Goal: Transaction & Acquisition: Book appointment/travel/reservation

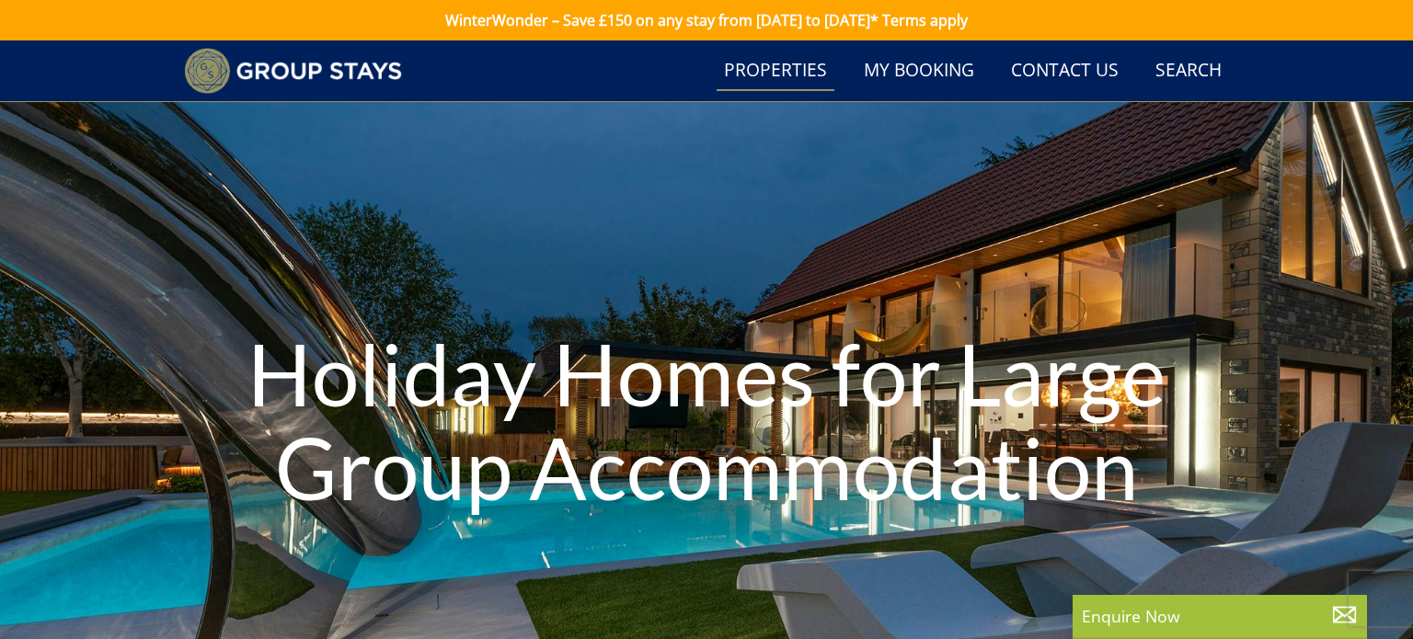
select select "7"
select select "4"
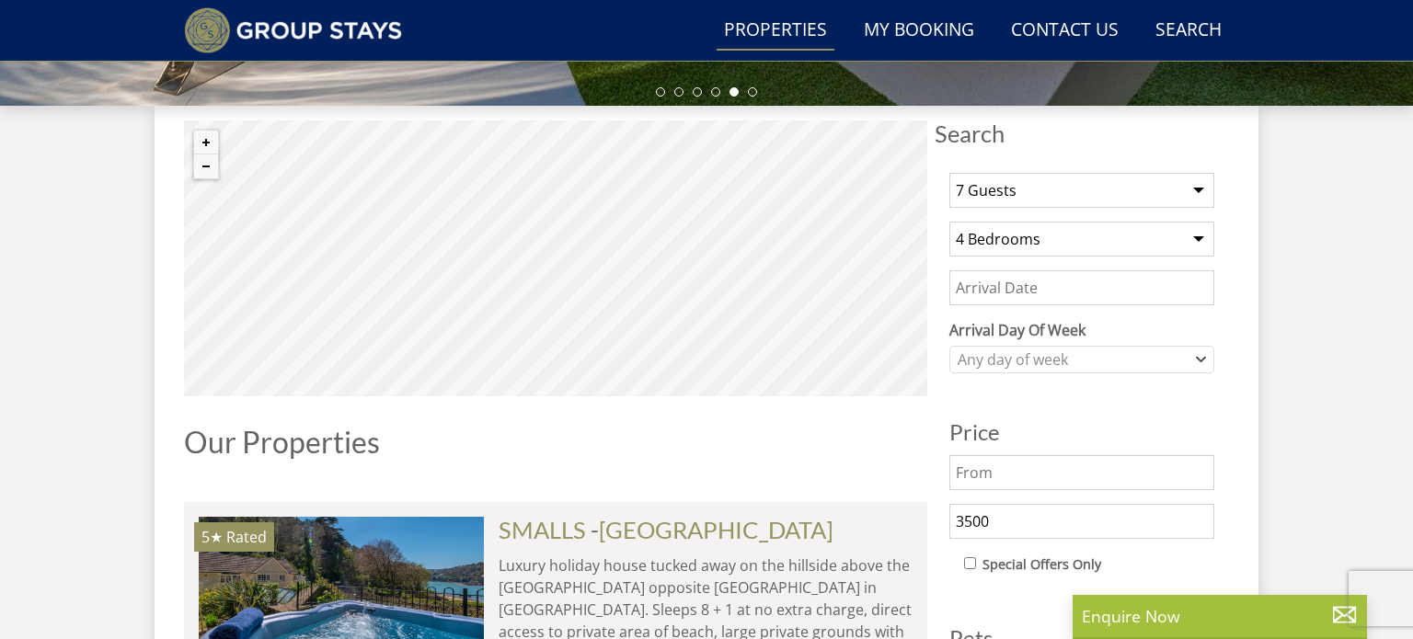
scroll to position [644, 0]
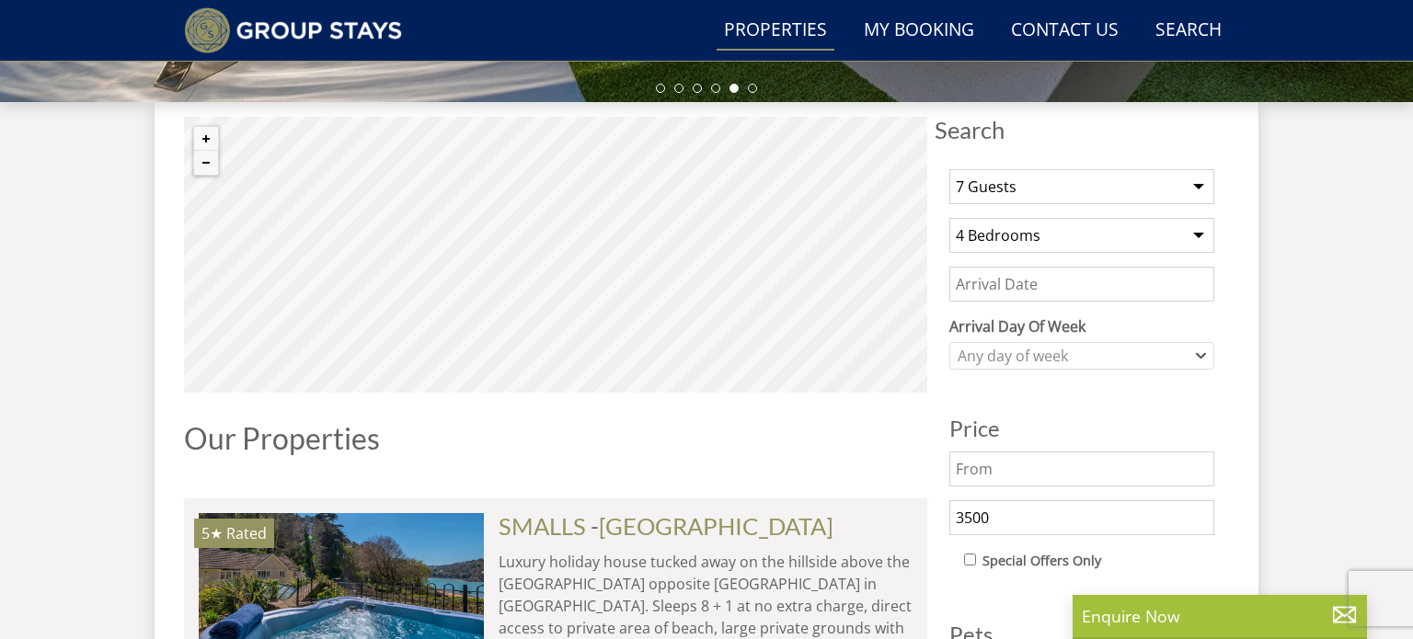
click at [707, 23] on div "Search Menu Properties My Booking Contact Us 01823 662231 Search Check Availabi…" at bounding box center [707, 30] width 1104 height 46
click at [779, 28] on link "Properties" at bounding box center [776, 30] width 118 height 41
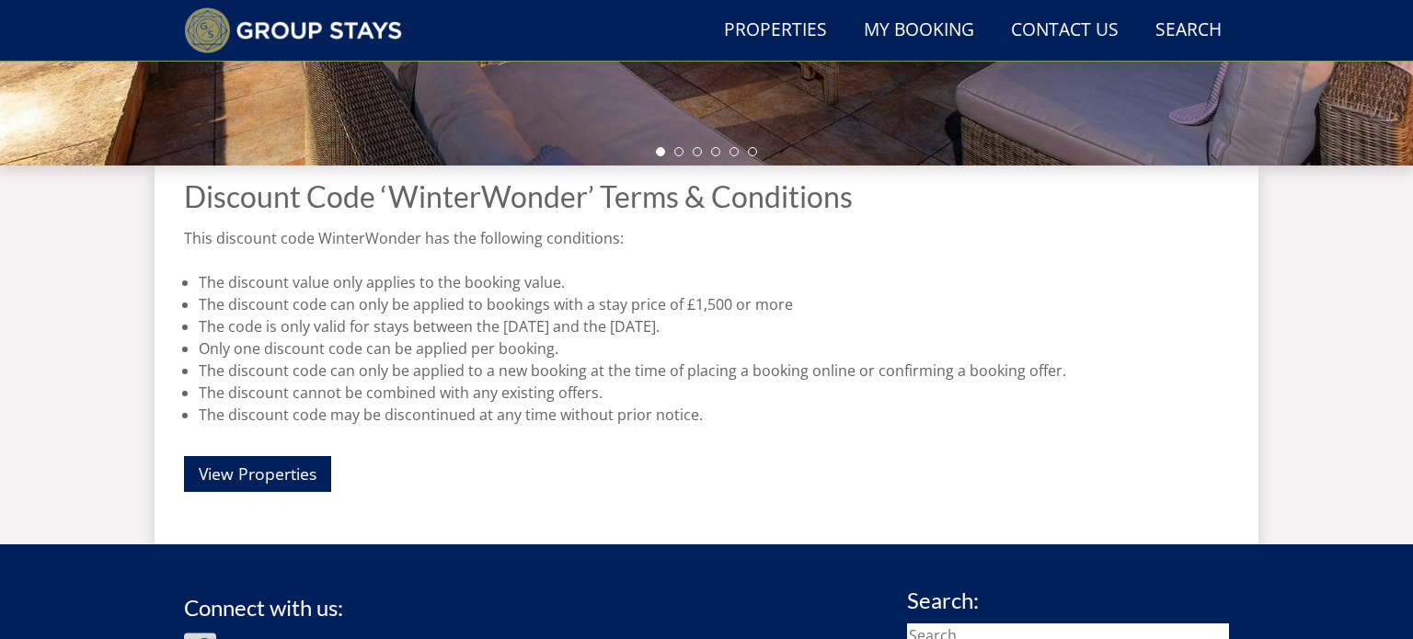
scroll to position [581, 0]
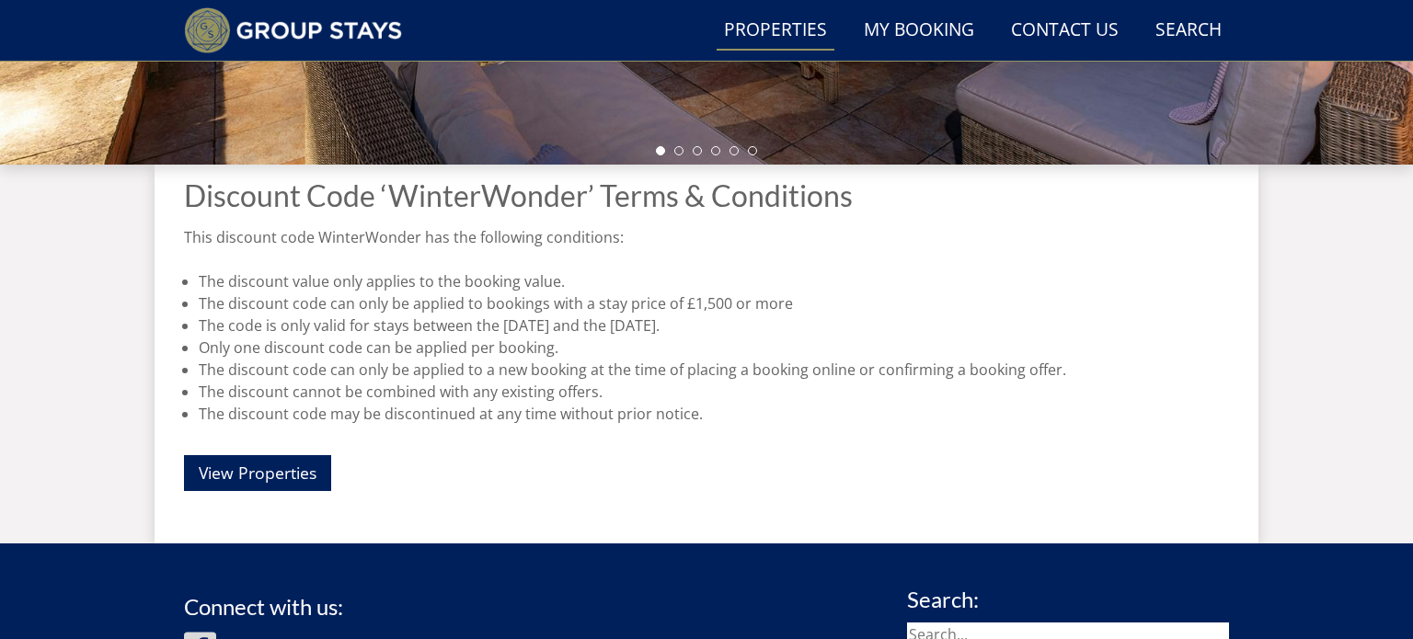
click at [769, 31] on link "Properties" at bounding box center [776, 30] width 118 height 41
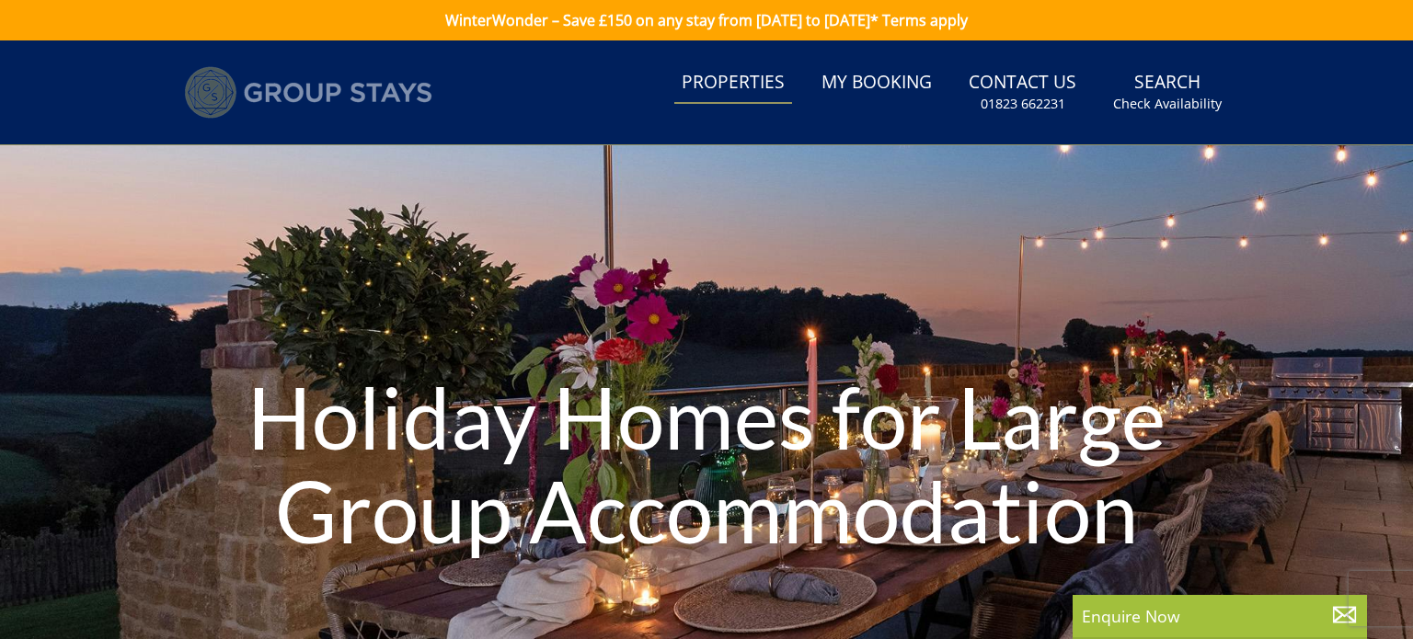
click at [316, 78] on img at bounding box center [308, 92] width 248 height 52
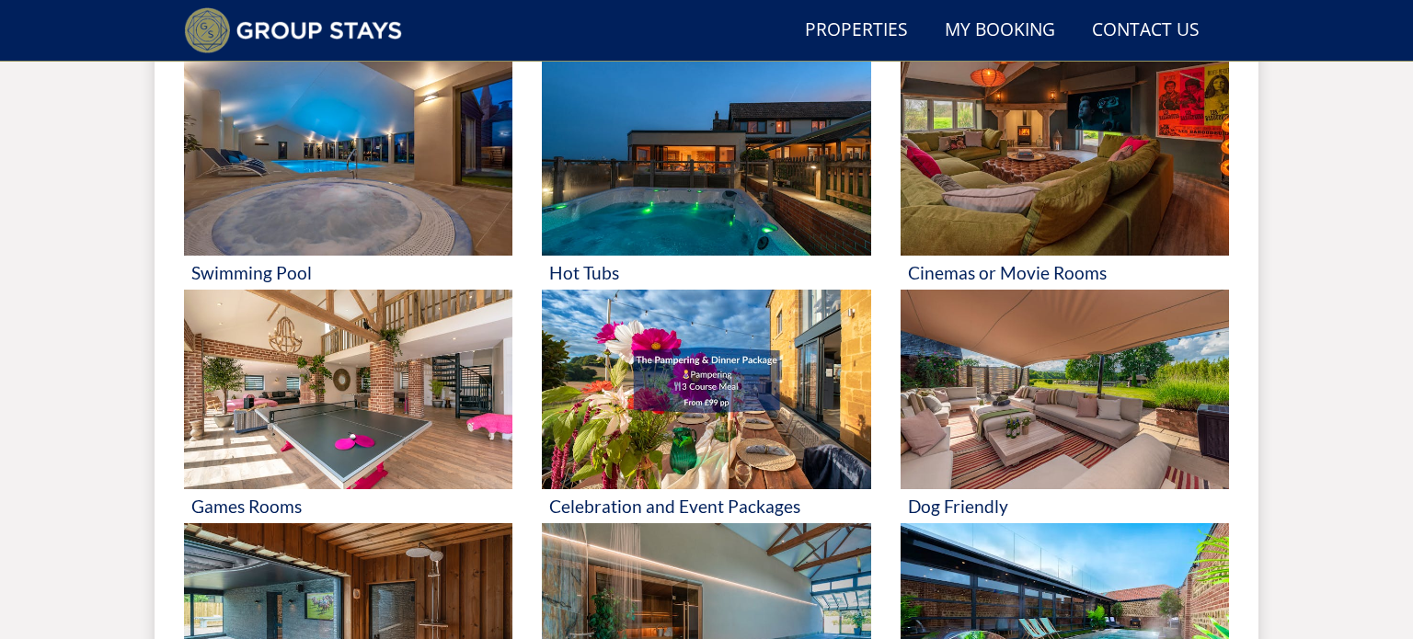
scroll to position [788, 0]
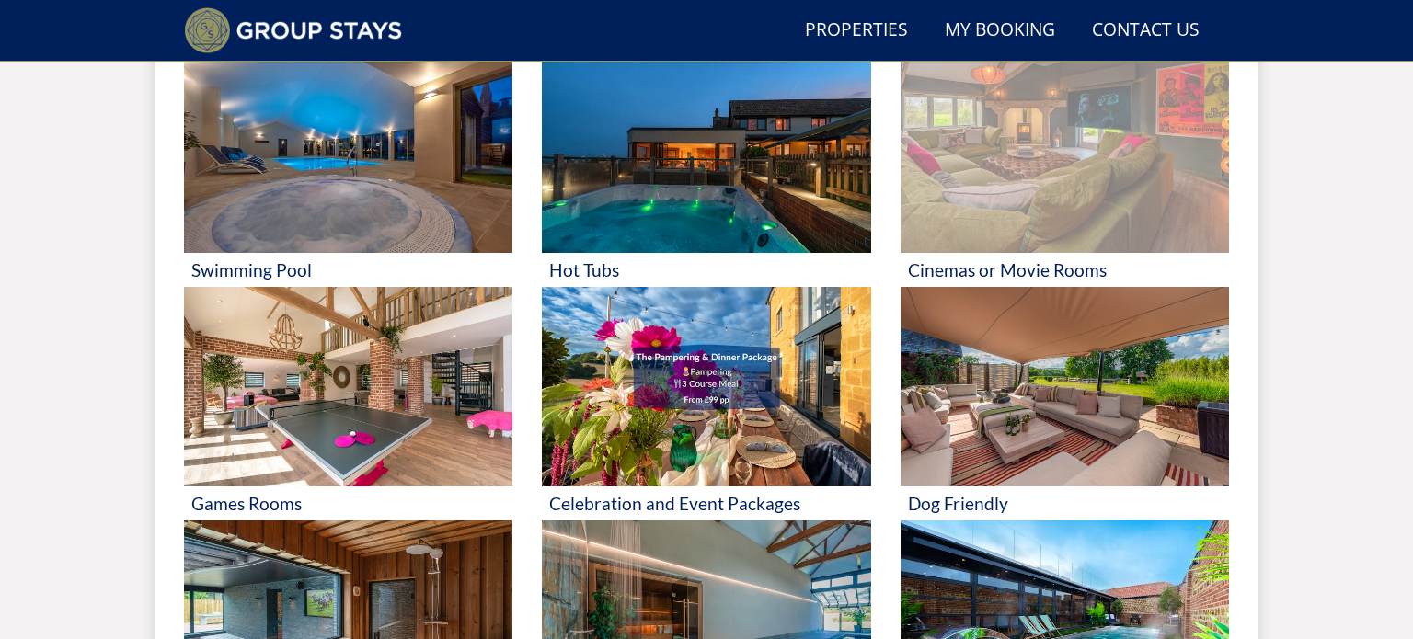
click at [989, 233] on img at bounding box center [1065, 152] width 328 height 201
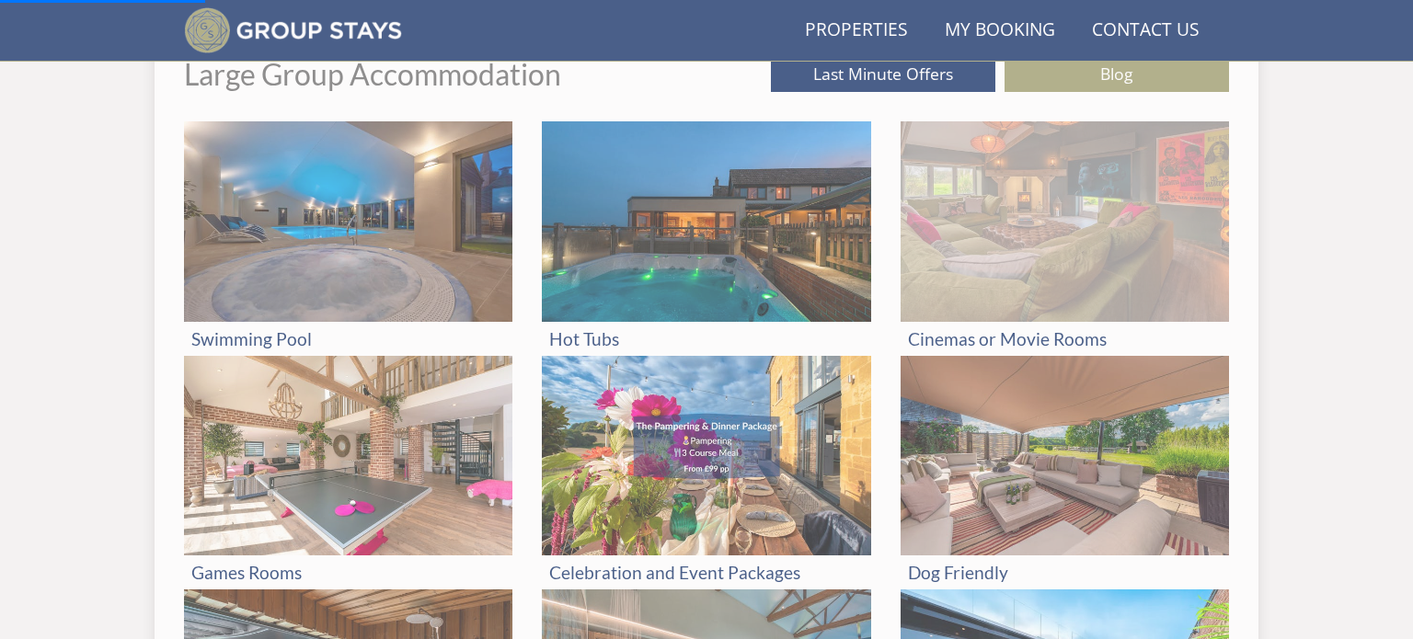
scroll to position [708, 0]
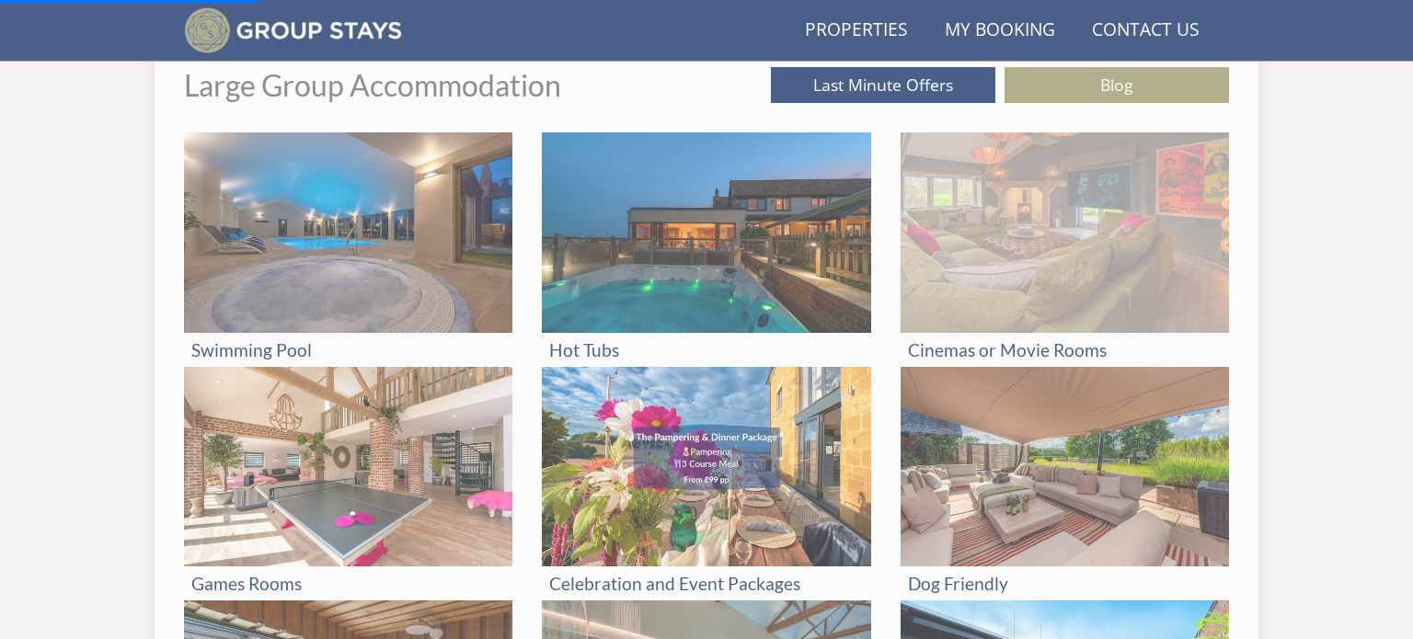
click at [994, 257] on img at bounding box center [1065, 232] width 328 height 201
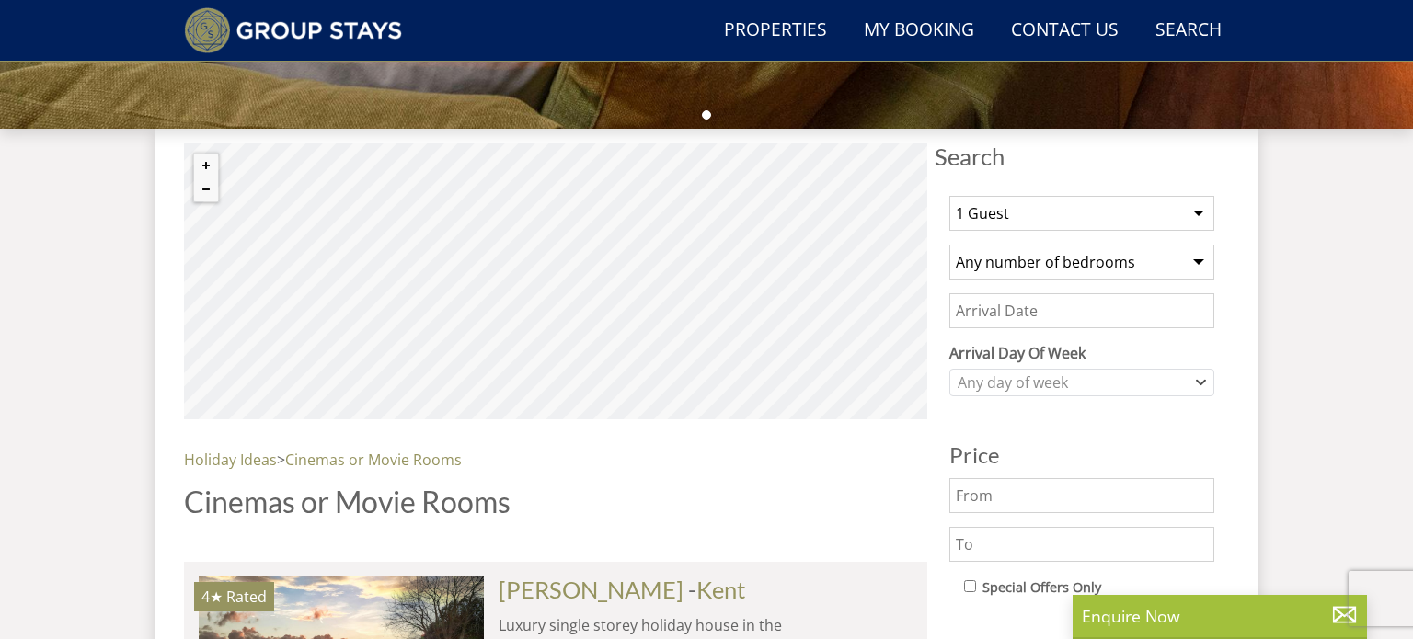
scroll to position [626, 0]
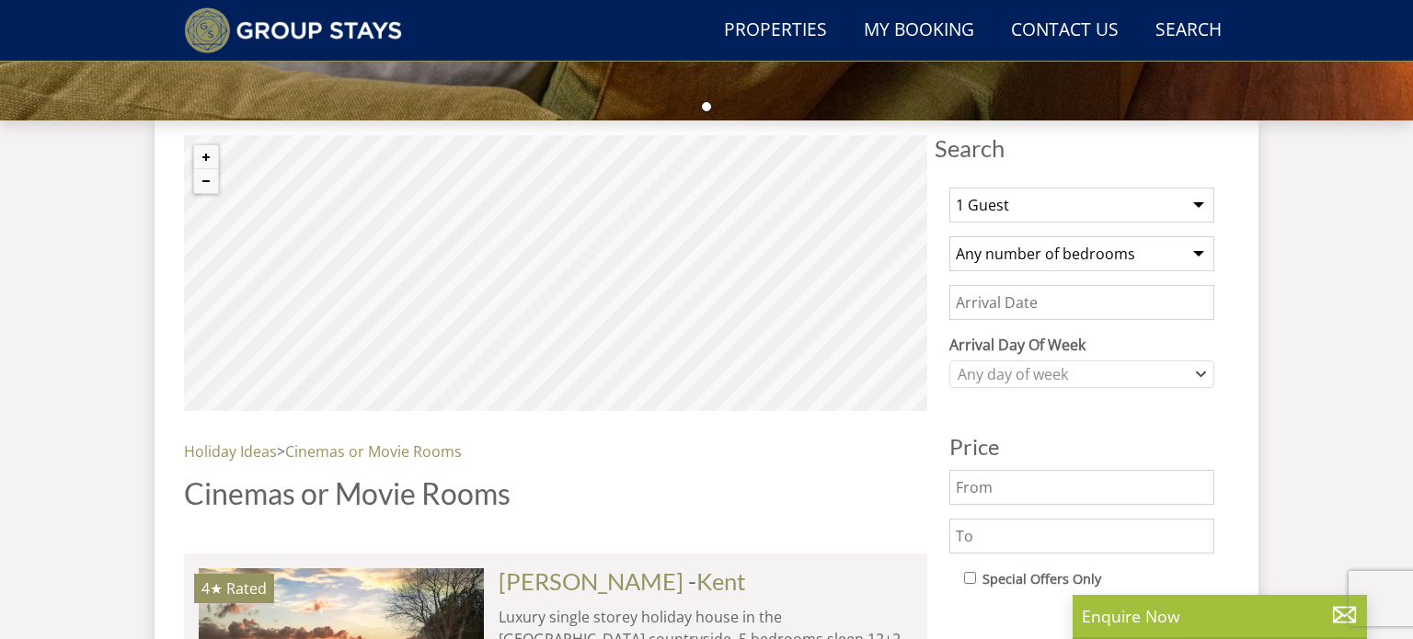
click at [1073, 201] on select "1 Guest 2 Guests 3 Guests 4 Guests 5 Guests 6 Guests 7 Guests 8 Guests 9 Guests…" at bounding box center [1081, 205] width 265 height 35
select select "7"
click at [949, 188] on select "1 Guest 2 Guests 3 Guests 4 Guests 5 Guests 6 Guests 7 Guests 8 Guests 9 Guests…" at bounding box center [1081, 205] width 265 height 35
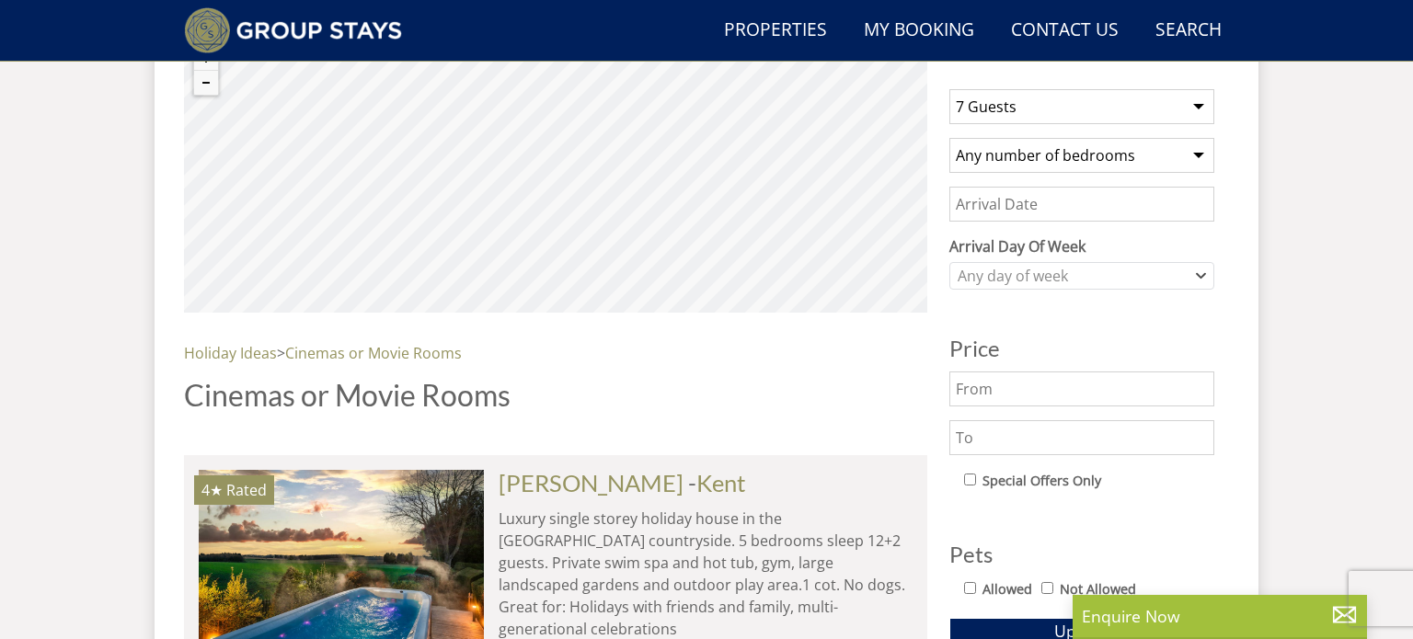
scroll to position [726, 0]
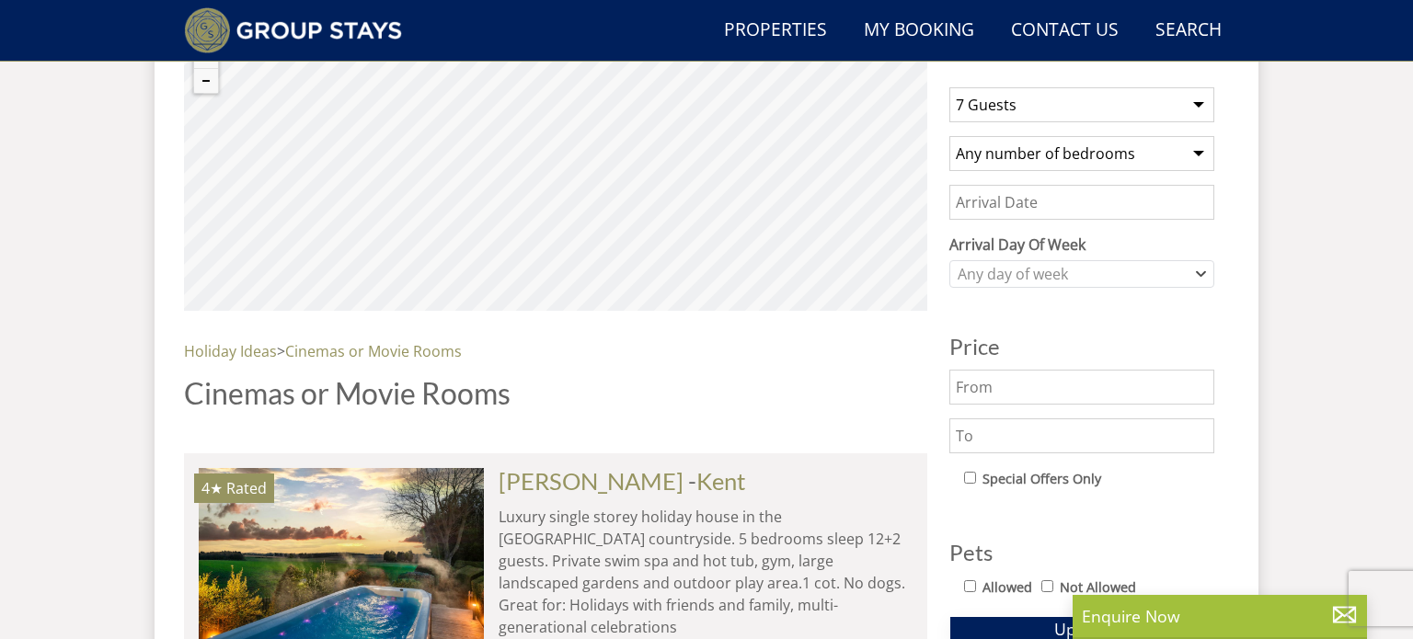
click at [1000, 617] on button "Update" at bounding box center [1081, 629] width 265 height 26
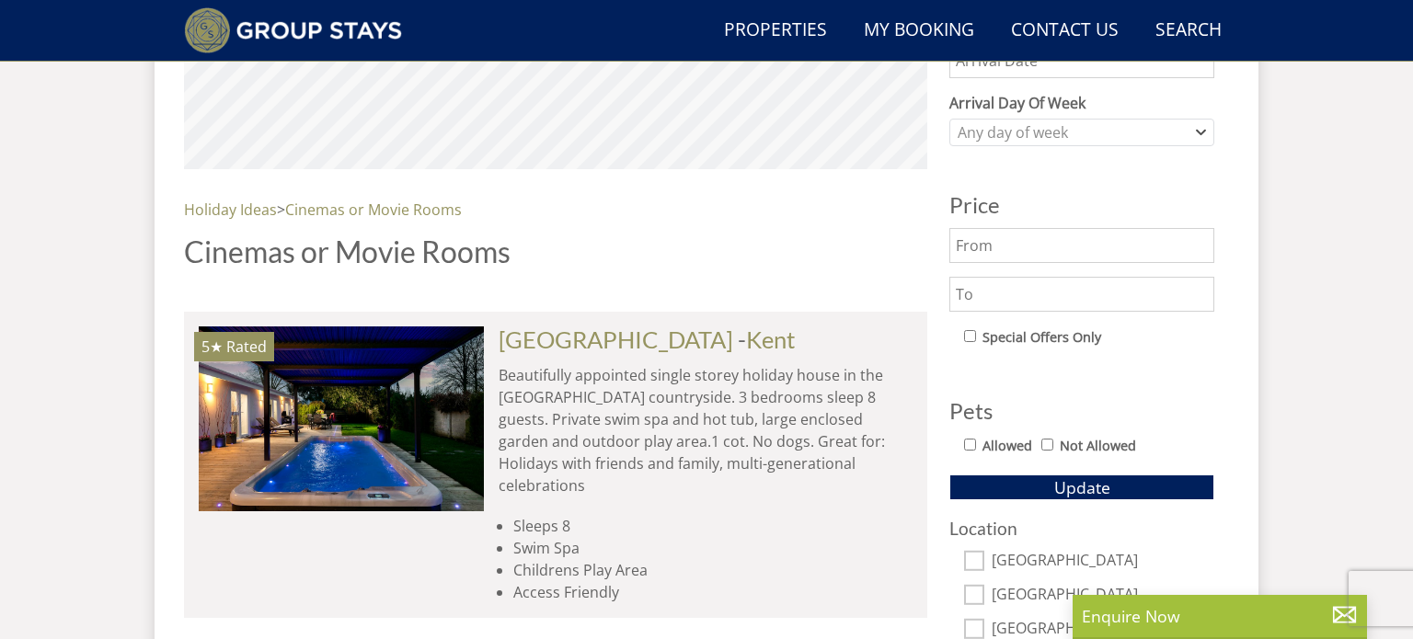
scroll to position [868, 0]
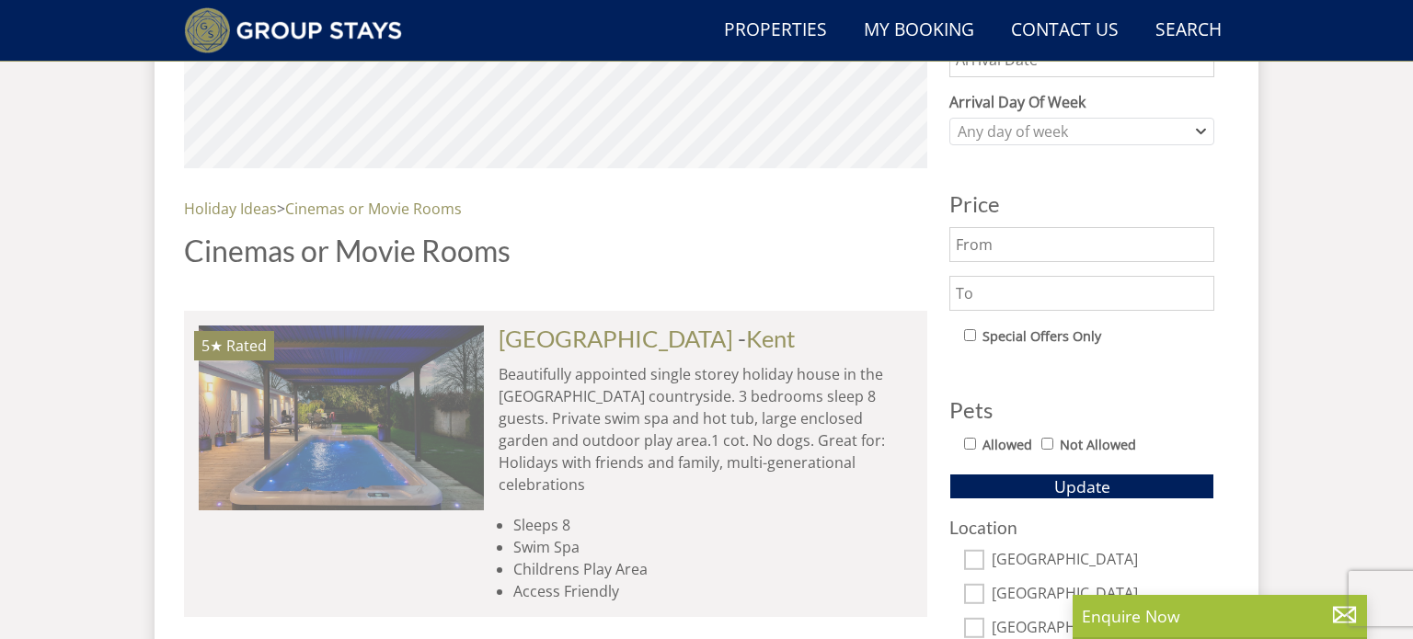
click at [405, 373] on img at bounding box center [341, 418] width 285 height 184
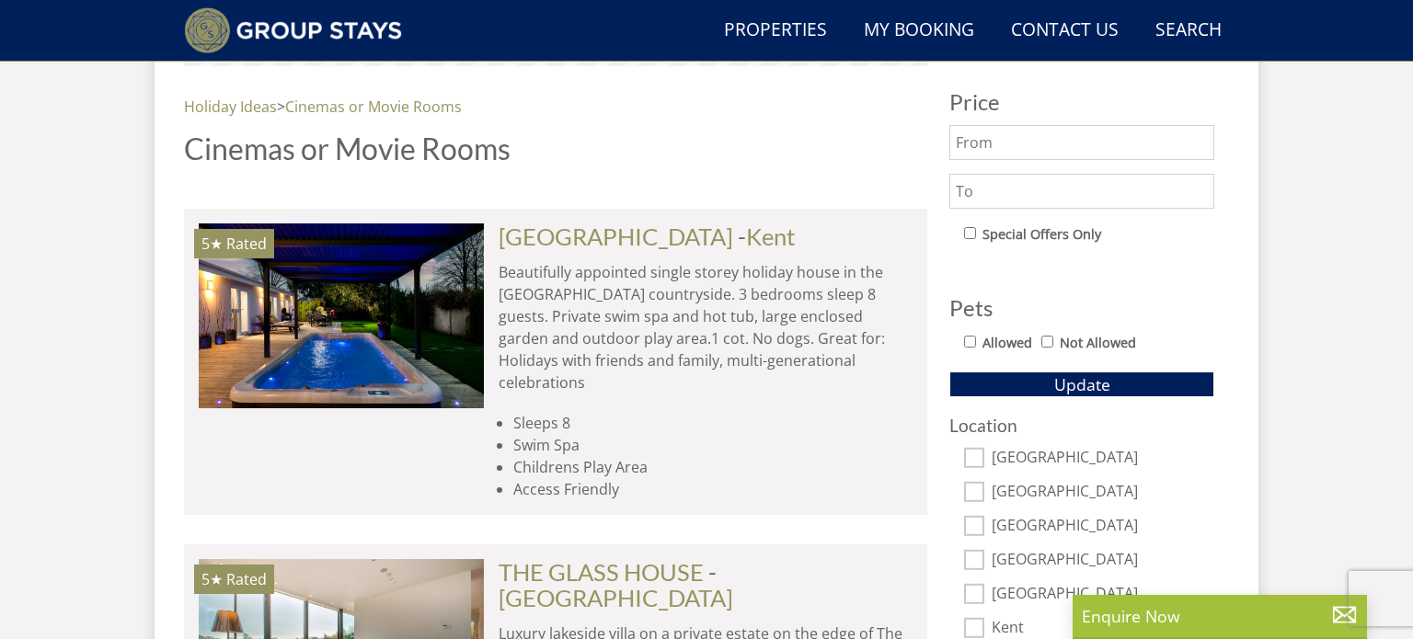
scroll to position [970, 0]
click at [1078, 204] on input "text" at bounding box center [1081, 192] width 265 height 35
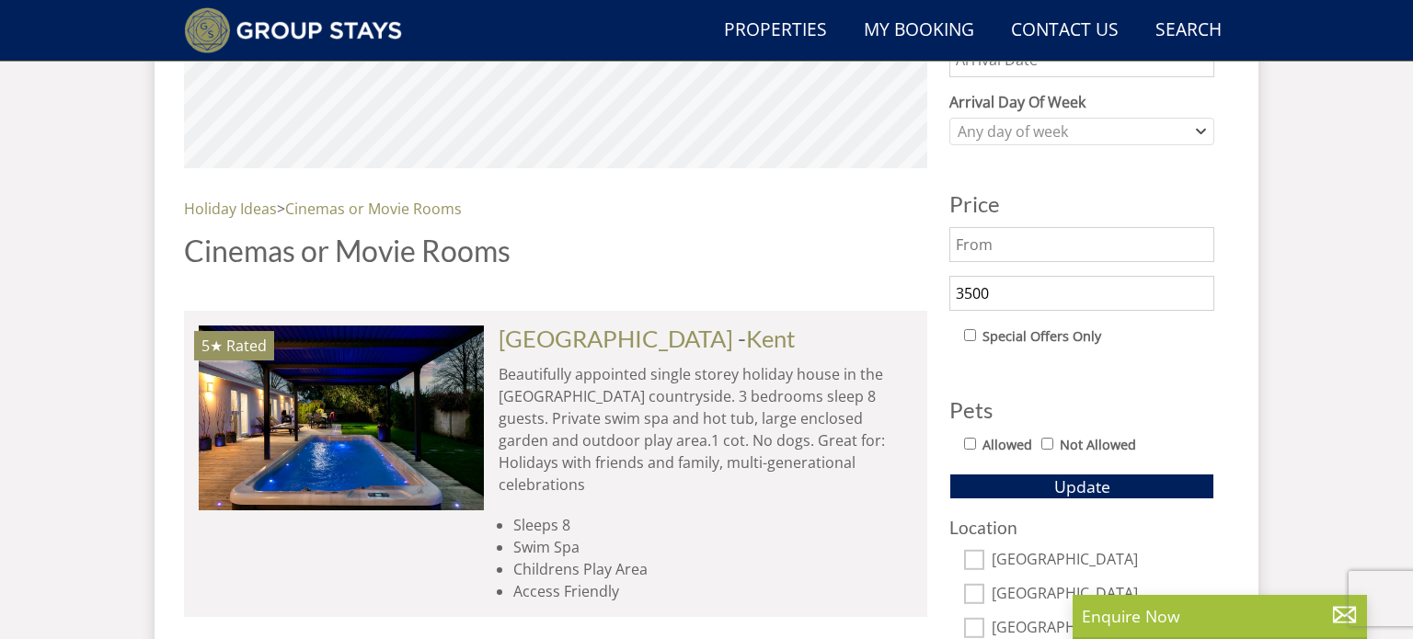
scroll to position [868, 0]
type input "3500"
click at [1063, 476] on span "Update" at bounding box center [1082, 487] width 56 height 22
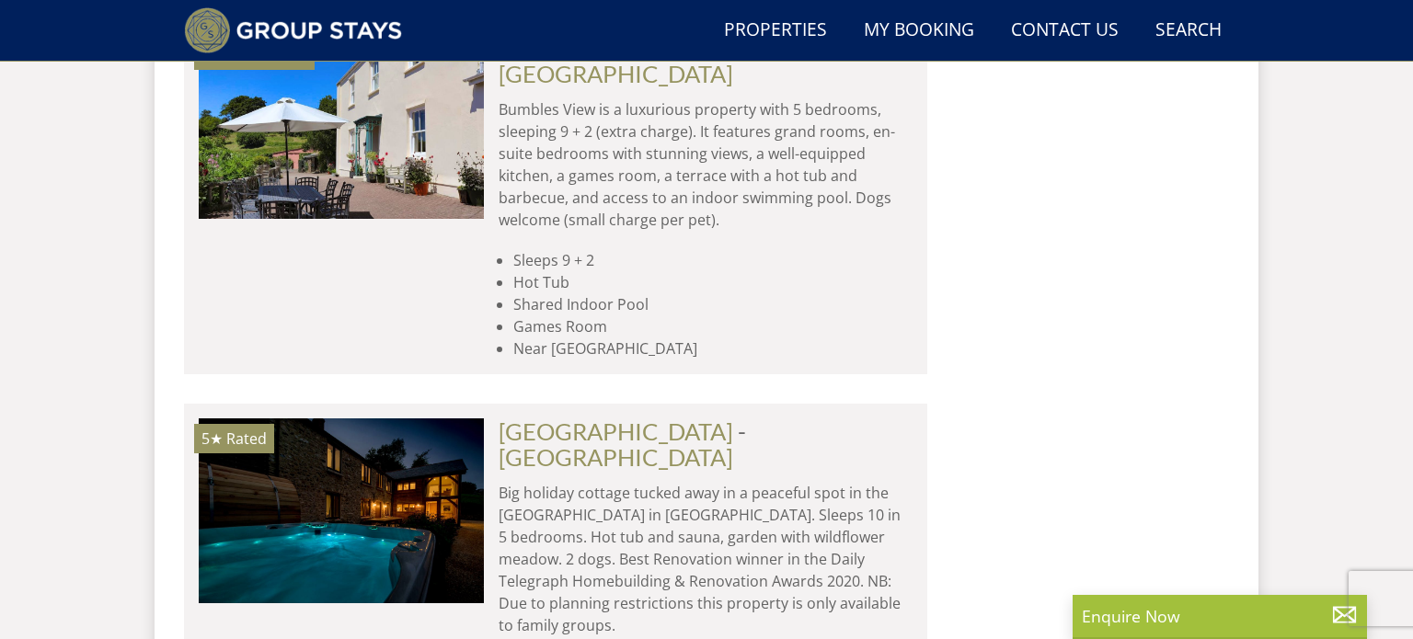
scroll to position [1856, 0]
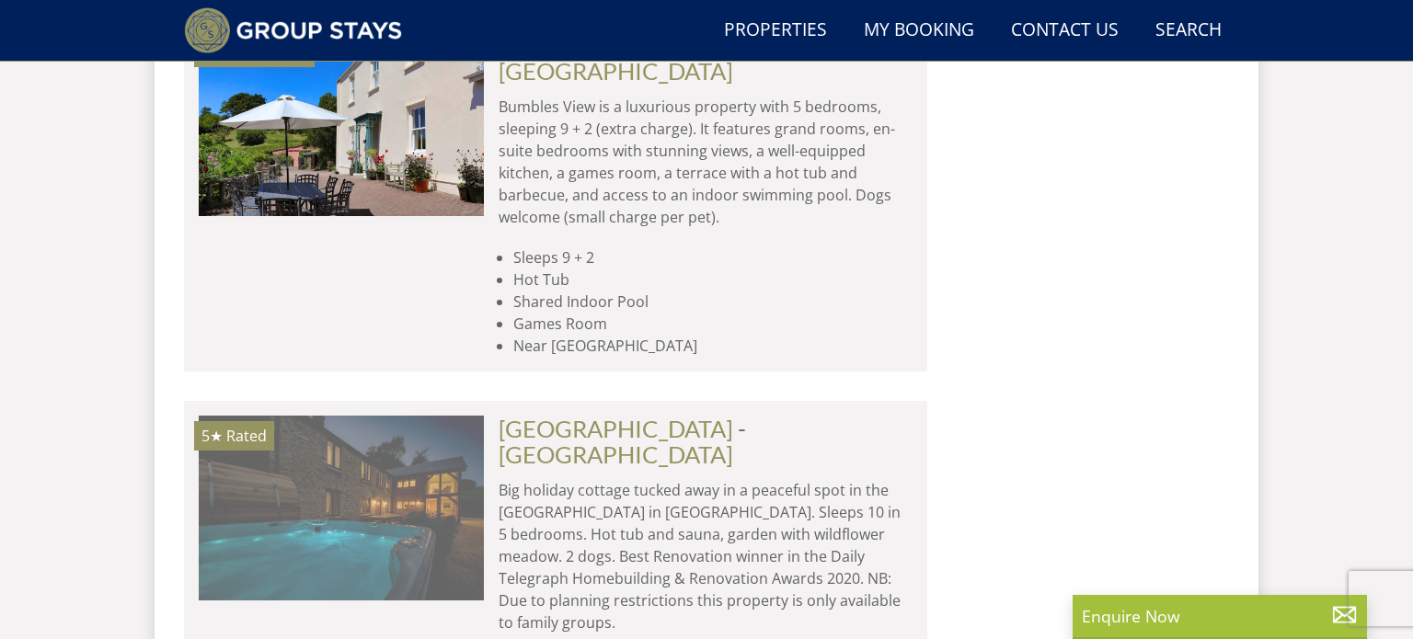
click at [398, 416] on img at bounding box center [341, 508] width 285 height 184
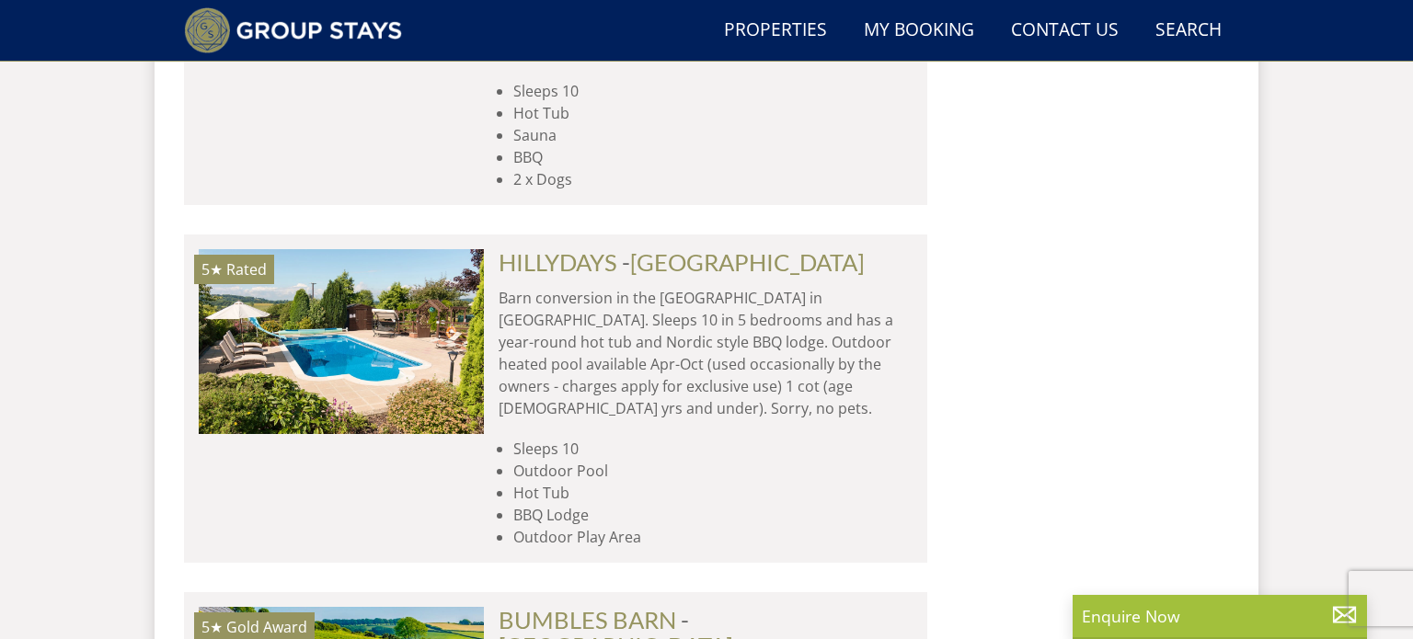
scroll to position [2421, 0]
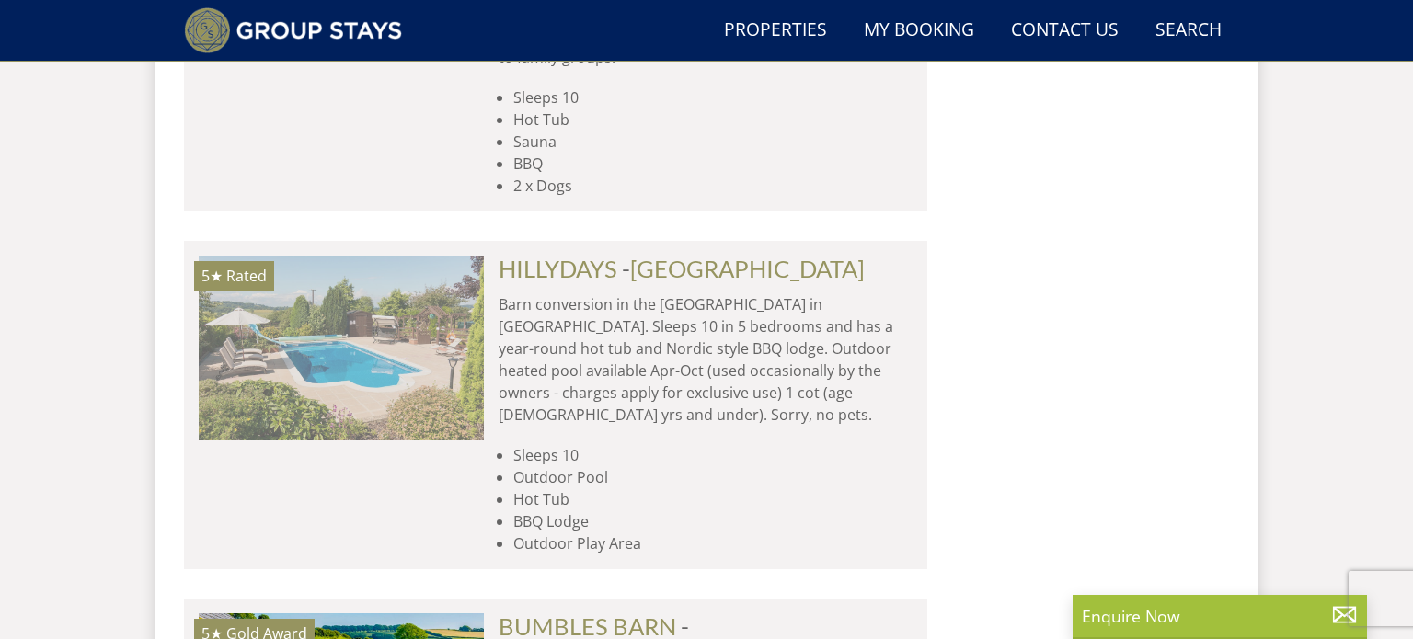
click at [385, 256] on img at bounding box center [341, 348] width 285 height 184
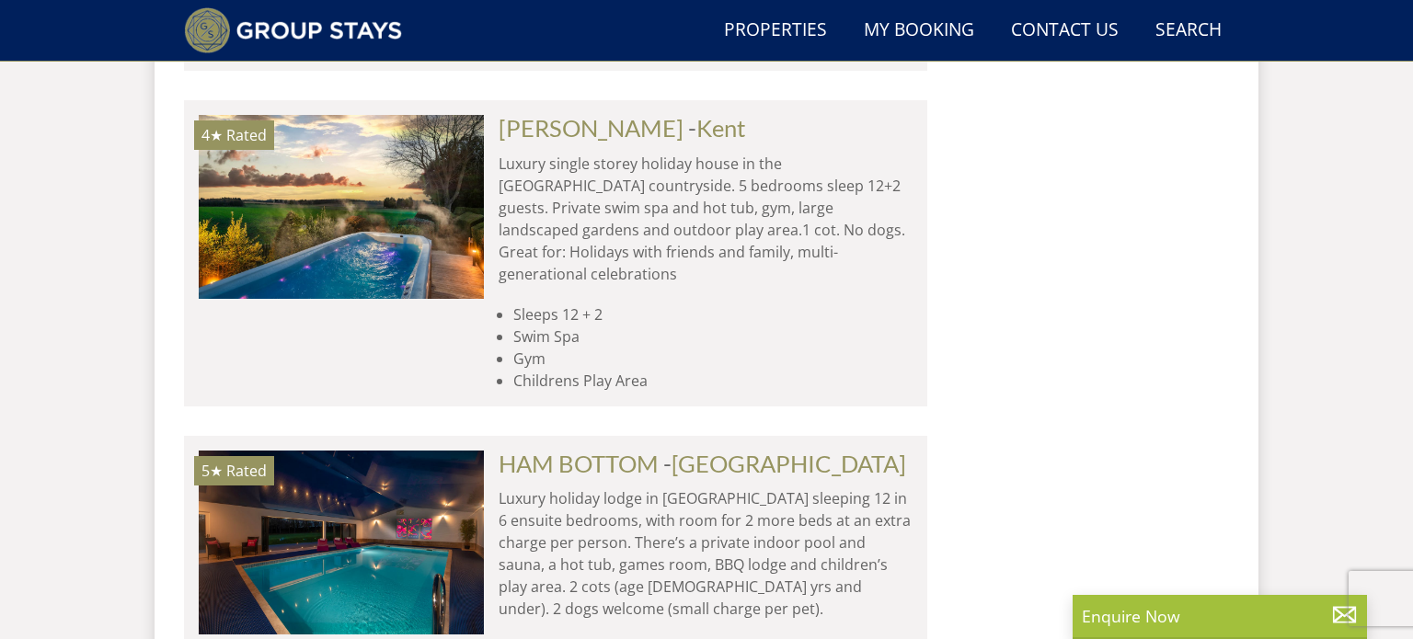
scroll to position [6431, 0]
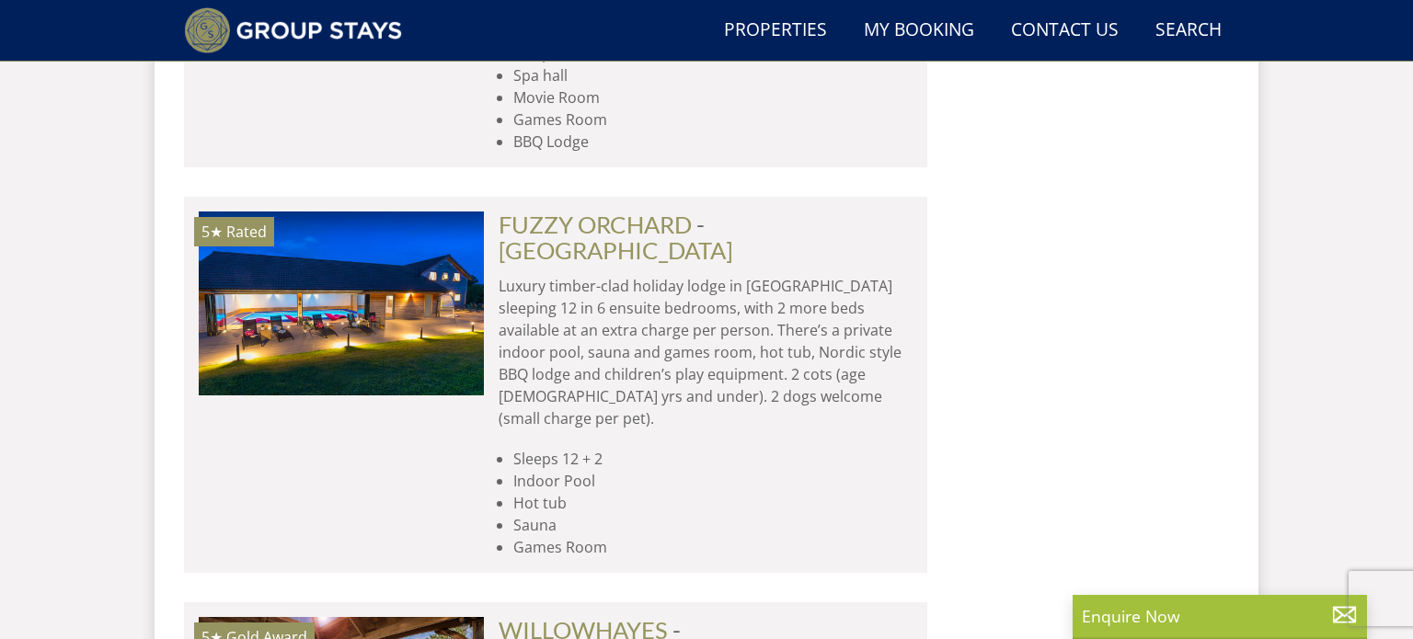
scroll to position [7434, 0]
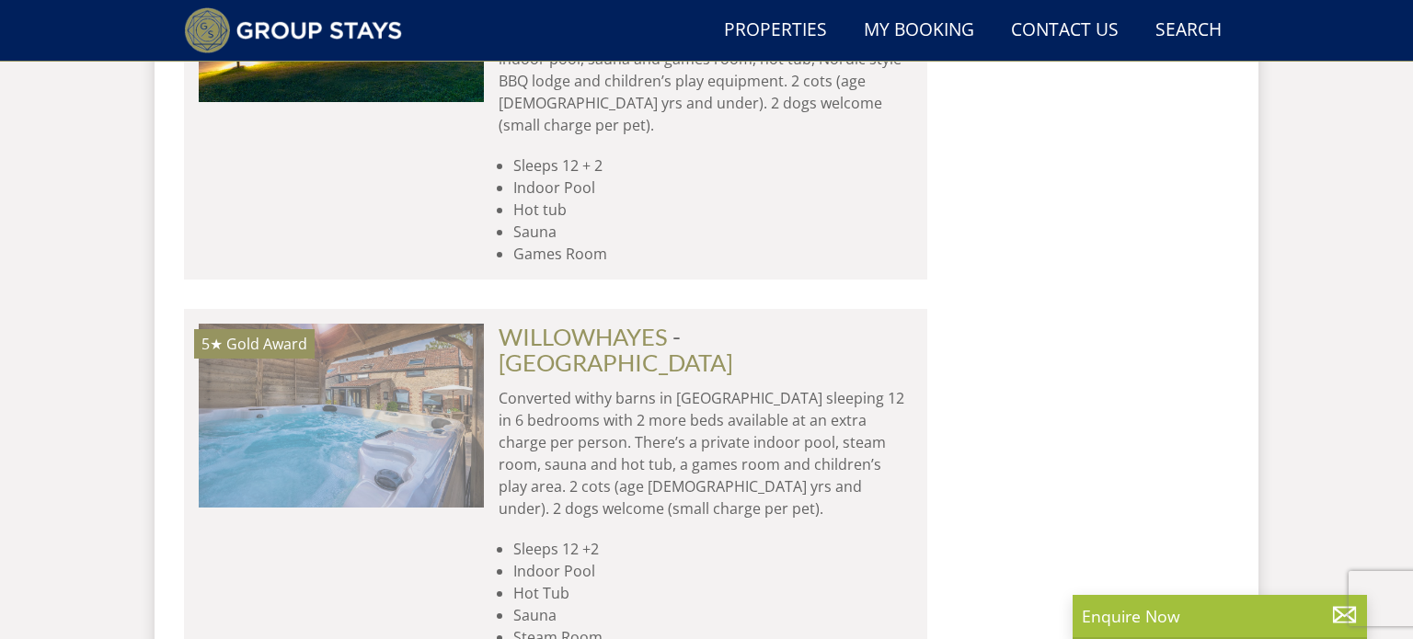
scroll to position [7734, 0]
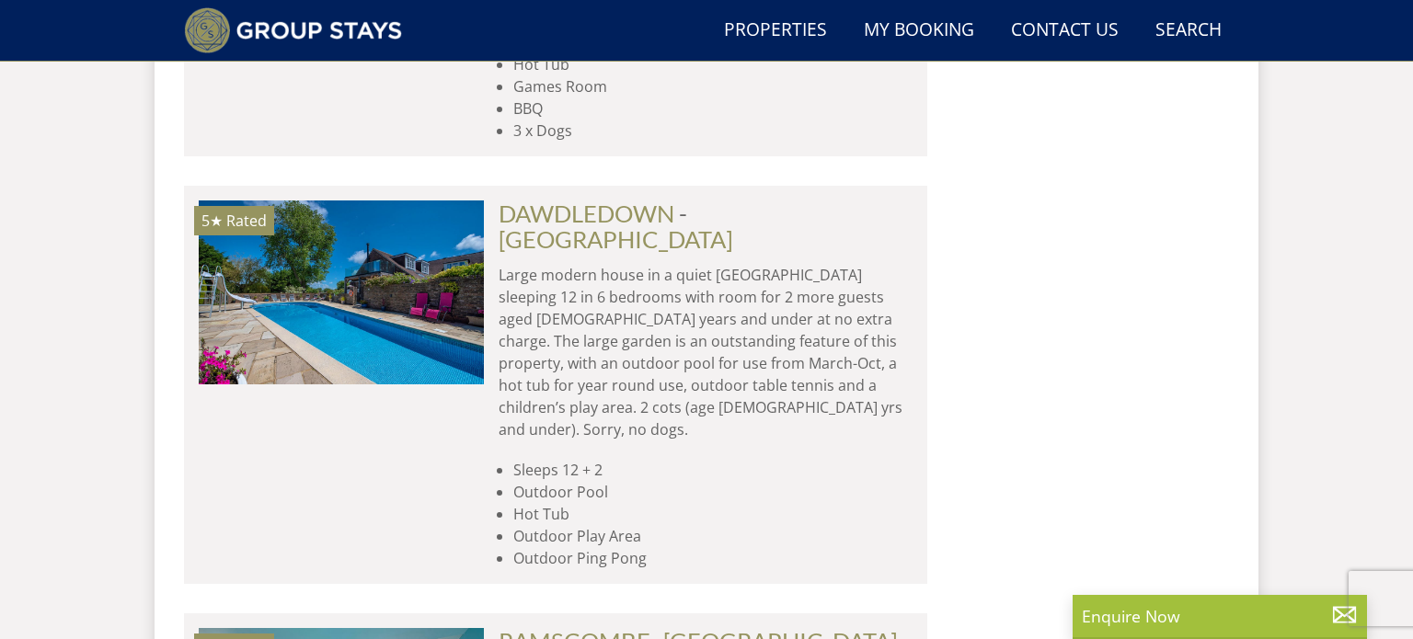
scroll to position [14902, 0]
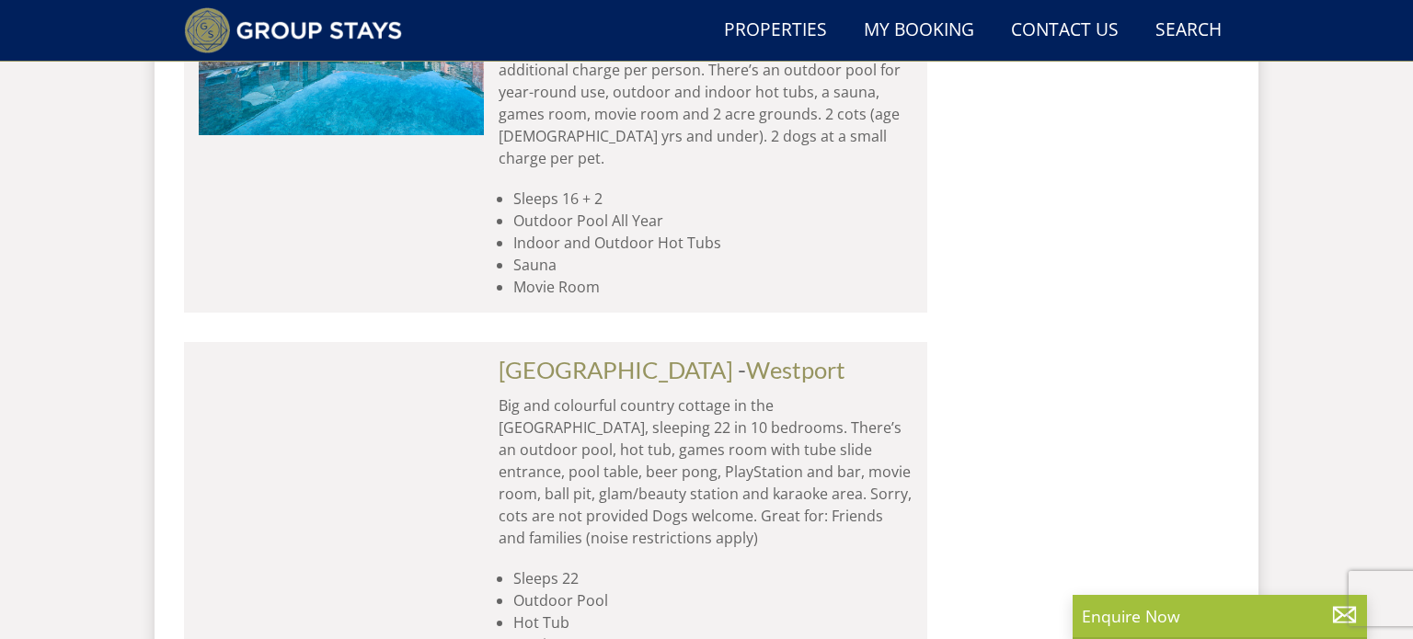
scroll to position [22110, 0]
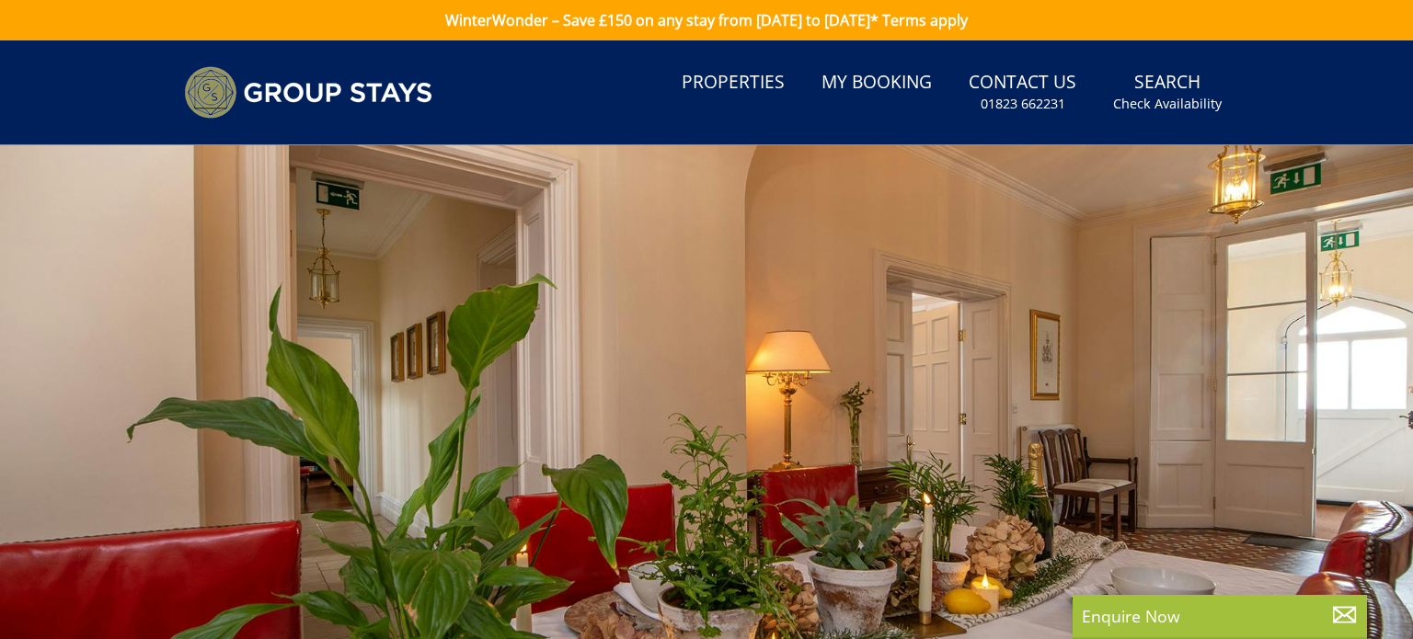
scroll to position [22110, 0]
select select "7"
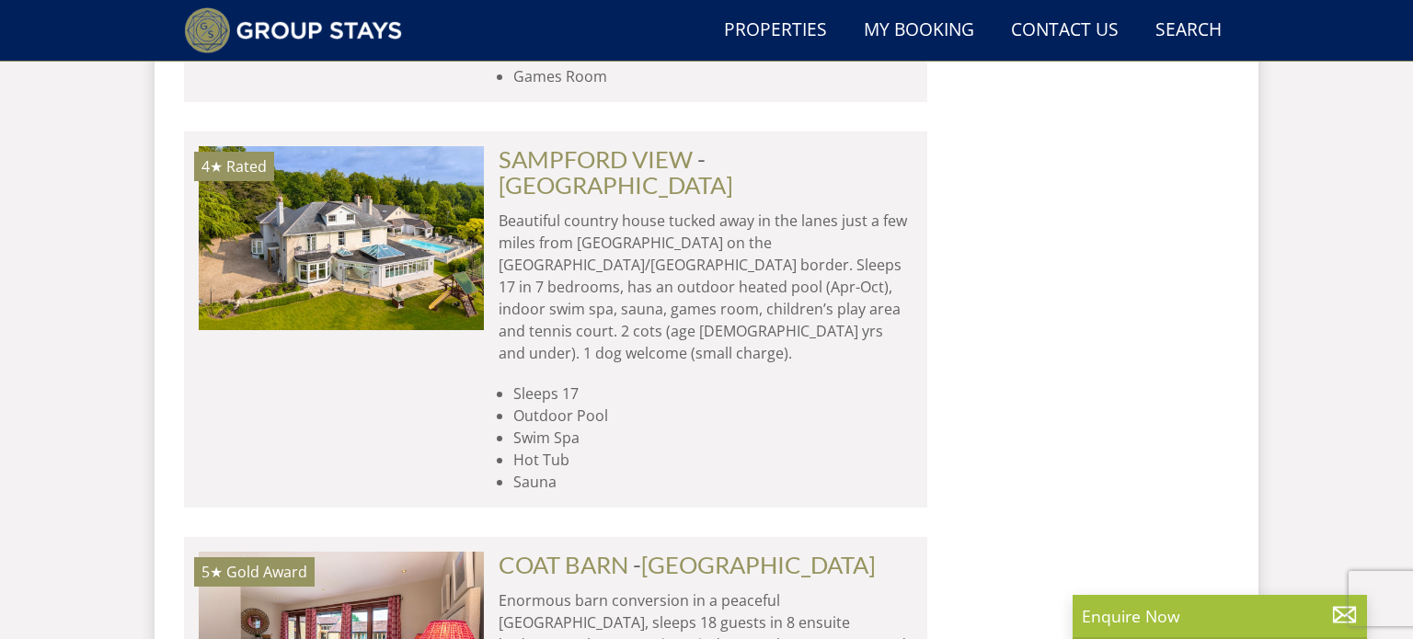
scroll to position [22699, 0]
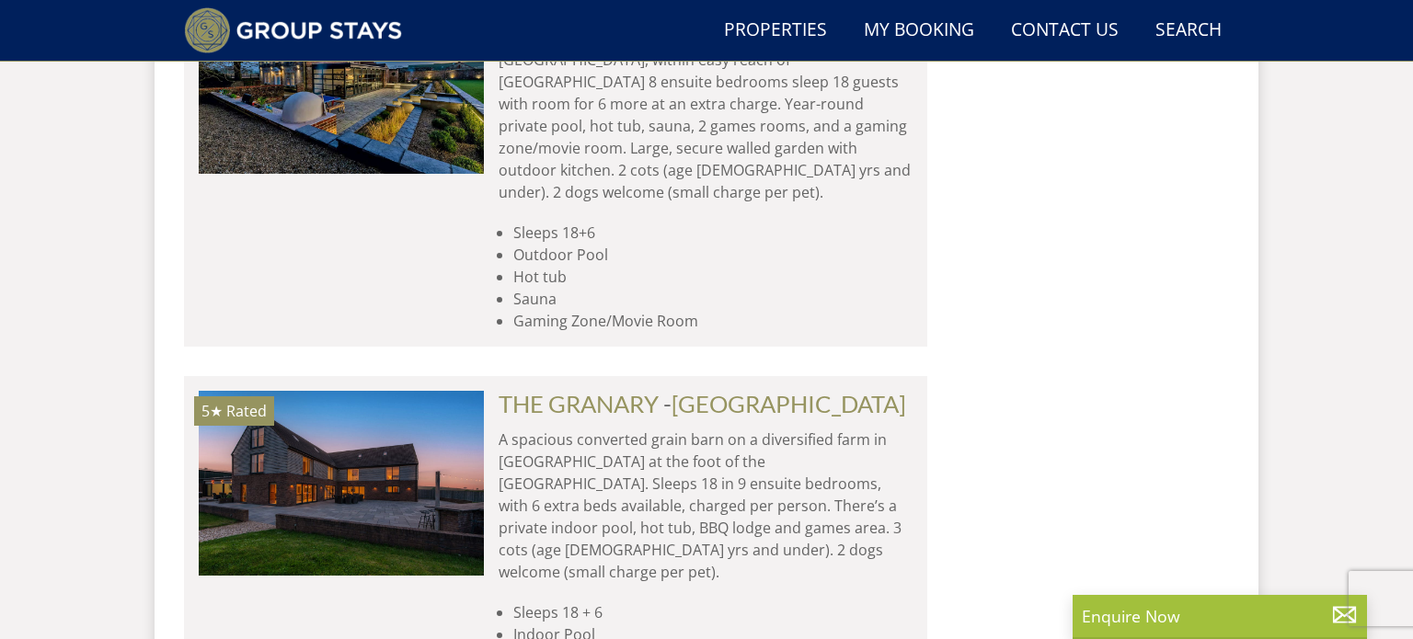
scroll to position [25934, 0]
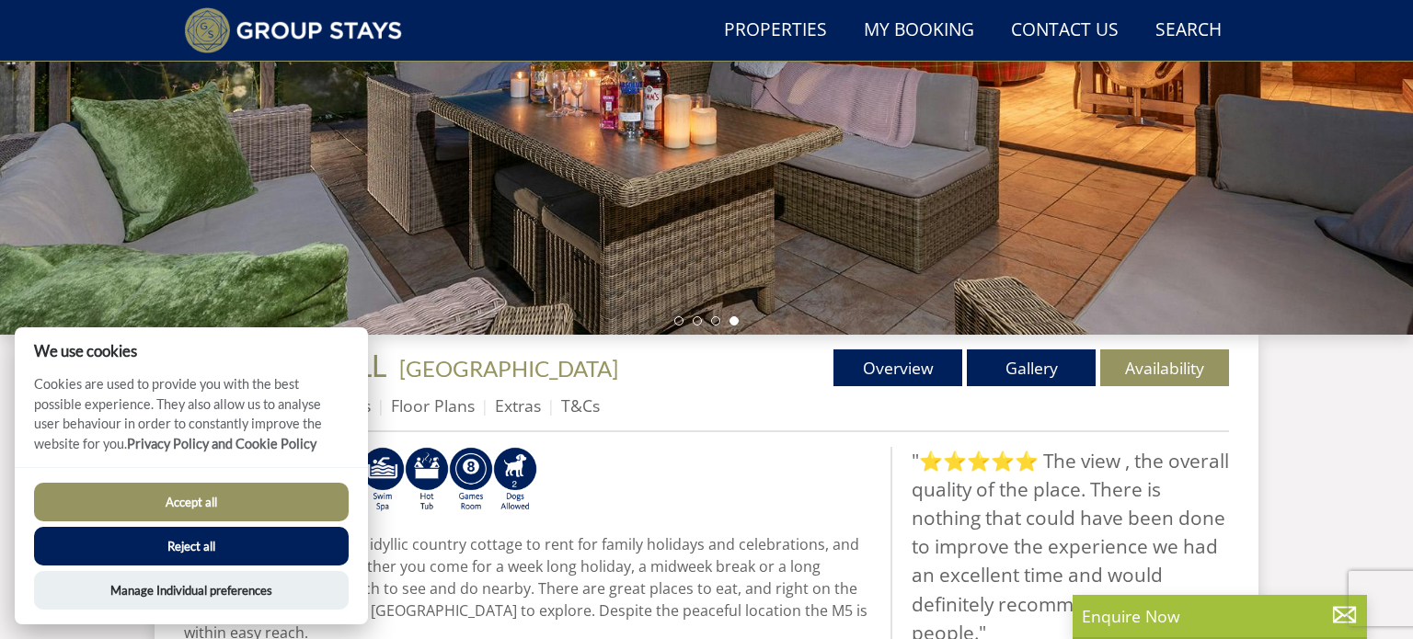
scroll to position [413, 0]
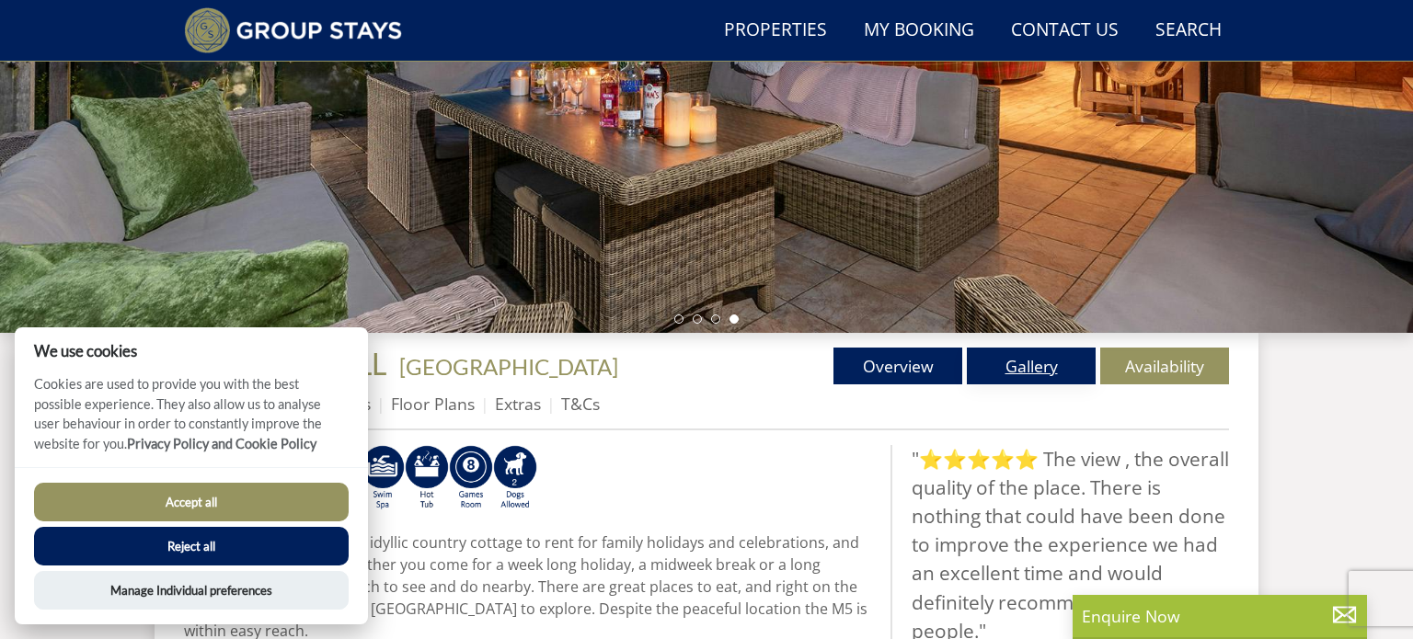
click at [1070, 367] on link "Gallery" at bounding box center [1031, 366] width 129 height 37
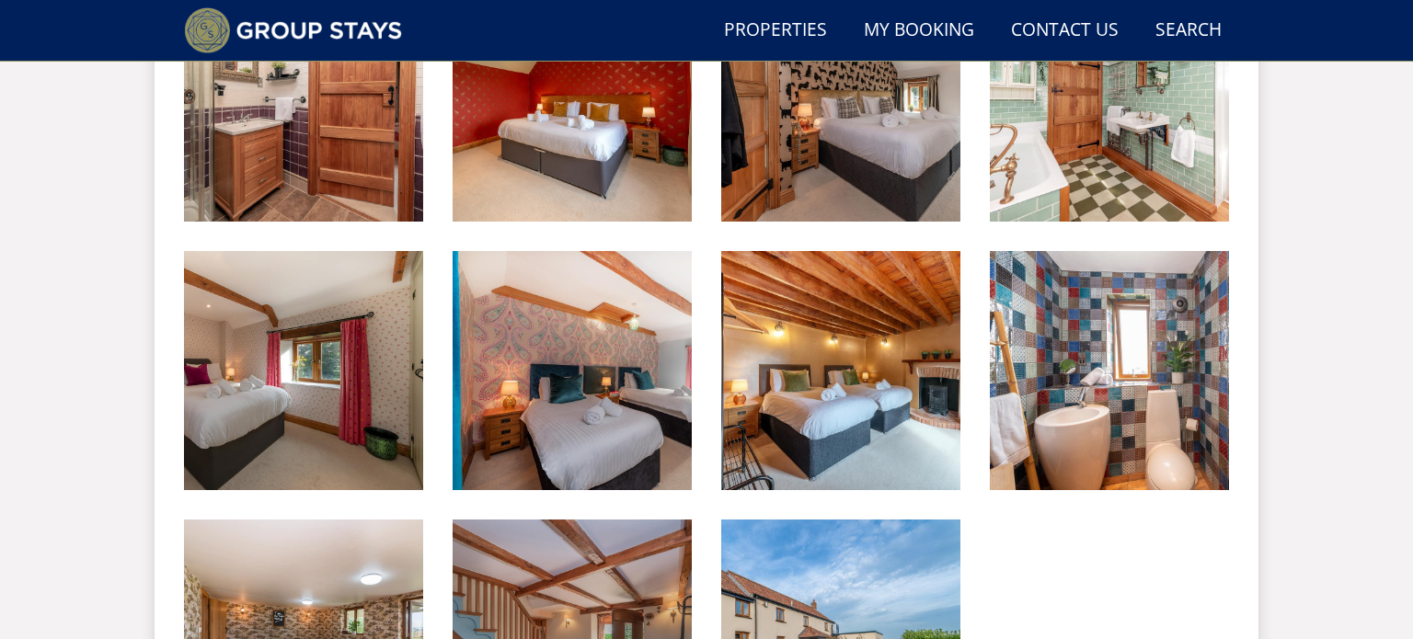
scroll to position [1718, 0]
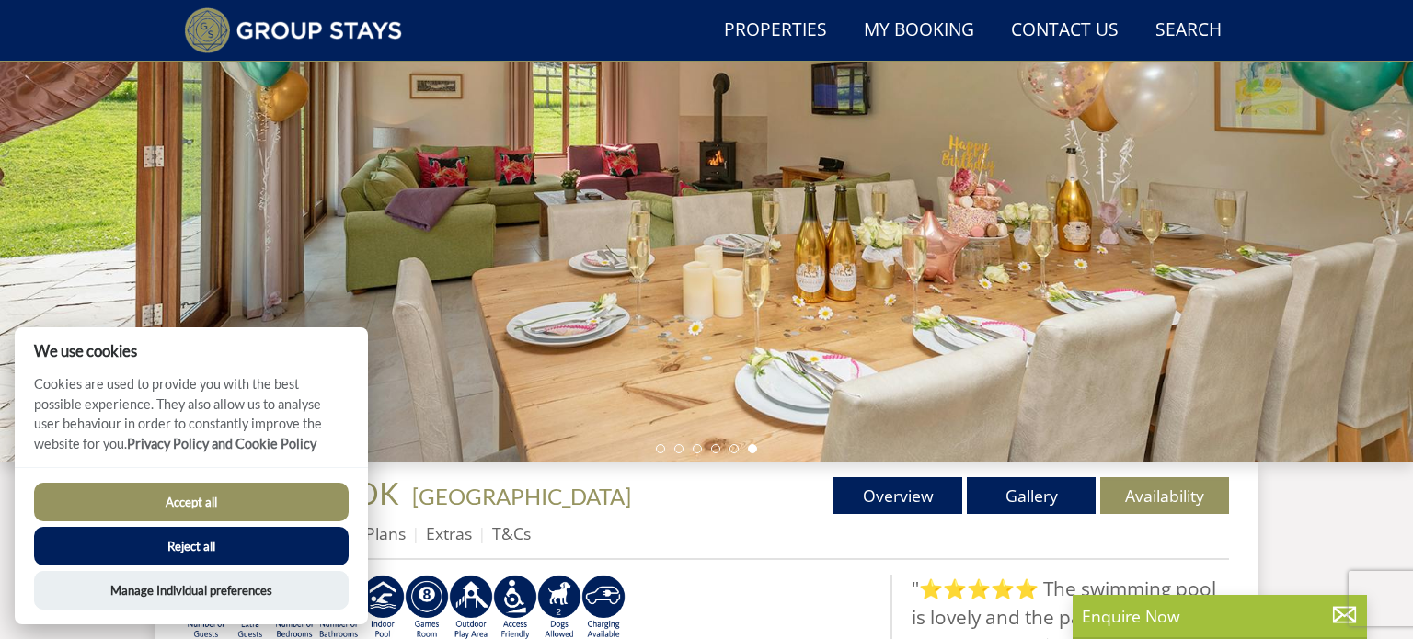
scroll to position [309, 0]
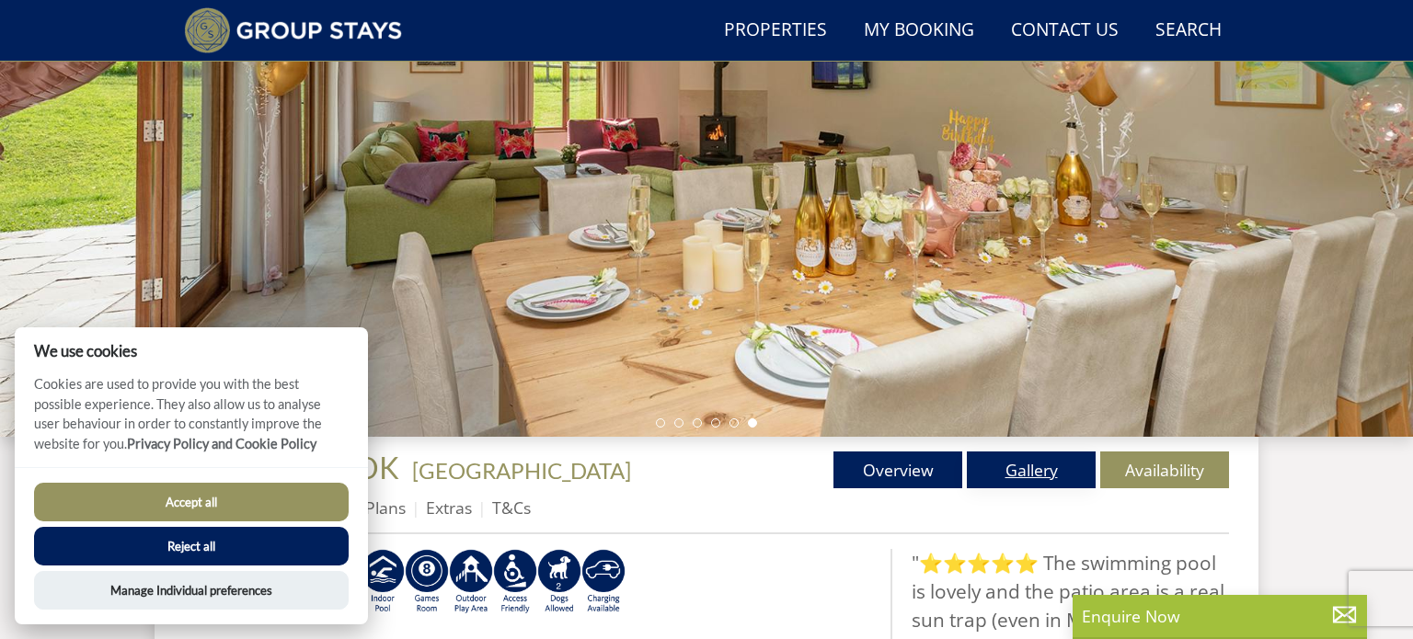
click at [1043, 470] on link "Gallery" at bounding box center [1031, 470] width 129 height 37
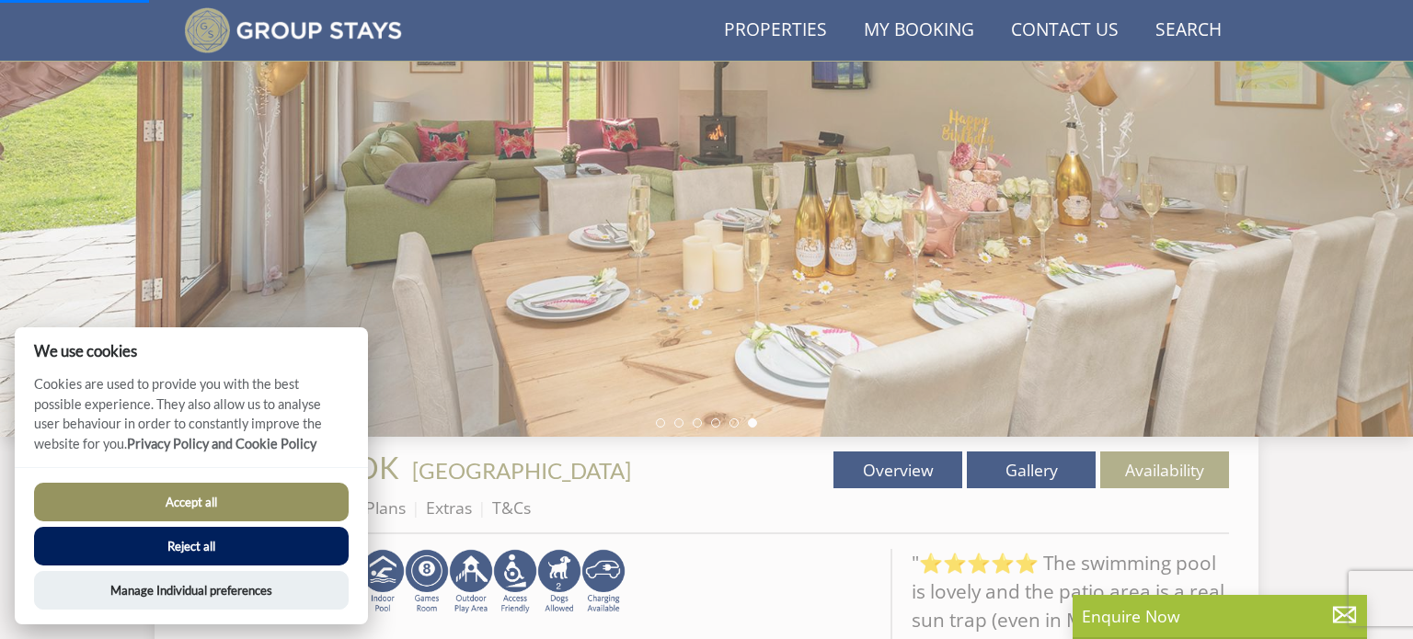
click at [270, 503] on button "Accept all" at bounding box center [191, 502] width 315 height 39
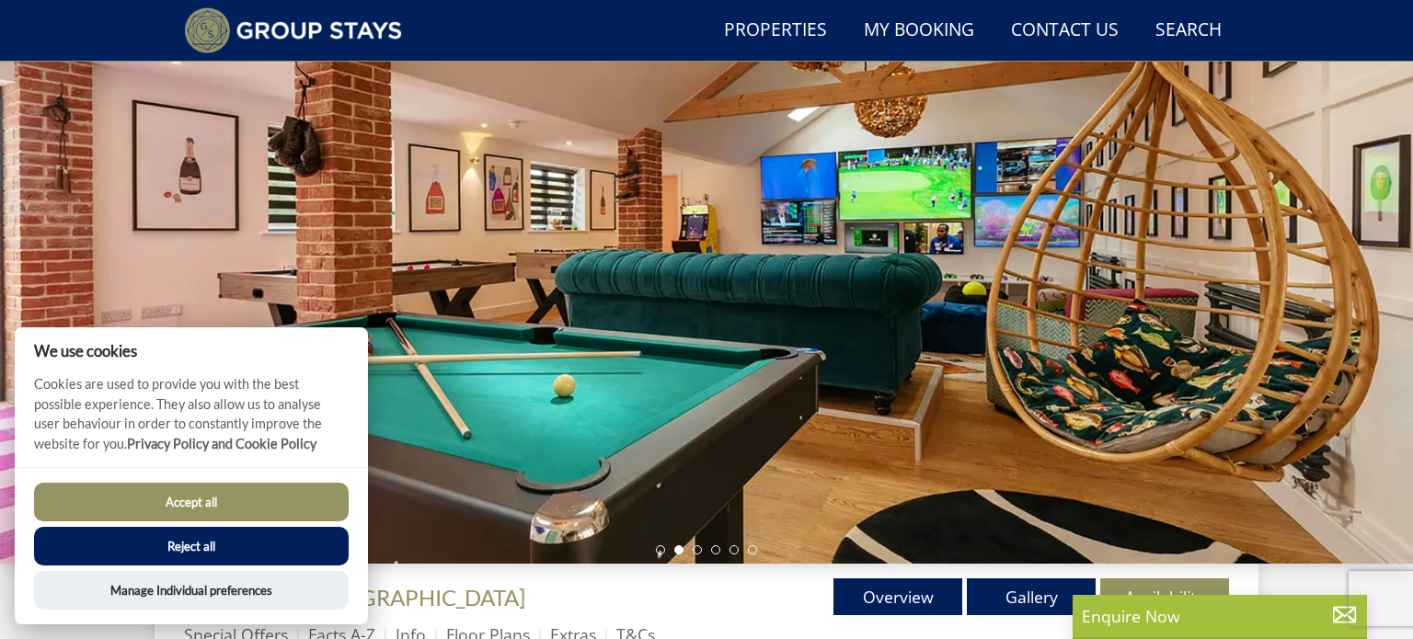
scroll to position [355, 0]
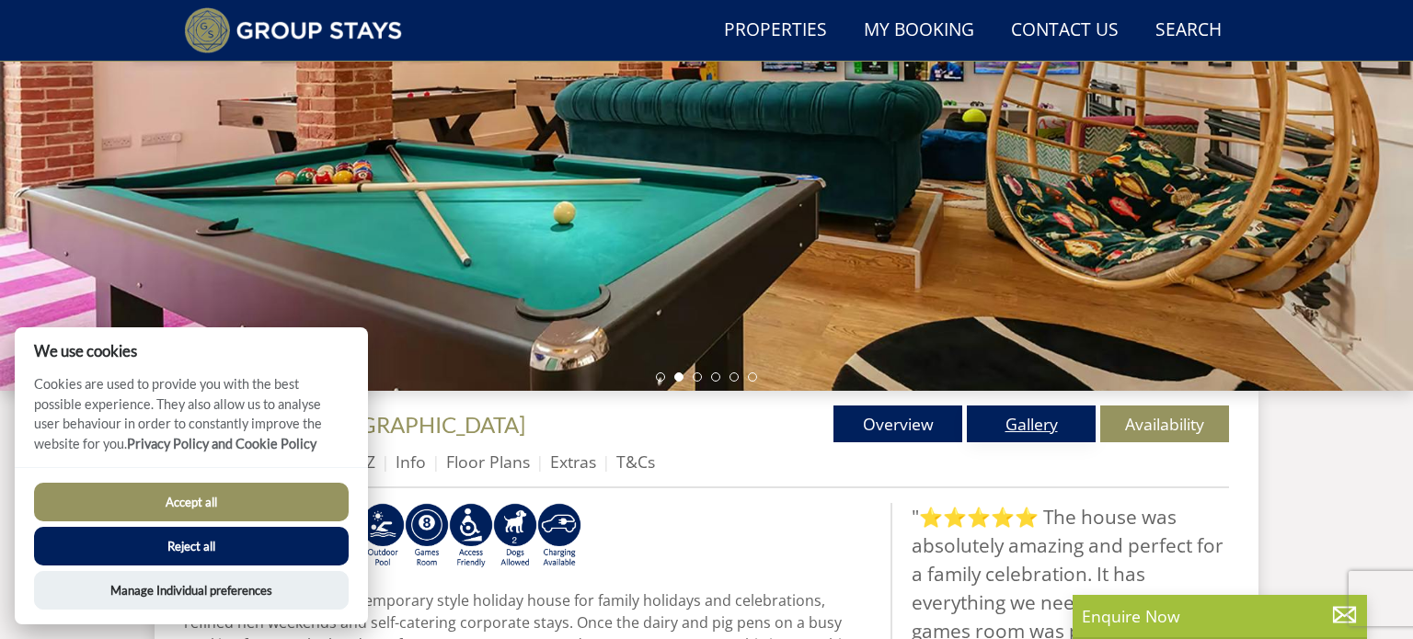
click at [1042, 420] on link "Gallery" at bounding box center [1031, 424] width 129 height 37
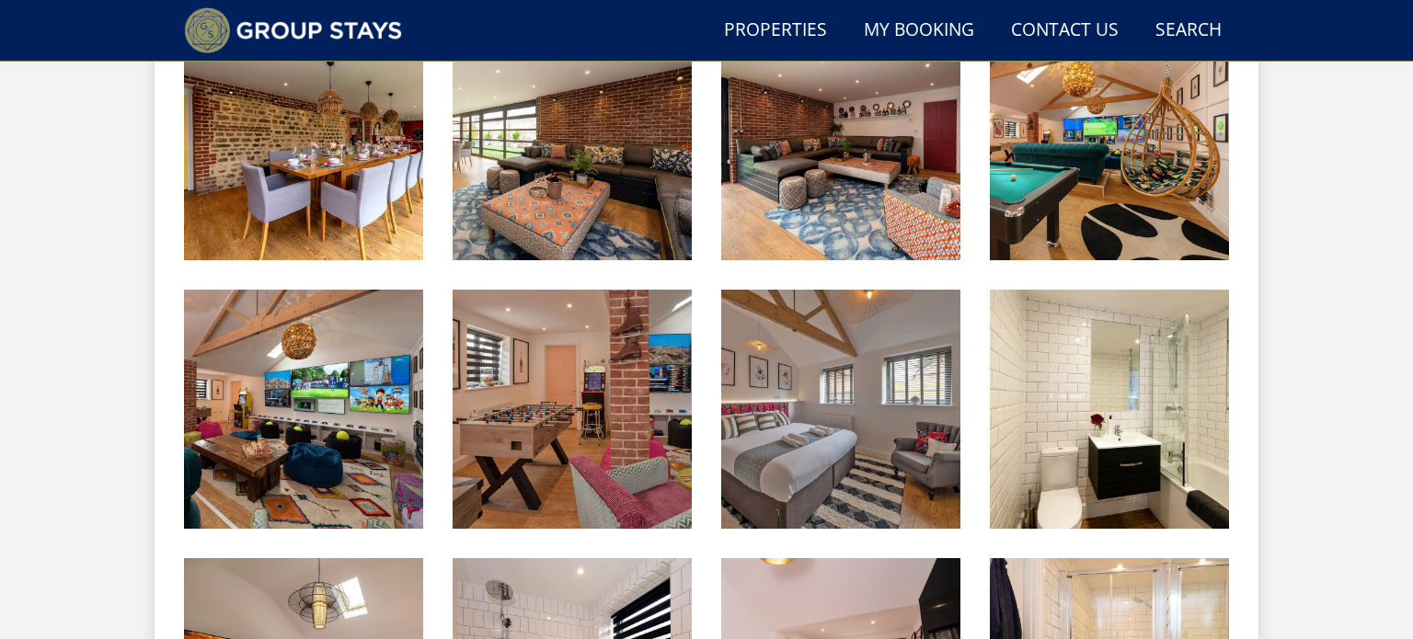
scroll to position [1408, 0]
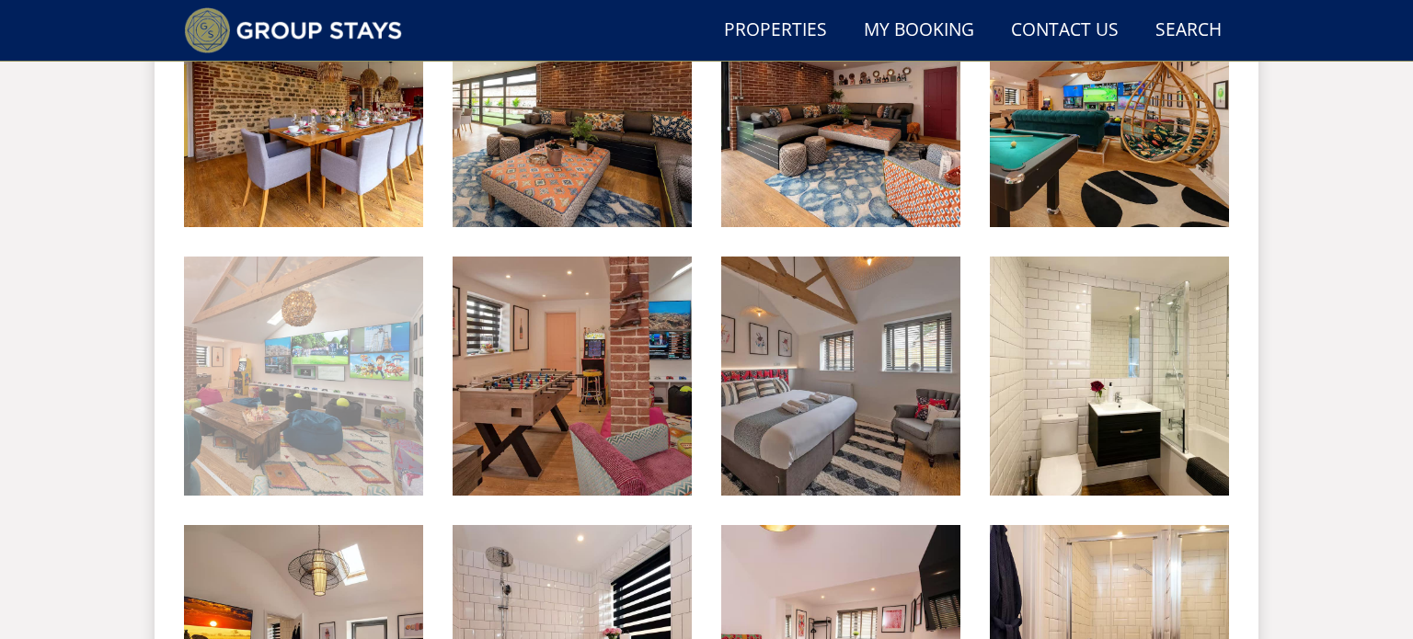
click at [329, 322] on img at bounding box center [303, 376] width 239 height 239
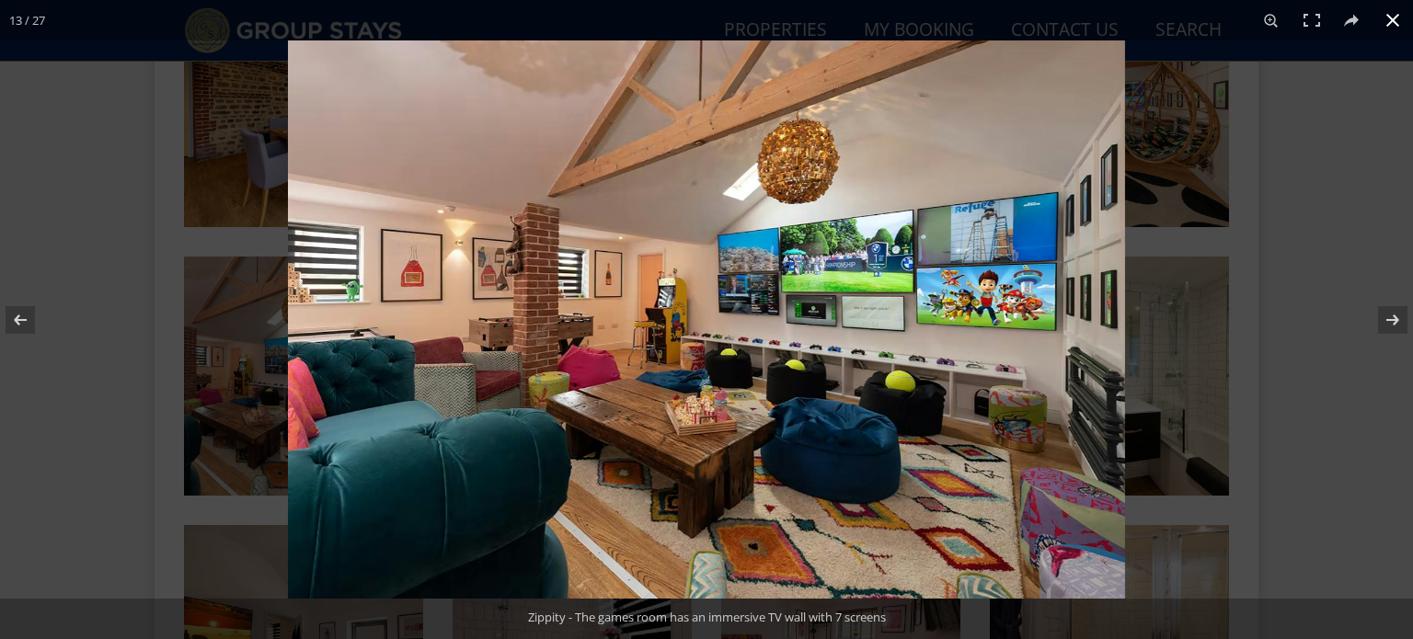
click at [1341, 301] on div at bounding box center [994, 359] width 1413 height 639
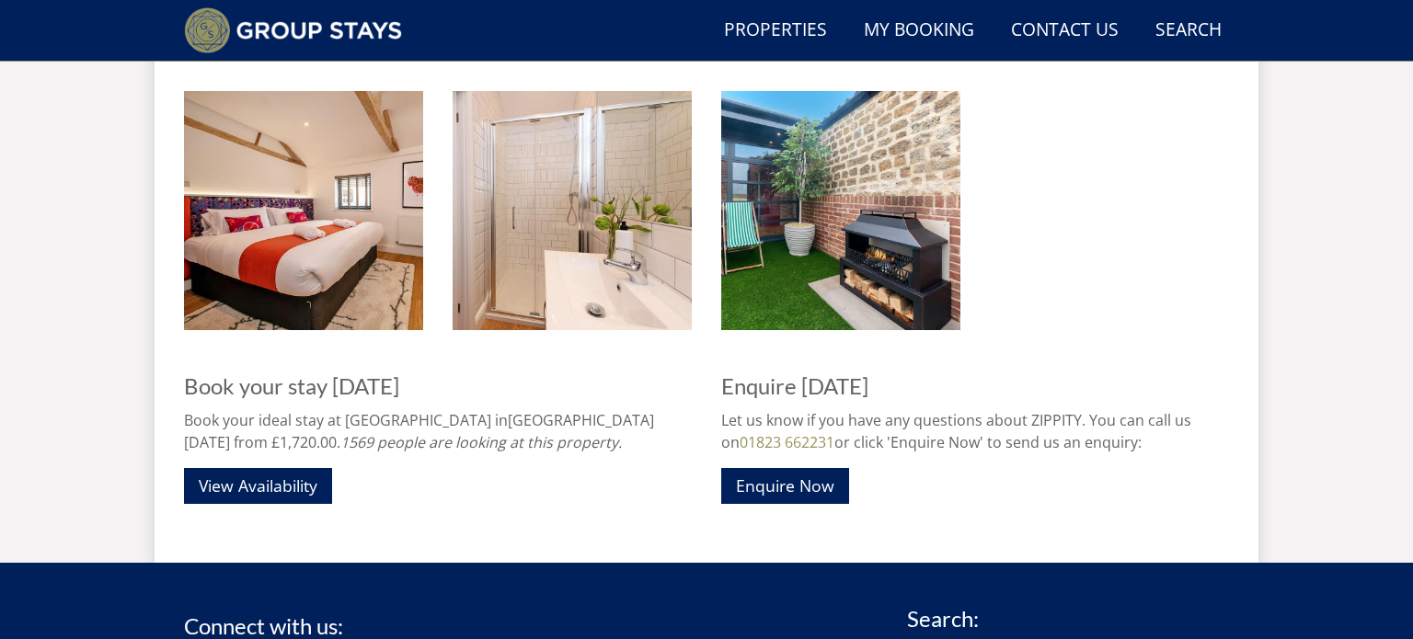
scroll to position [2380, 0]
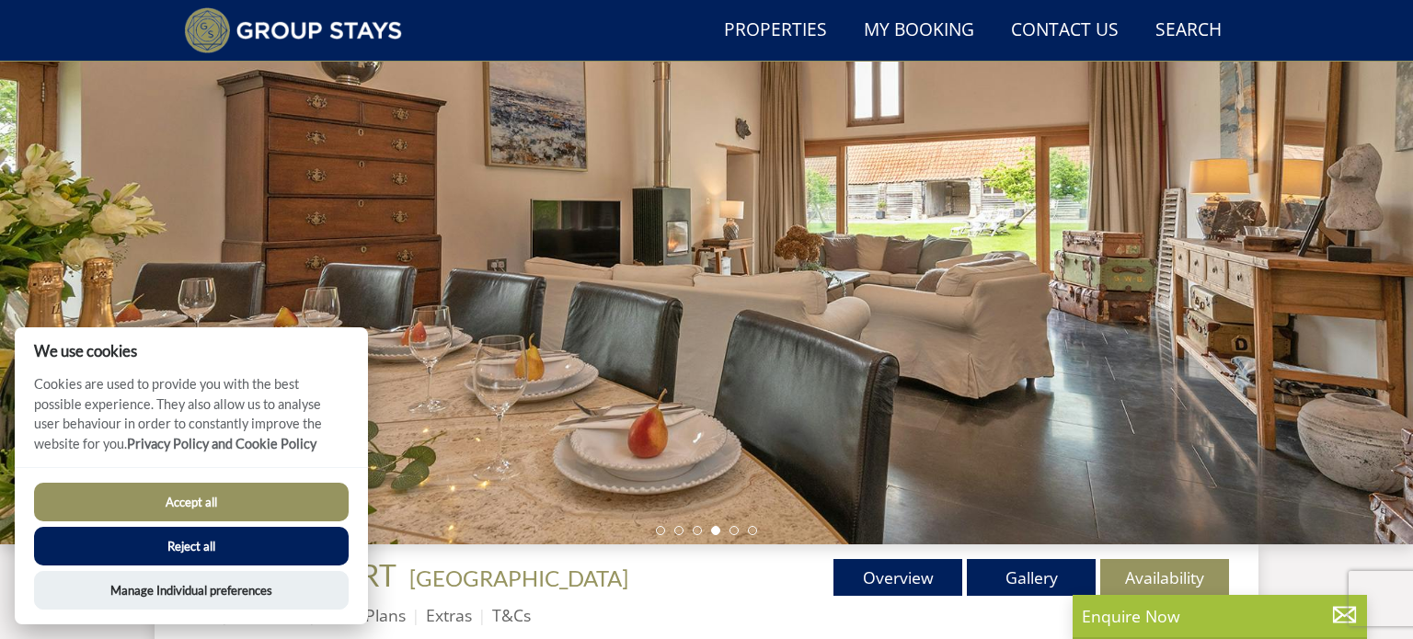
scroll to position [203, 0]
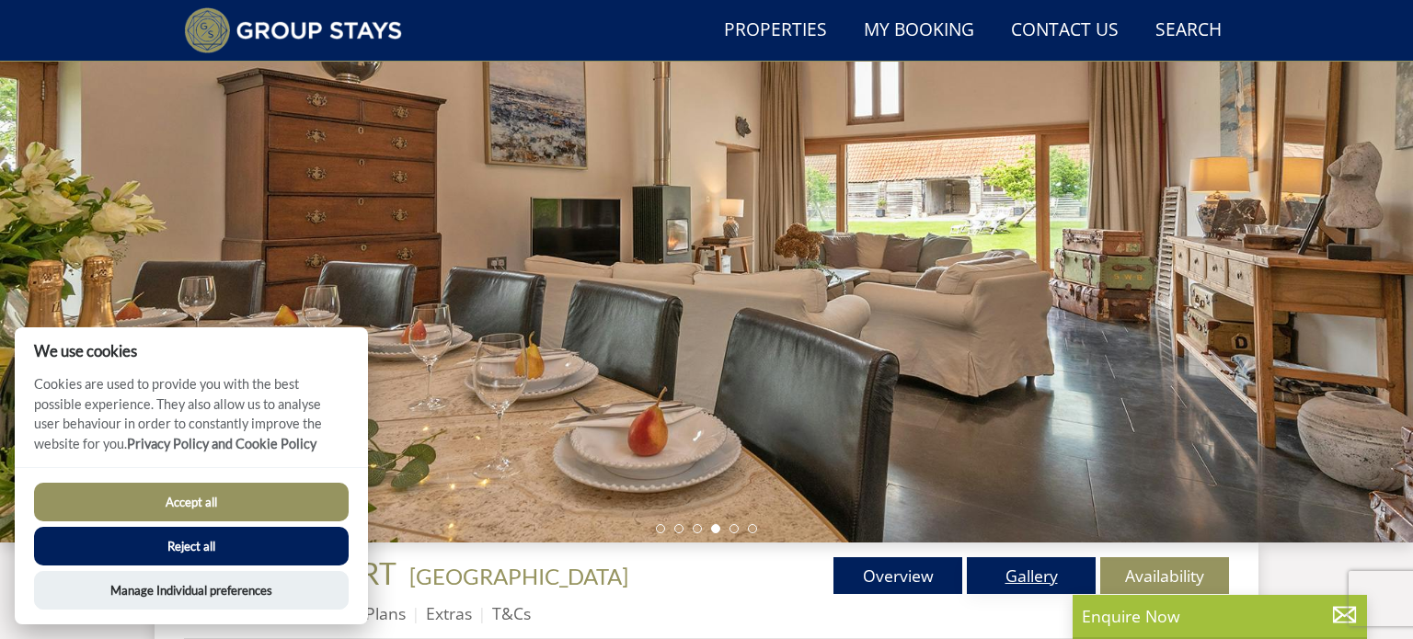
click at [1032, 562] on link "Gallery" at bounding box center [1031, 575] width 129 height 37
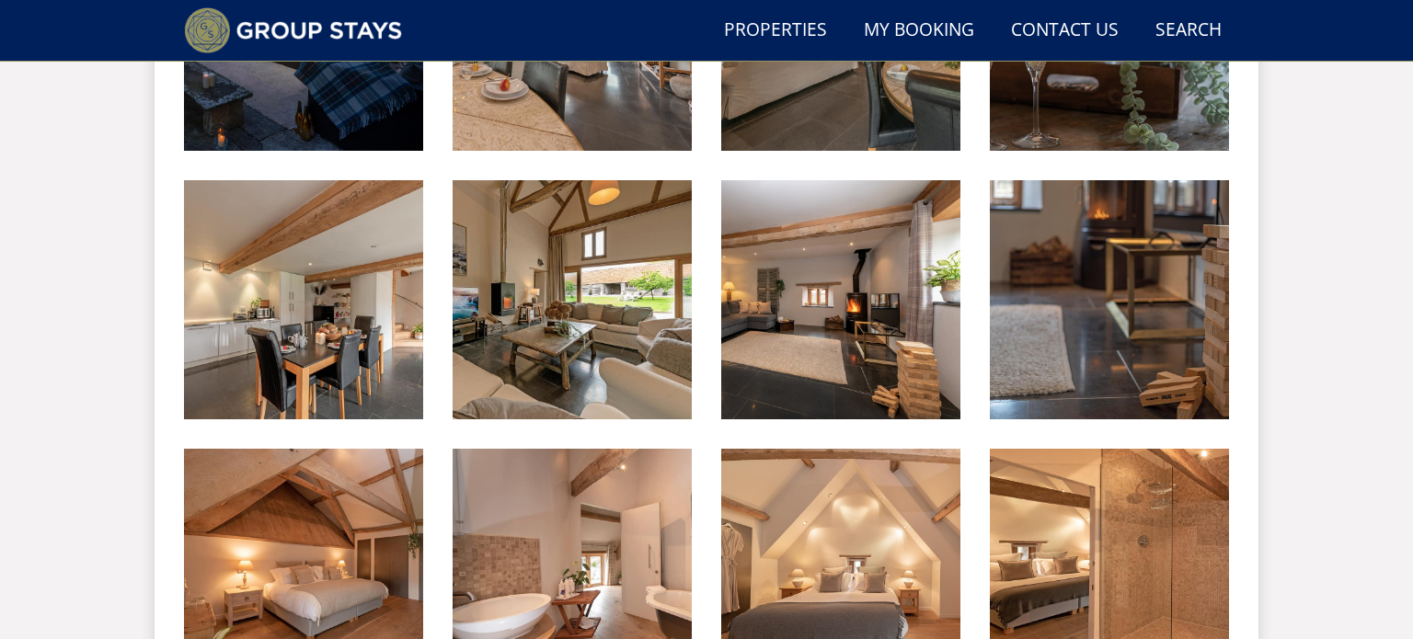
scroll to position [1489, 0]
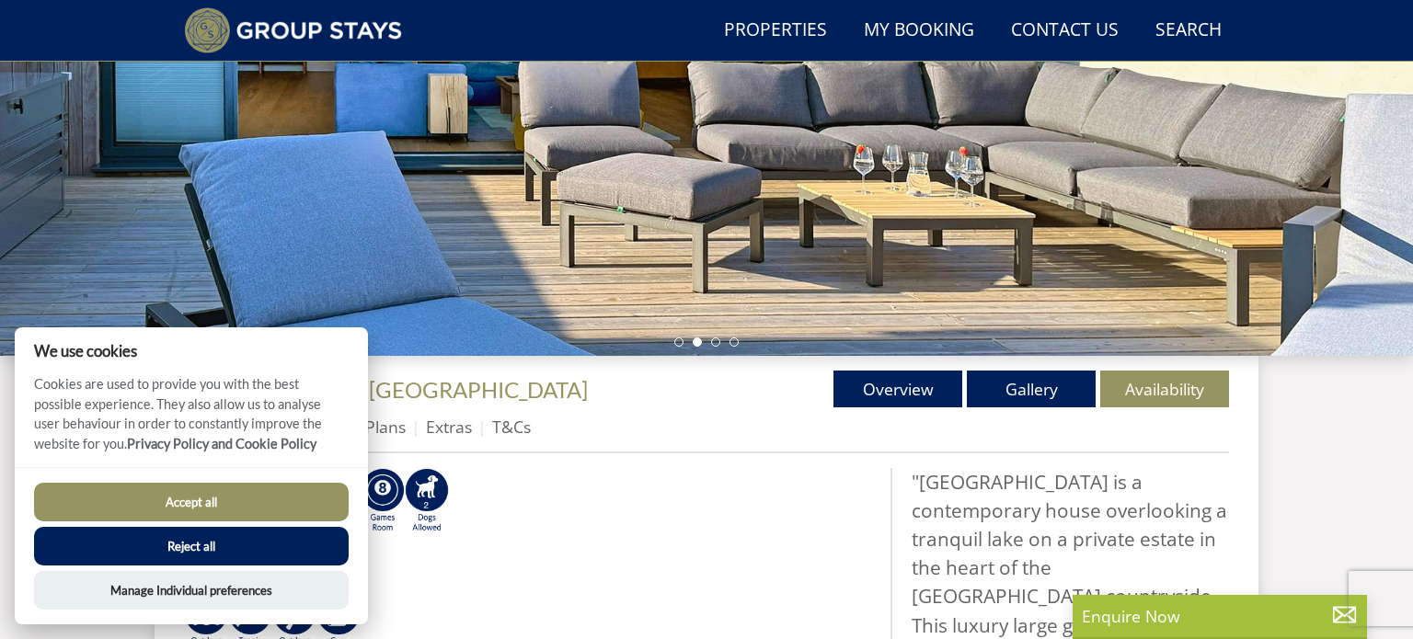
scroll to position [443, 0]
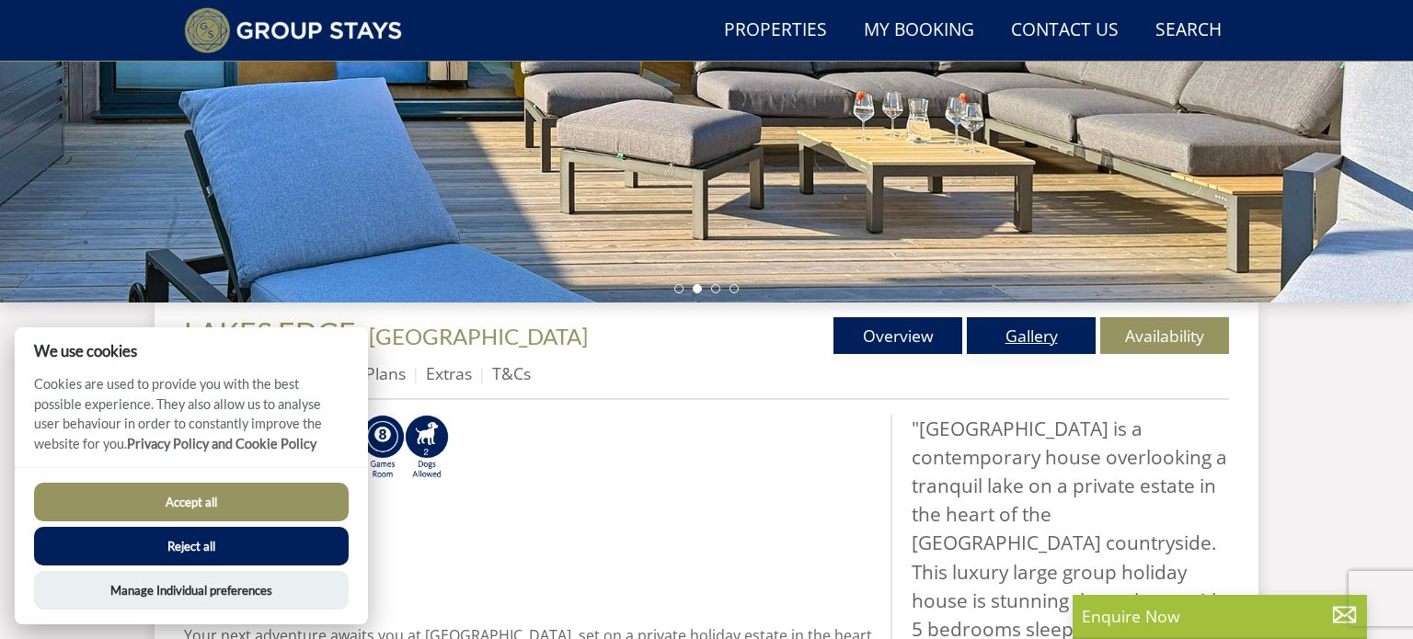
click at [1039, 349] on link "Gallery" at bounding box center [1031, 335] width 129 height 37
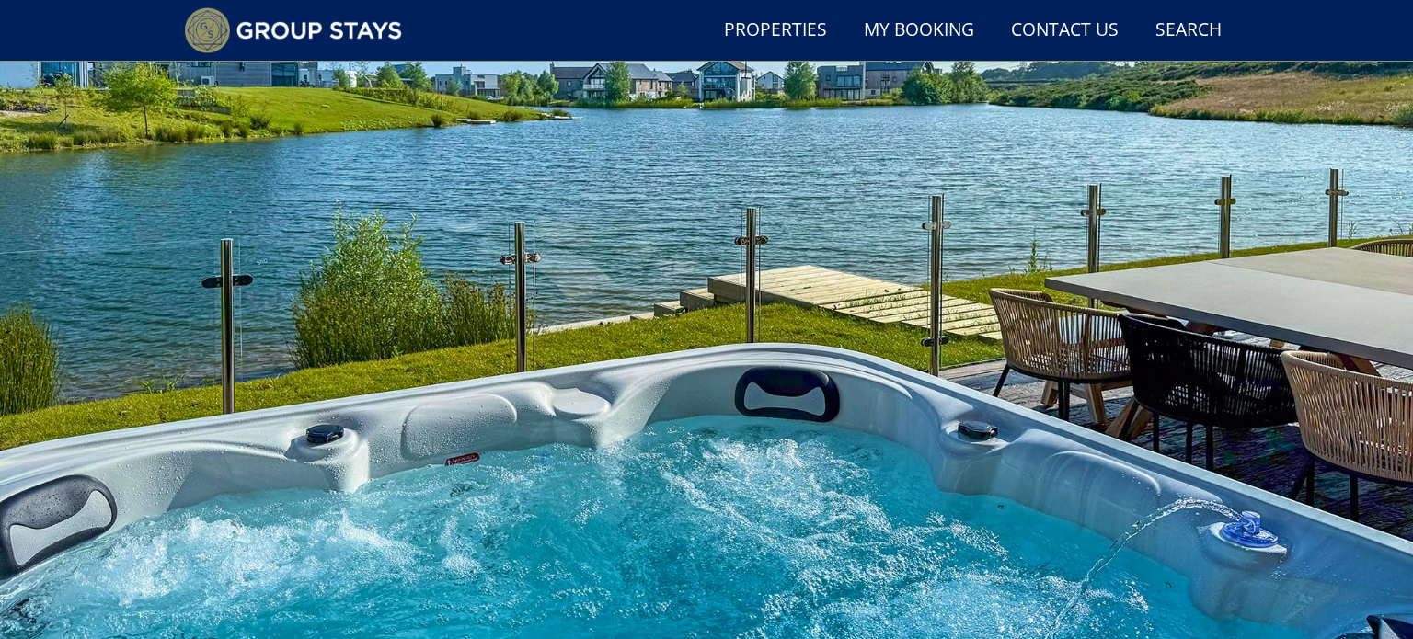
scroll to position [43, 0]
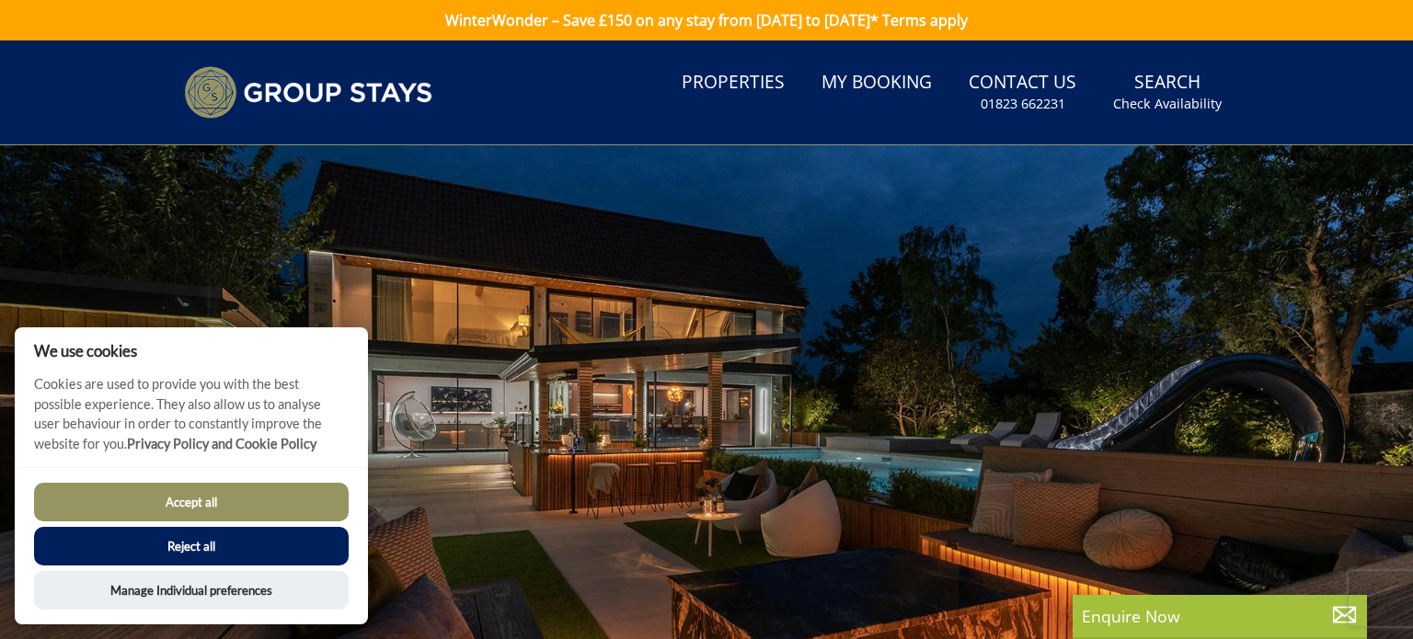
click at [256, 486] on button "Accept all" at bounding box center [191, 502] width 315 height 39
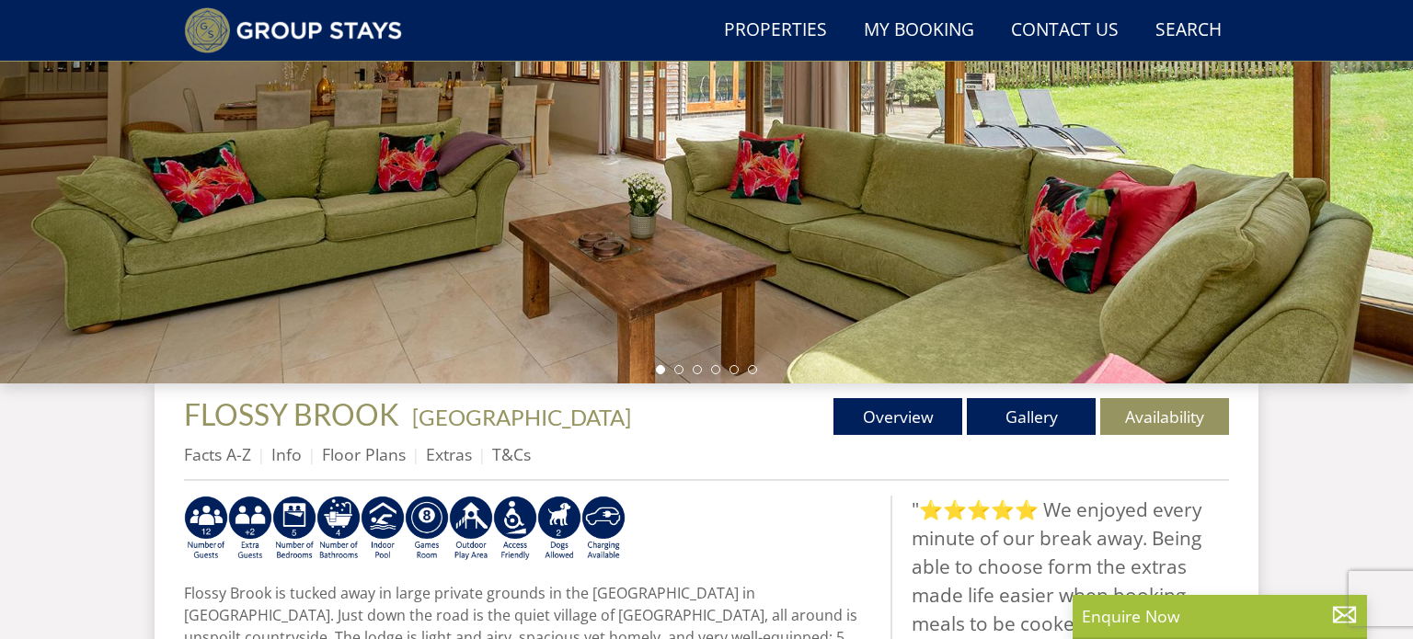
scroll to position [363, 0]
click at [1021, 431] on link "Gallery" at bounding box center [1031, 415] width 129 height 37
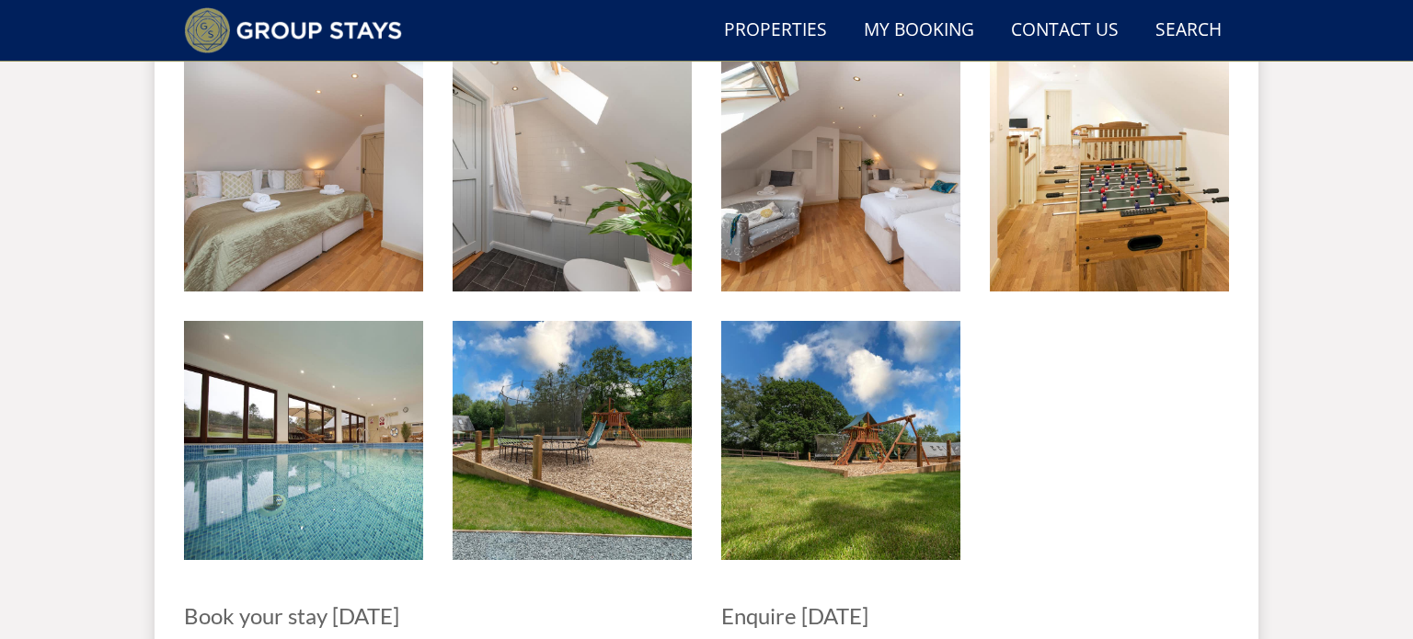
scroll to position [1891, 0]
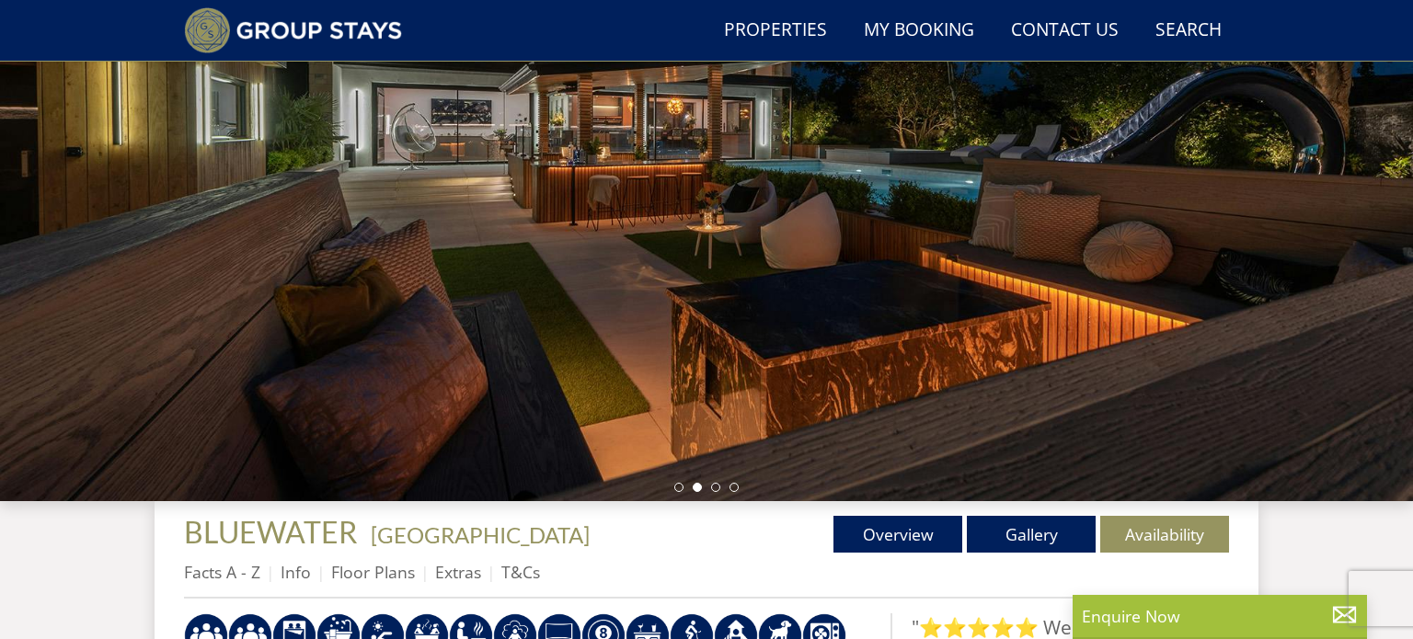
scroll to position [265, 0]
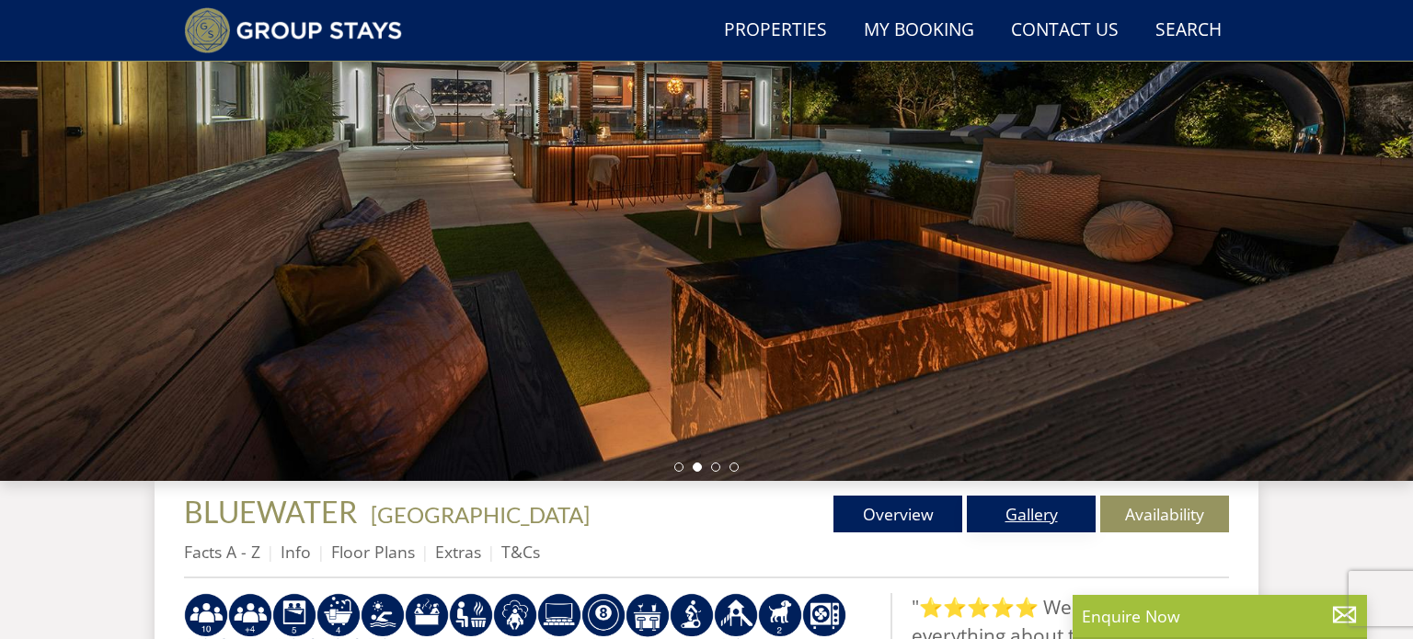
click at [991, 523] on link "Gallery" at bounding box center [1031, 514] width 129 height 37
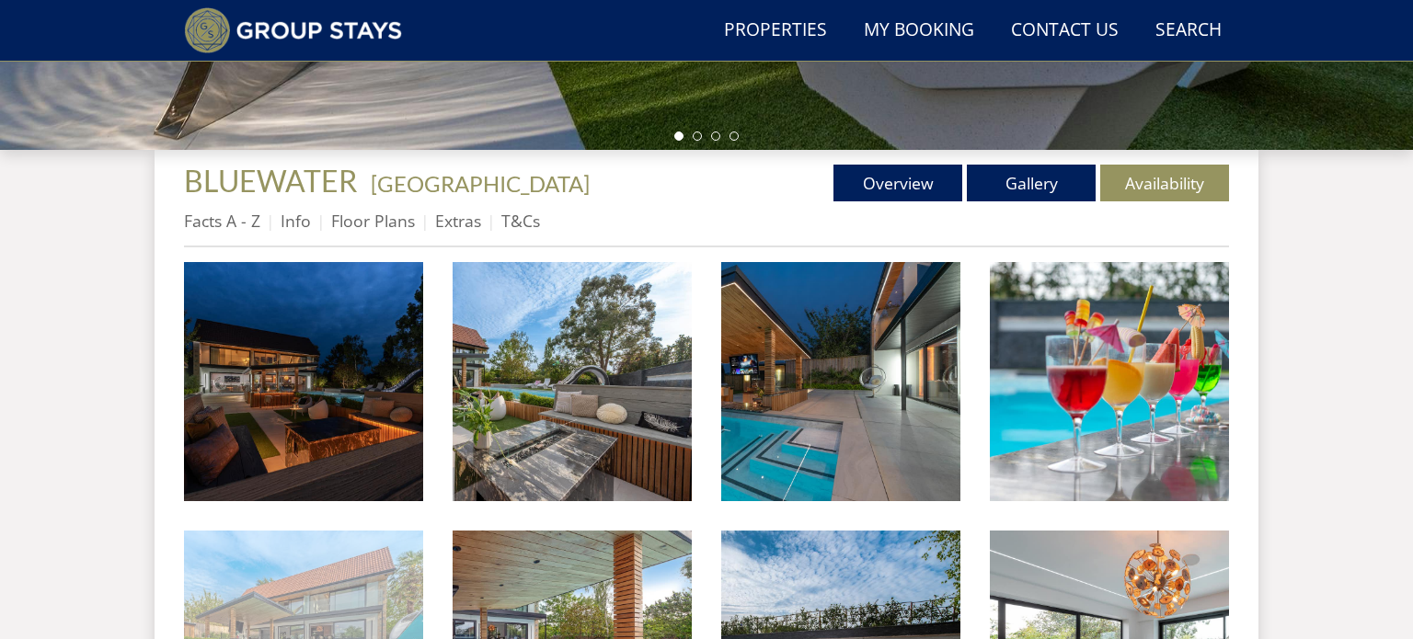
scroll to position [619, 0]
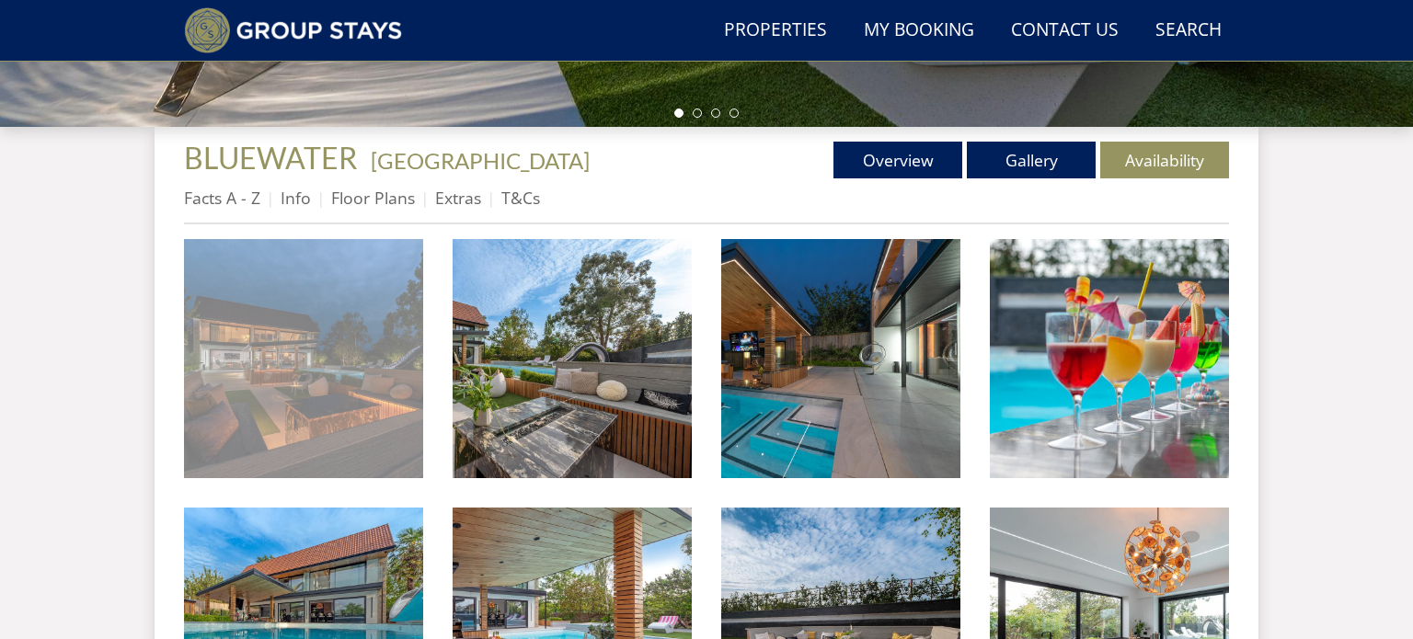
click at [276, 394] on img at bounding box center [303, 358] width 239 height 239
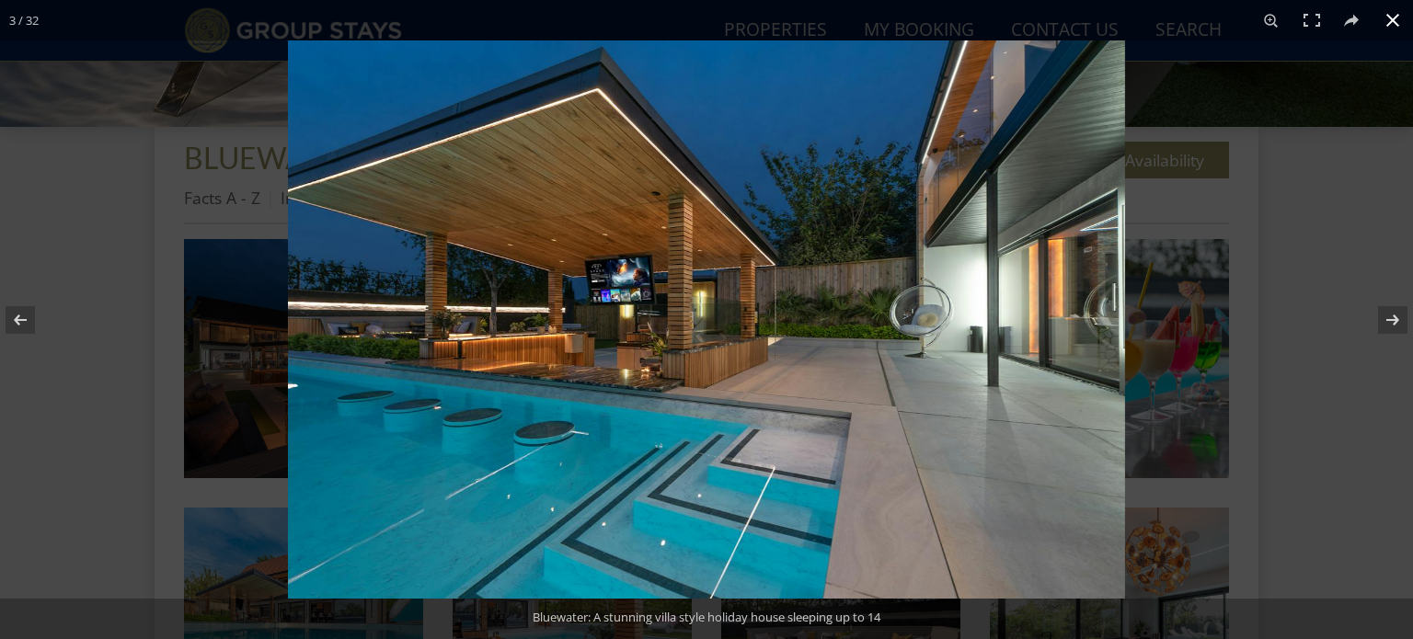
click at [1314, 368] on div at bounding box center [994, 359] width 1413 height 639
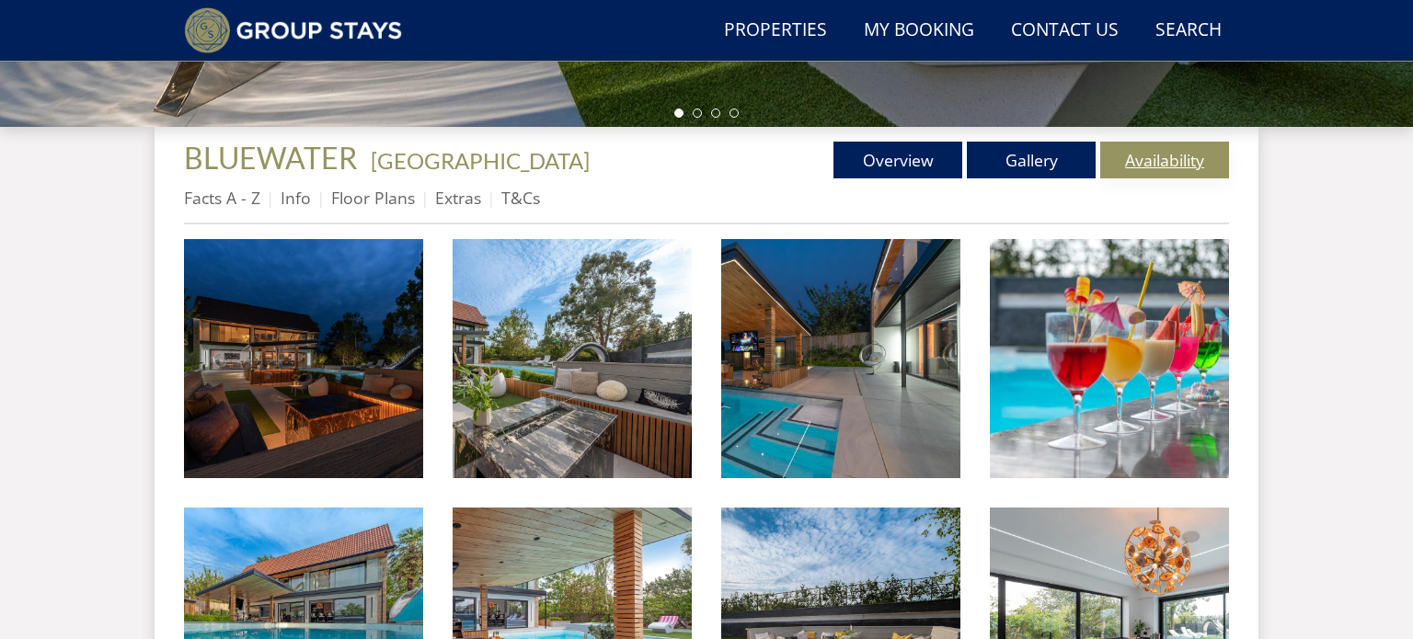
click at [1171, 169] on link "Availability" at bounding box center [1164, 160] width 129 height 37
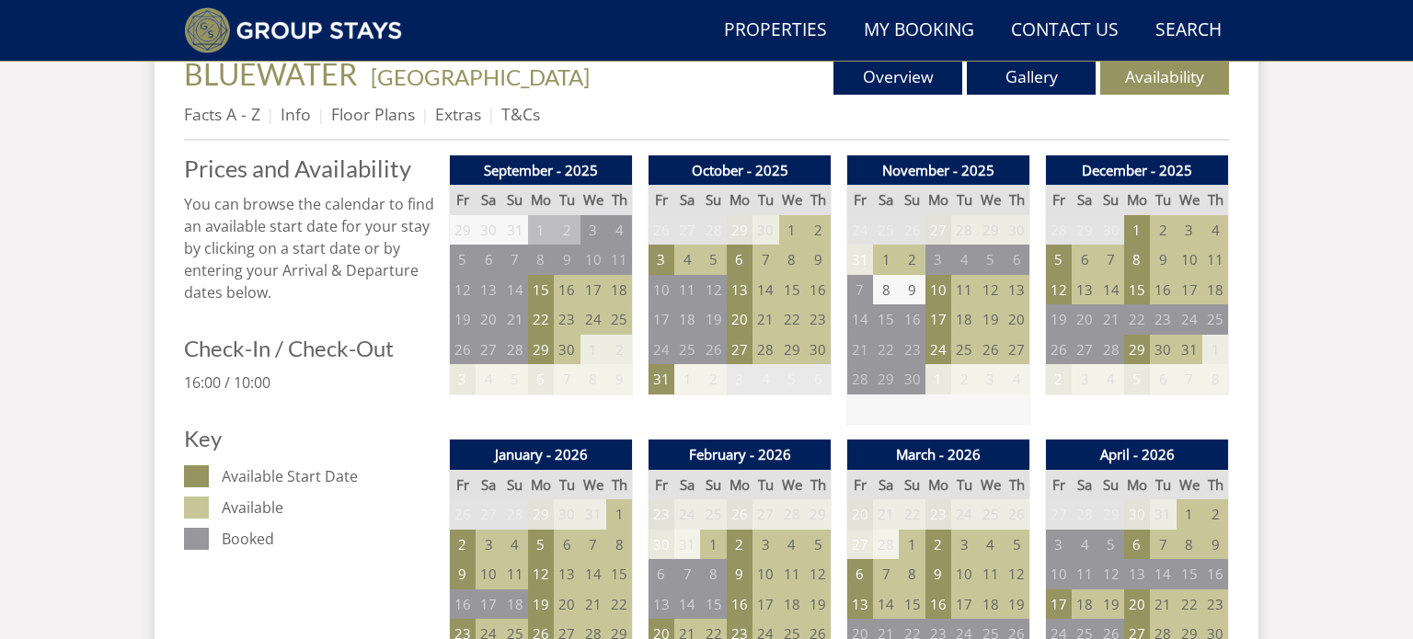
scroll to position [707, 0]
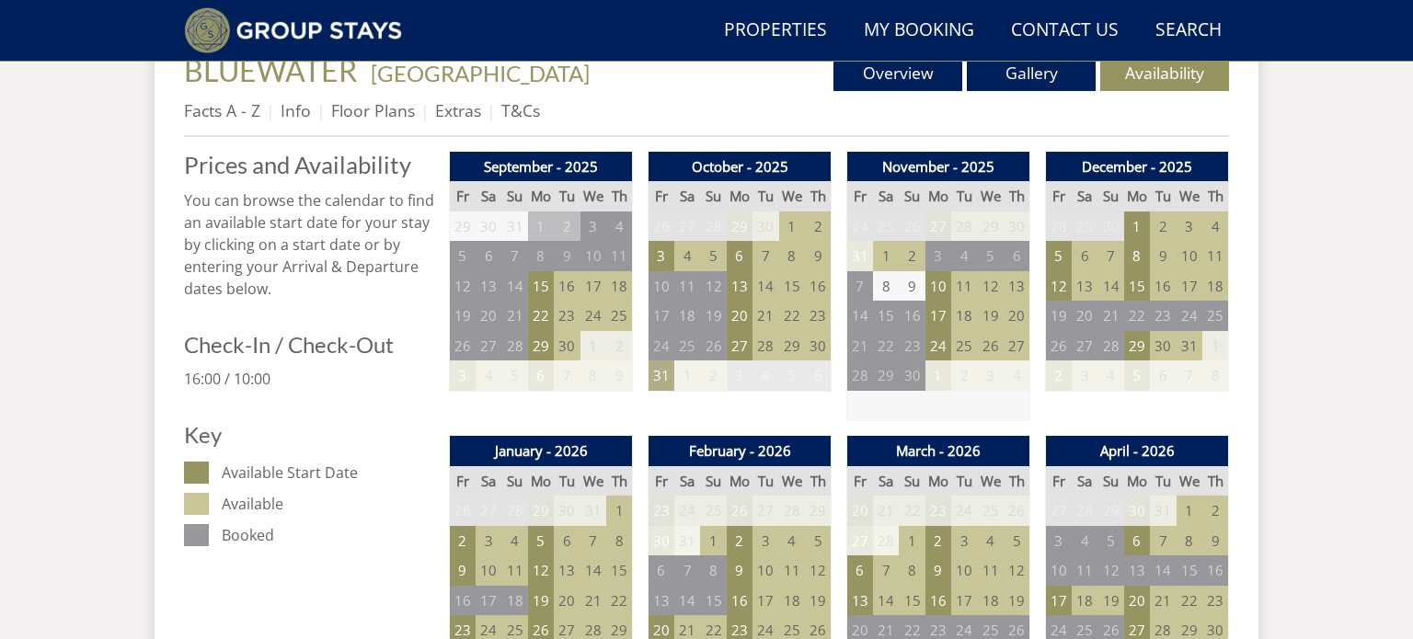
click at [661, 374] on td "31" at bounding box center [662, 376] width 26 height 30
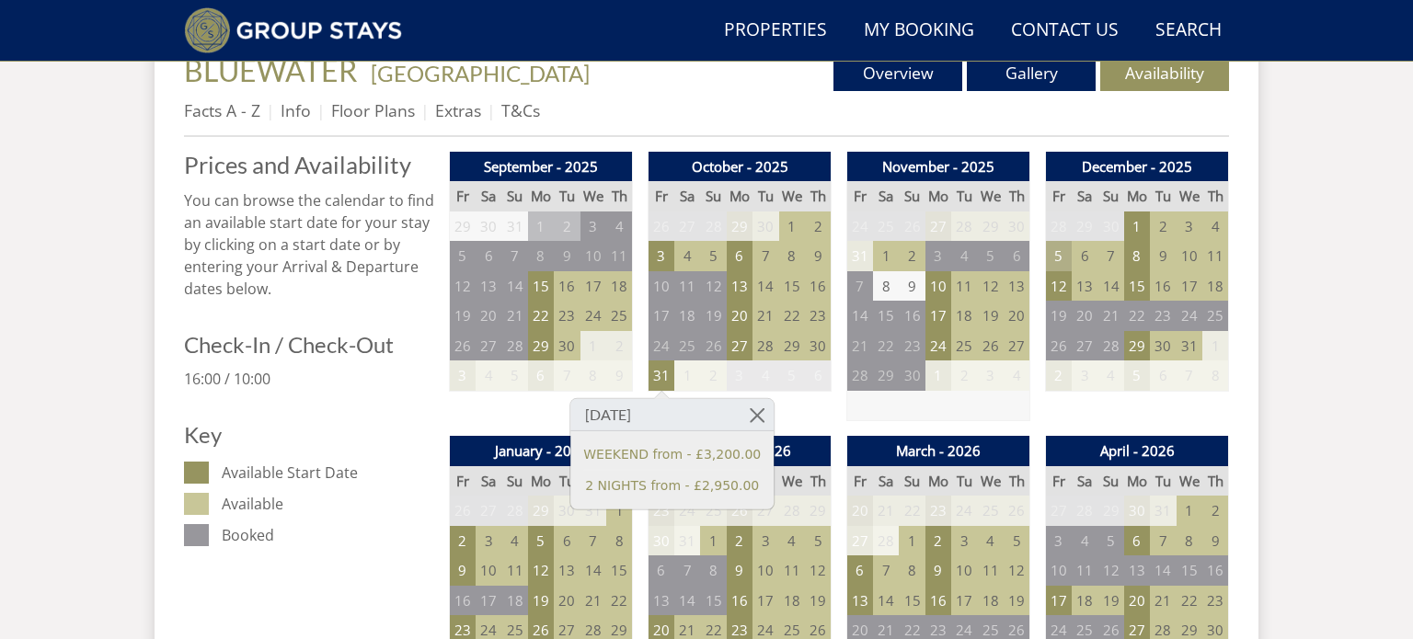
click at [1051, 260] on td "5" at bounding box center [1059, 256] width 26 height 30
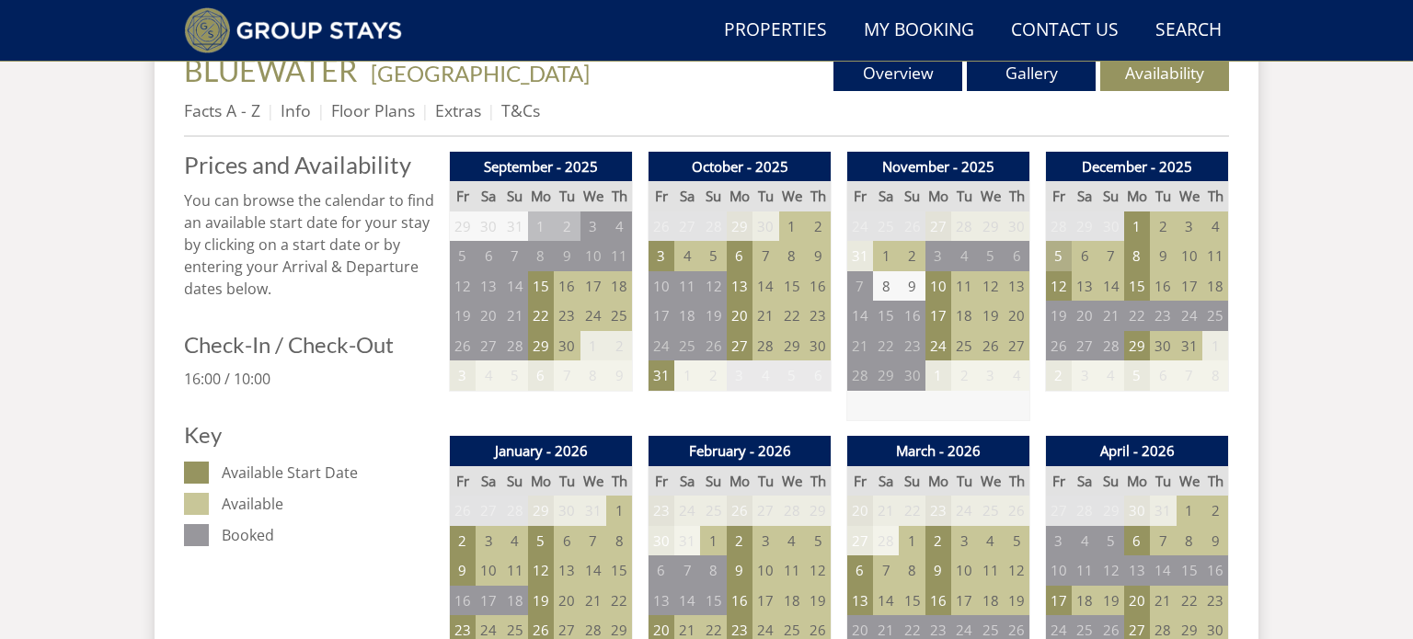
click at [1062, 257] on td "5" at bounding box center [1059, 256] width 26 height 30
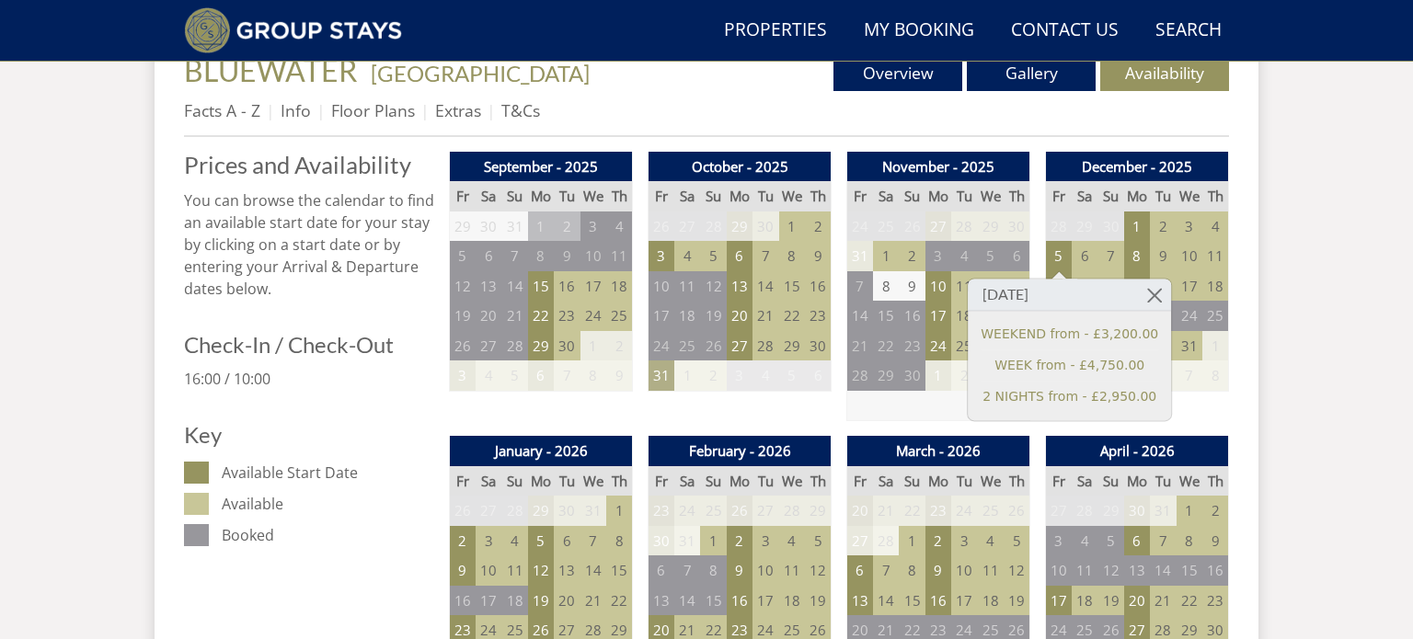
click at [655, 376] on td "31" at bounding box center [662, 376] width 26 height 30
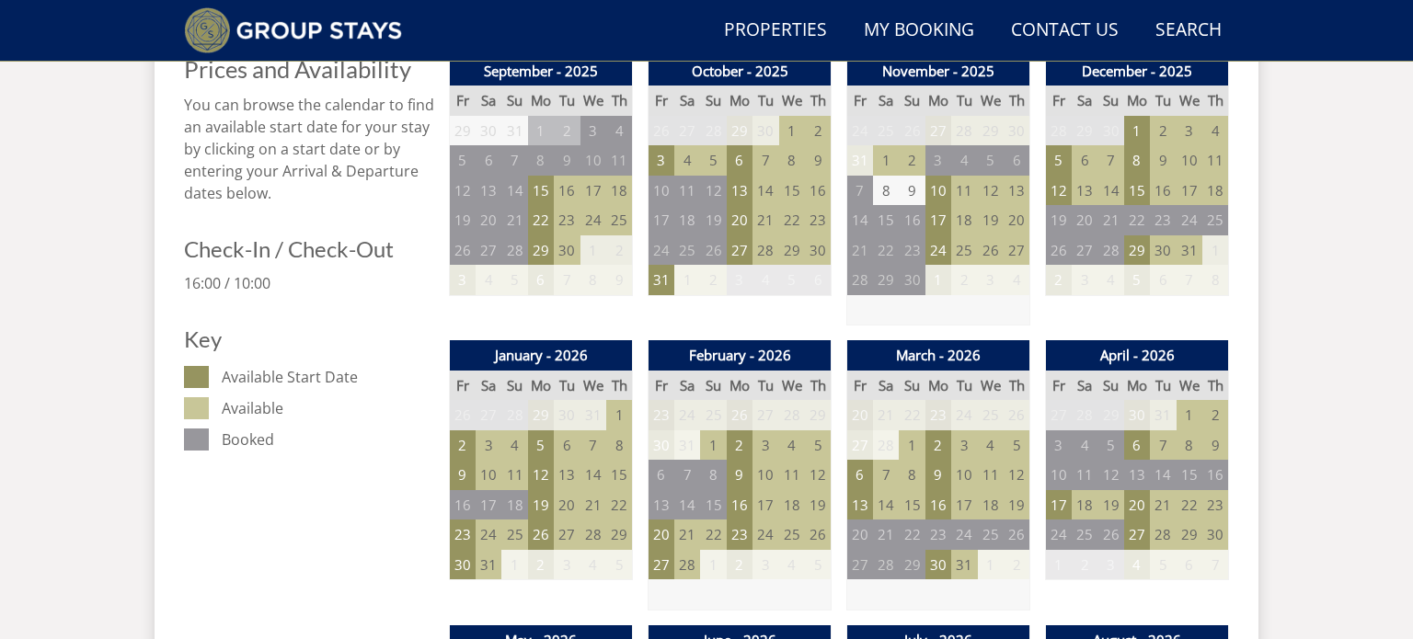
scroll to position [808, 0]
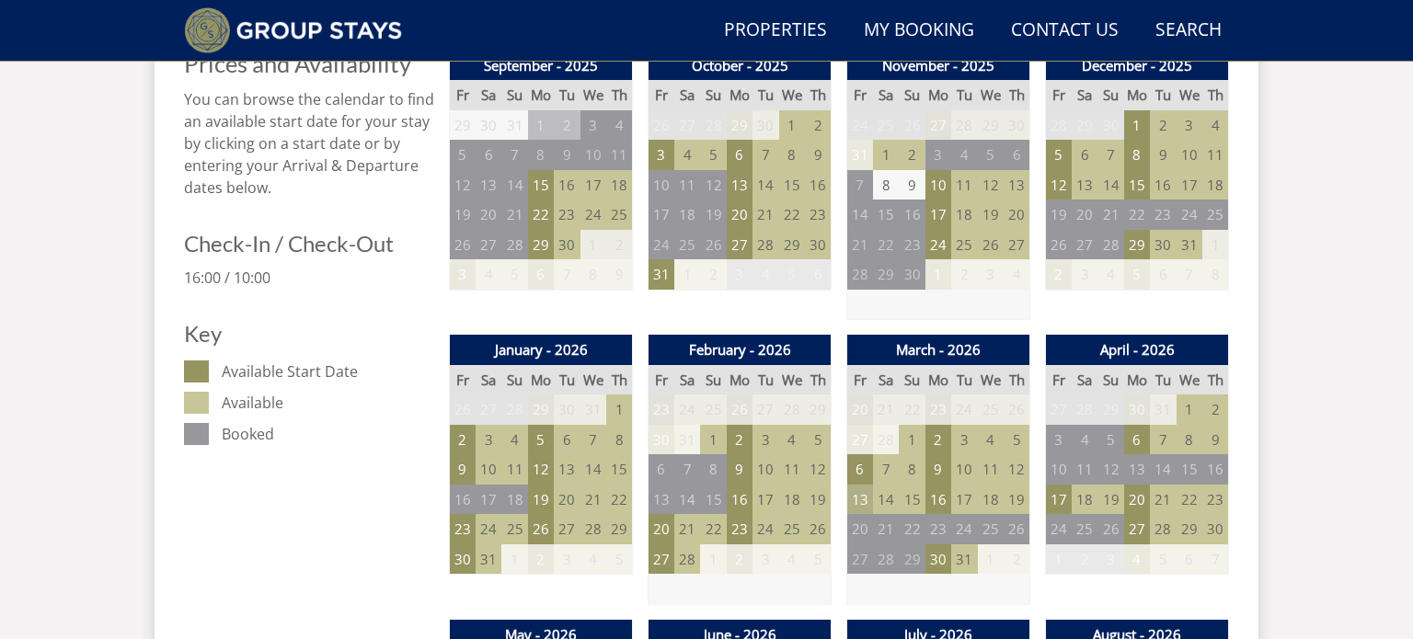
click at [863, 496] on td "13" at bounding box center [860, 500] width 26 height 30
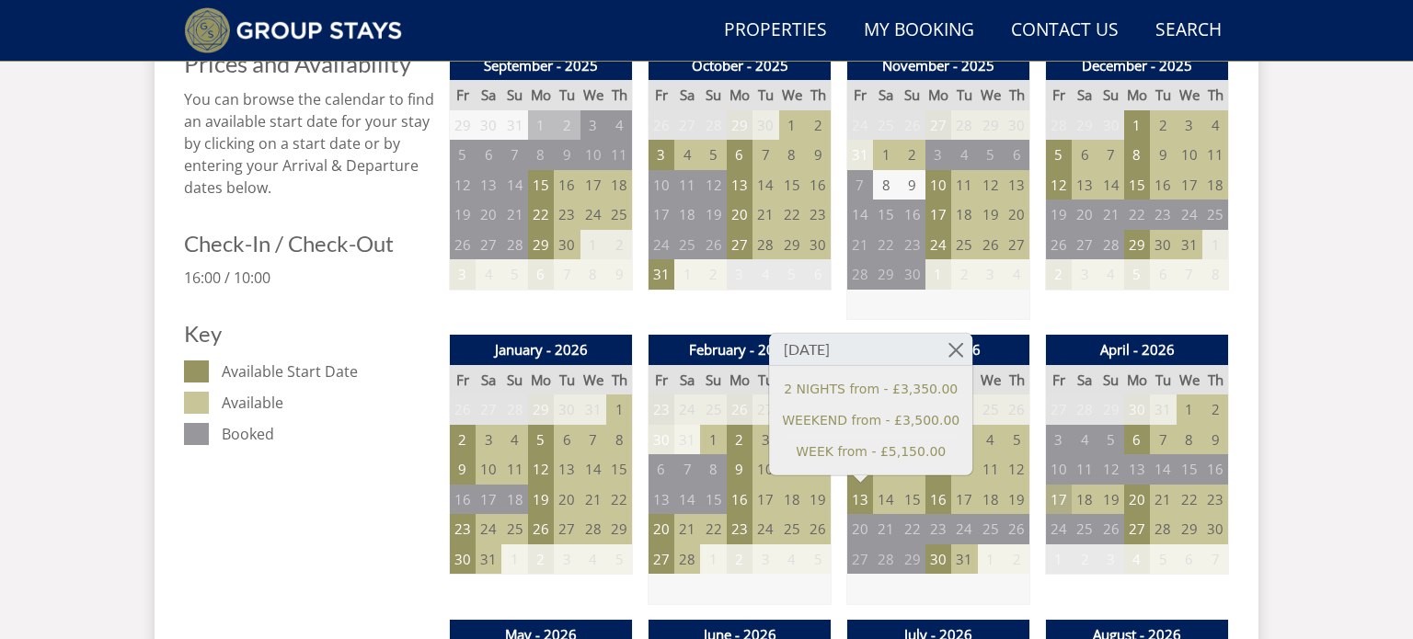
click at [1051, 500] on td "17" at bounding box center [1059, 500] width 26 height 30
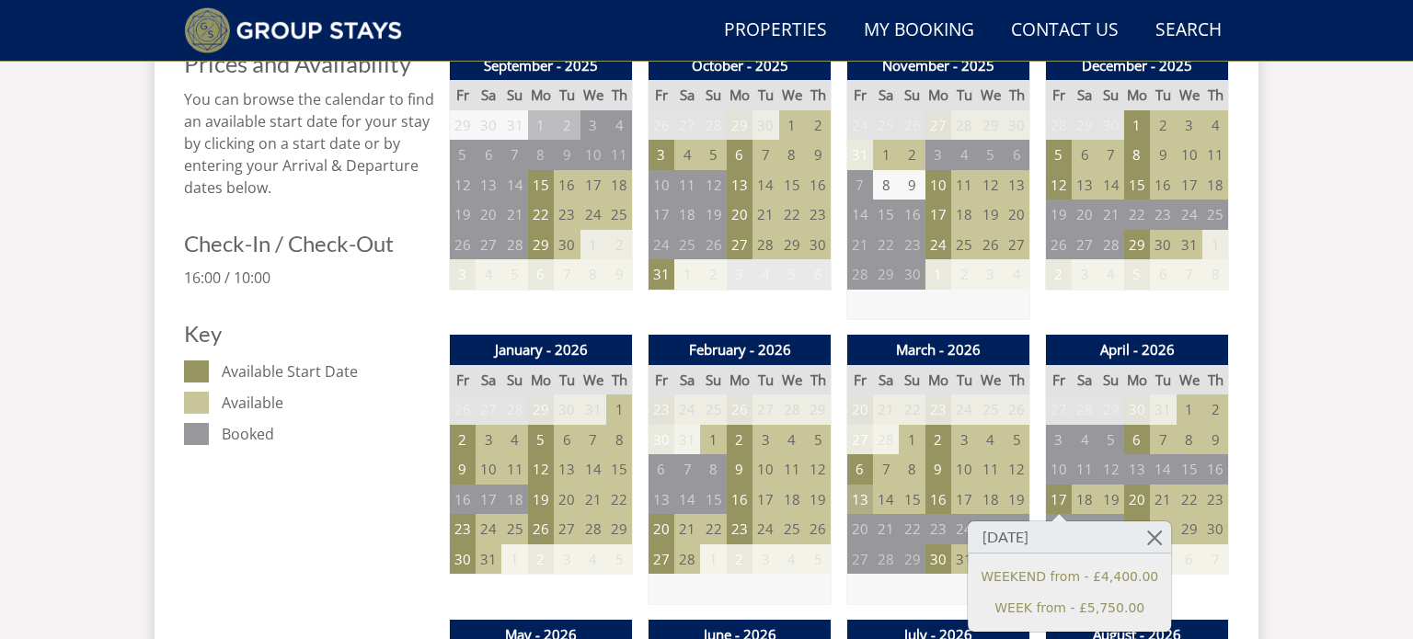
click at [860, 504] on td "13" at bounding box center [860, 500] width 26 height 30
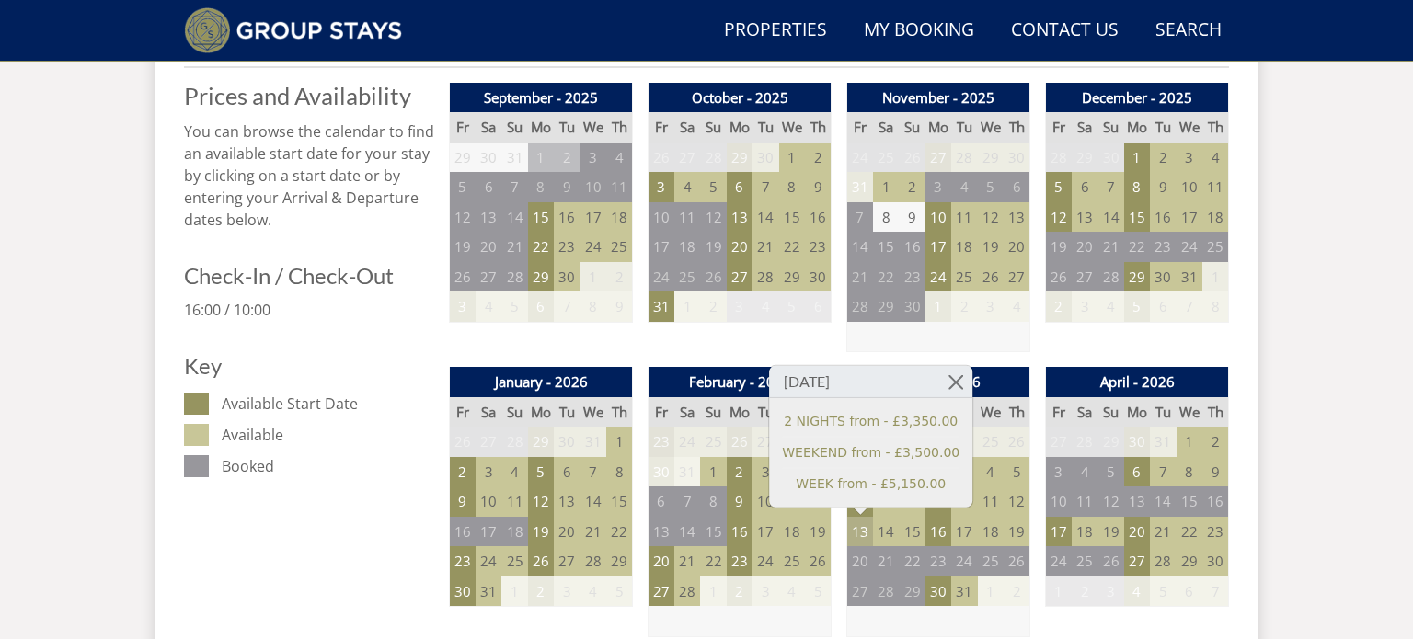
scroll to position [754, 0]
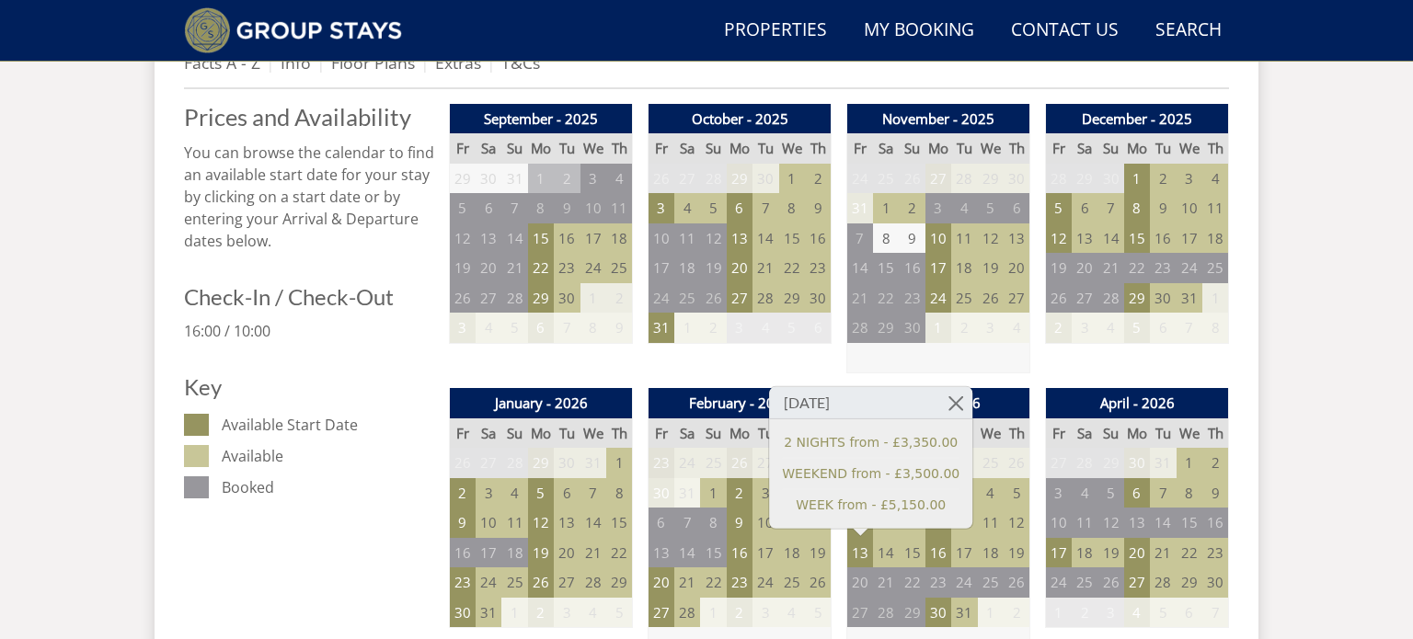
click at [673, 359] on div "October - 2025 Fr Sa Su Mo Tu We Th 26 27 28 29 30 1 2 3 4 5 6 7 8 9 10 11" at bounding box center [740, 239] width 184 height 270
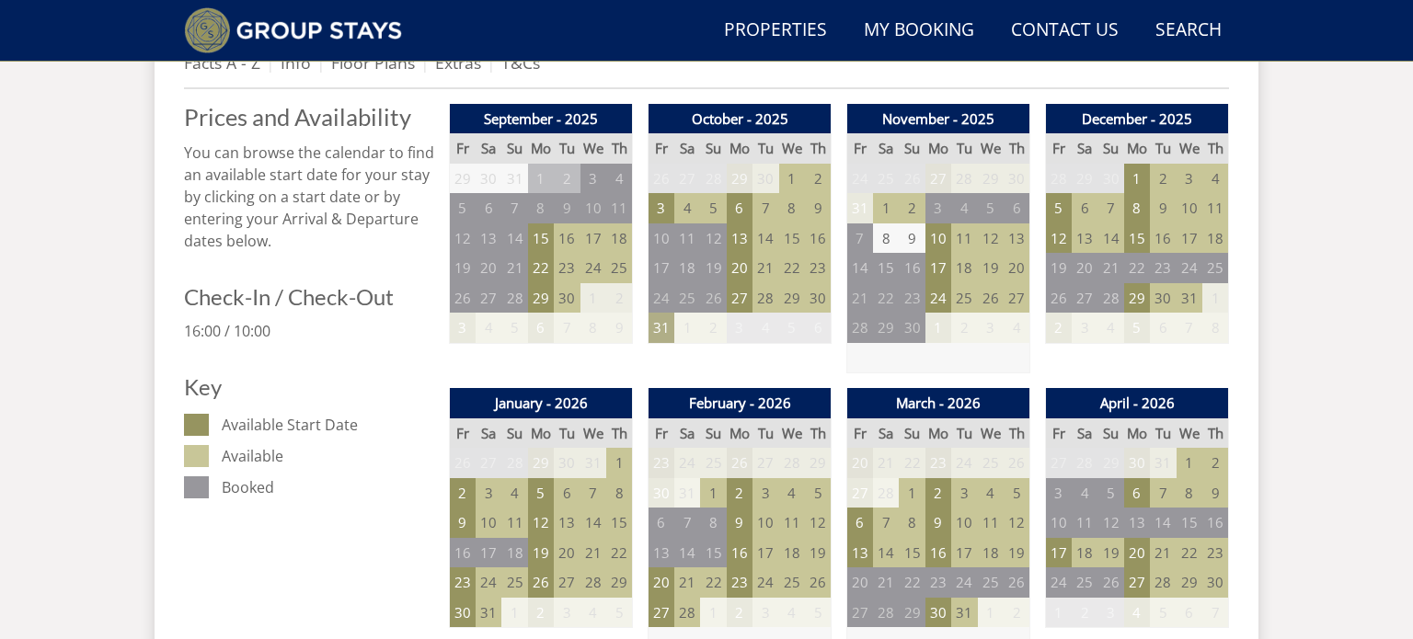
click at [666, 332] on td "31" at bounding box center [662, 328] width 26 height 30
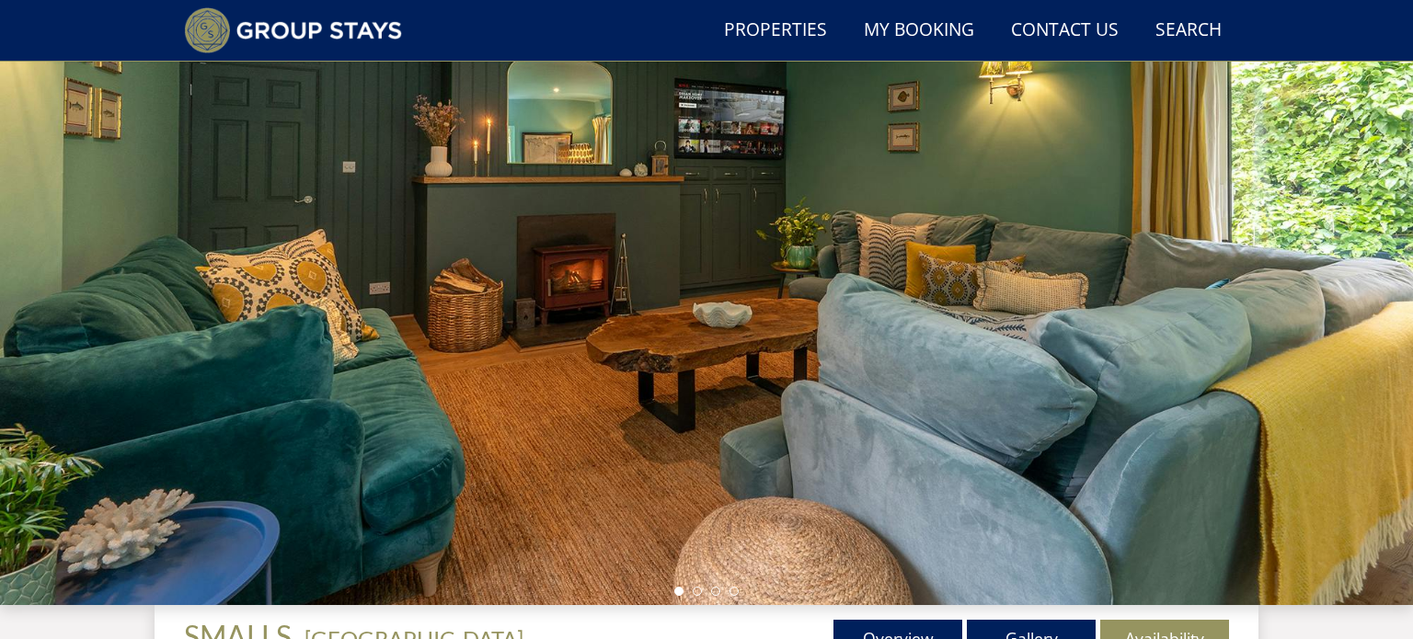
scroll to position [134, 0]
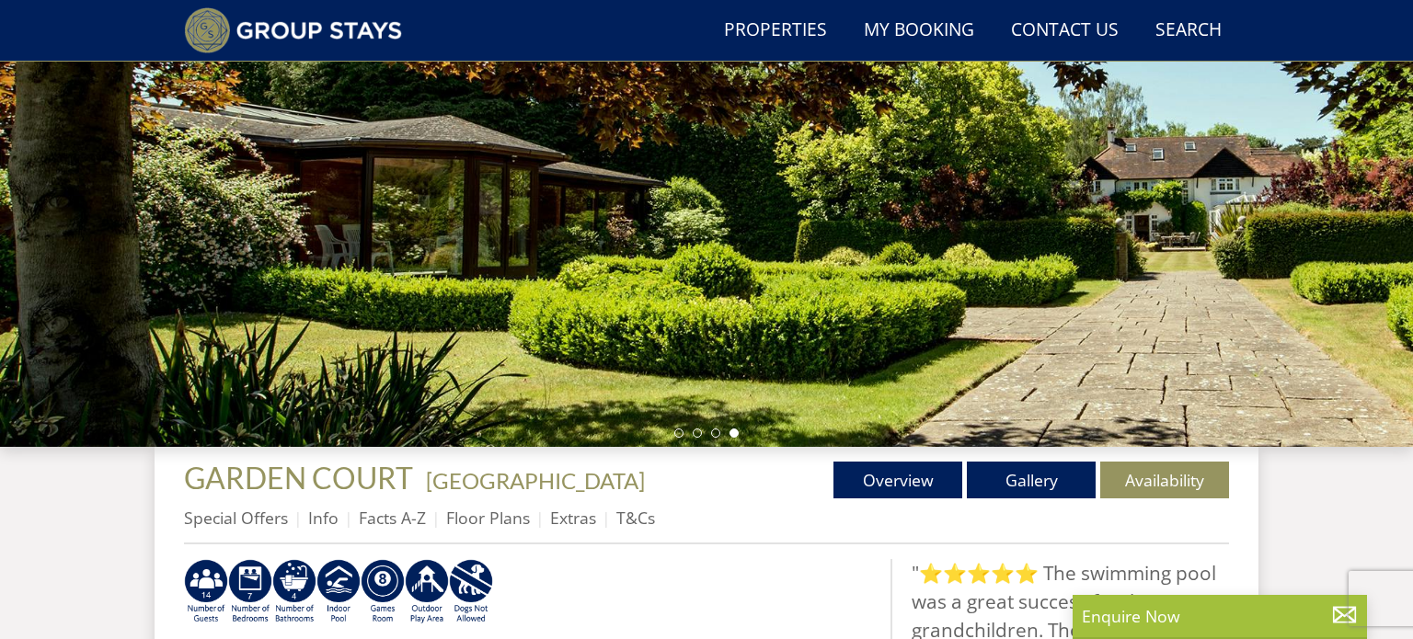
scroll to position [374, 0]
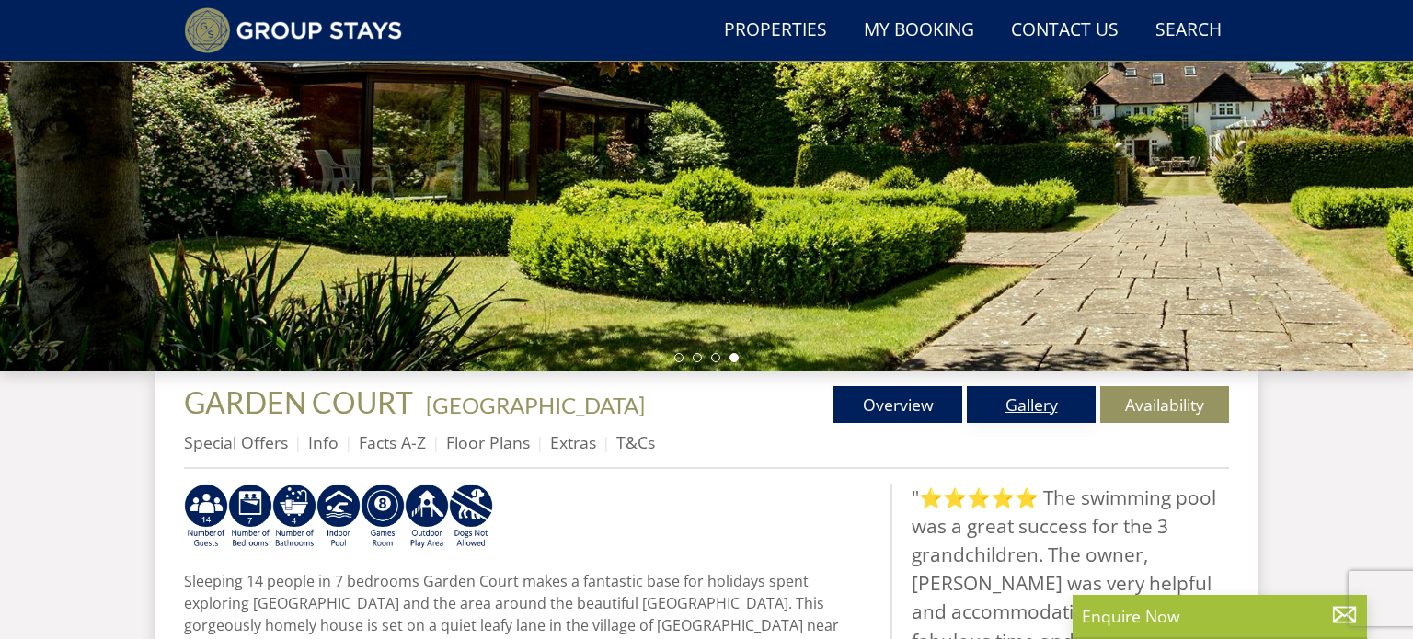
click at [1028, 390] on link "Gallery" at bounding box center [1031, 404] width 129 height 37
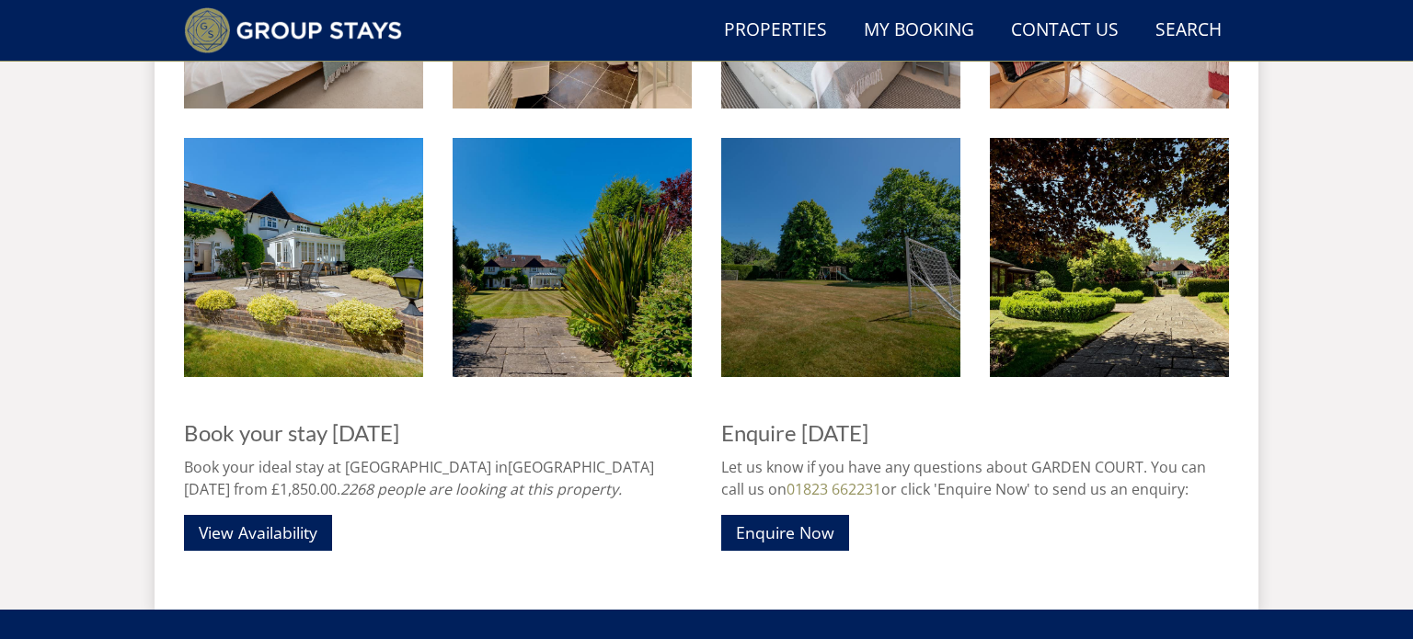
scroll to position [2064, 0]
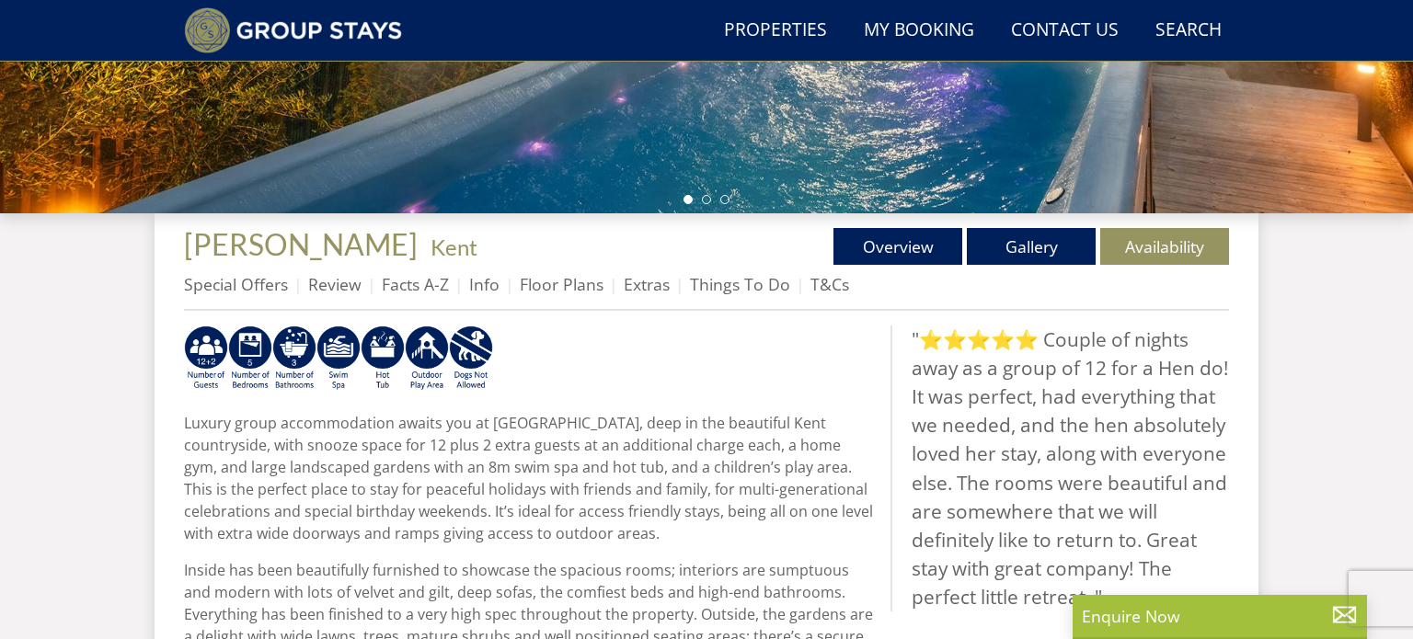
scroll to position [524, 0]
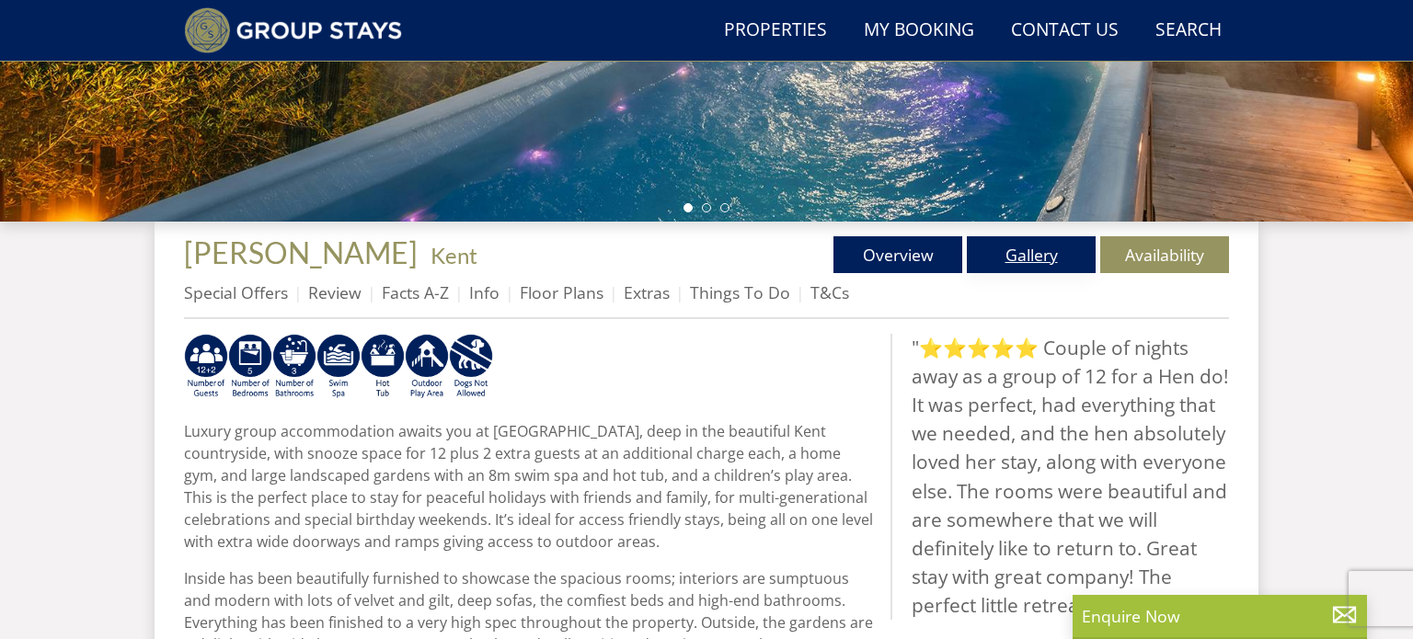
click at [1018, 262] on link "Gallery" at bounding box center [1031, 254] width 129 height 37
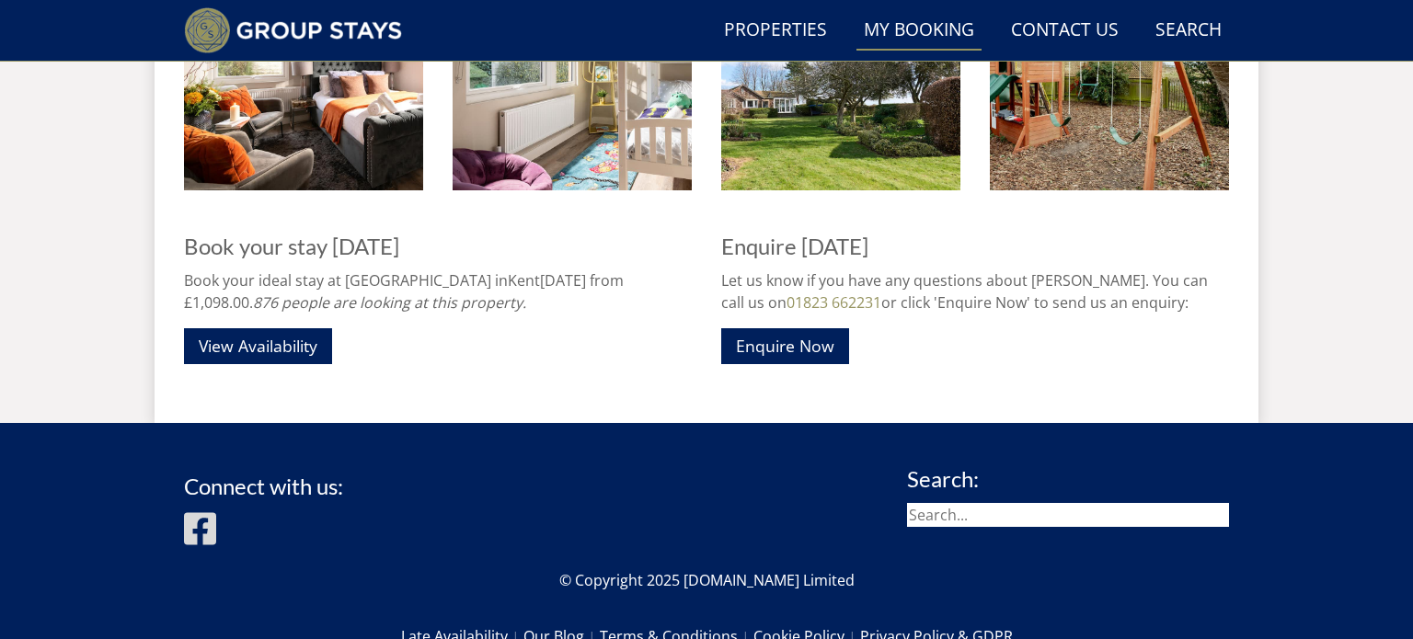
scroll to position [1991, 0]
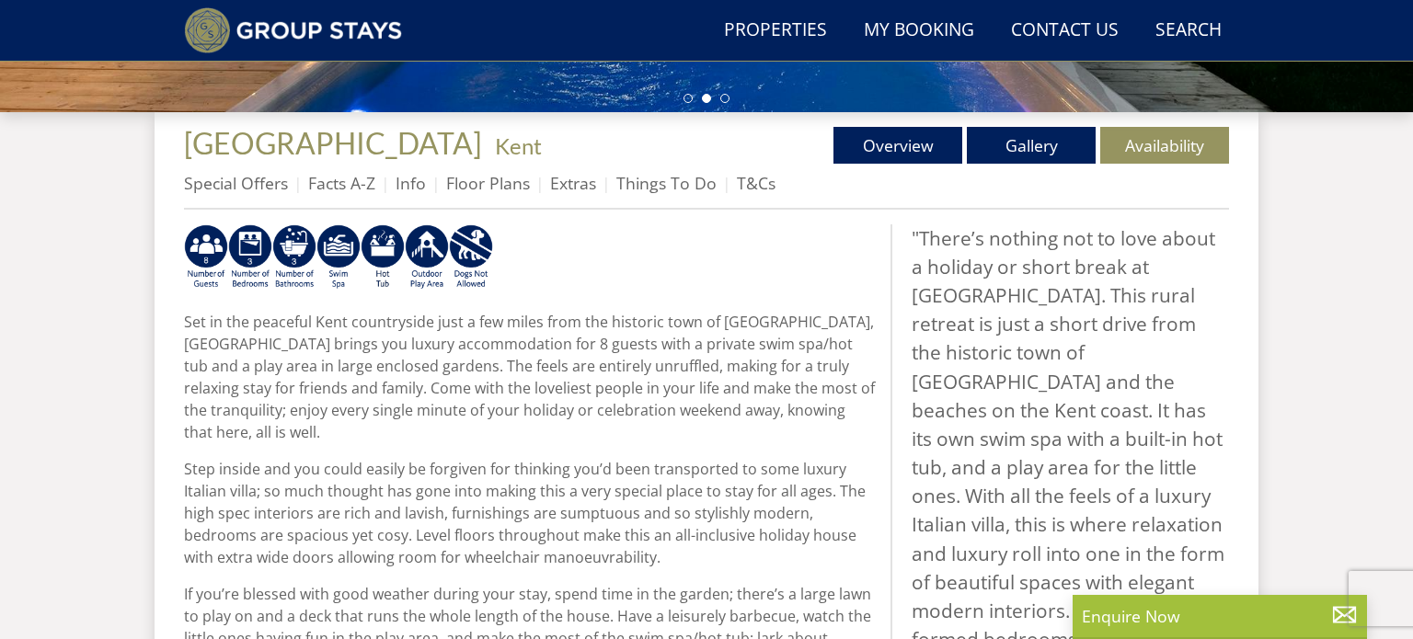
scroll to position [632, 0]
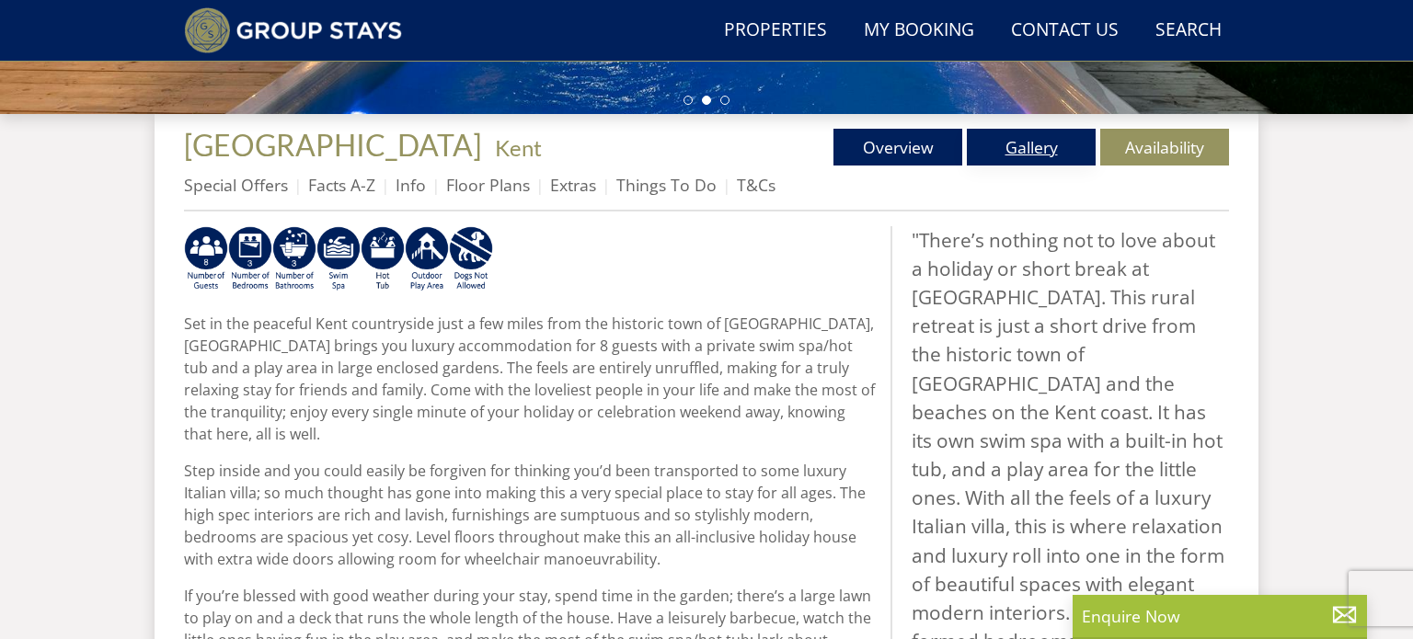
click at [1055, 143] on link "Gallery" at bounding box center [1031, 147] width 129 height 37
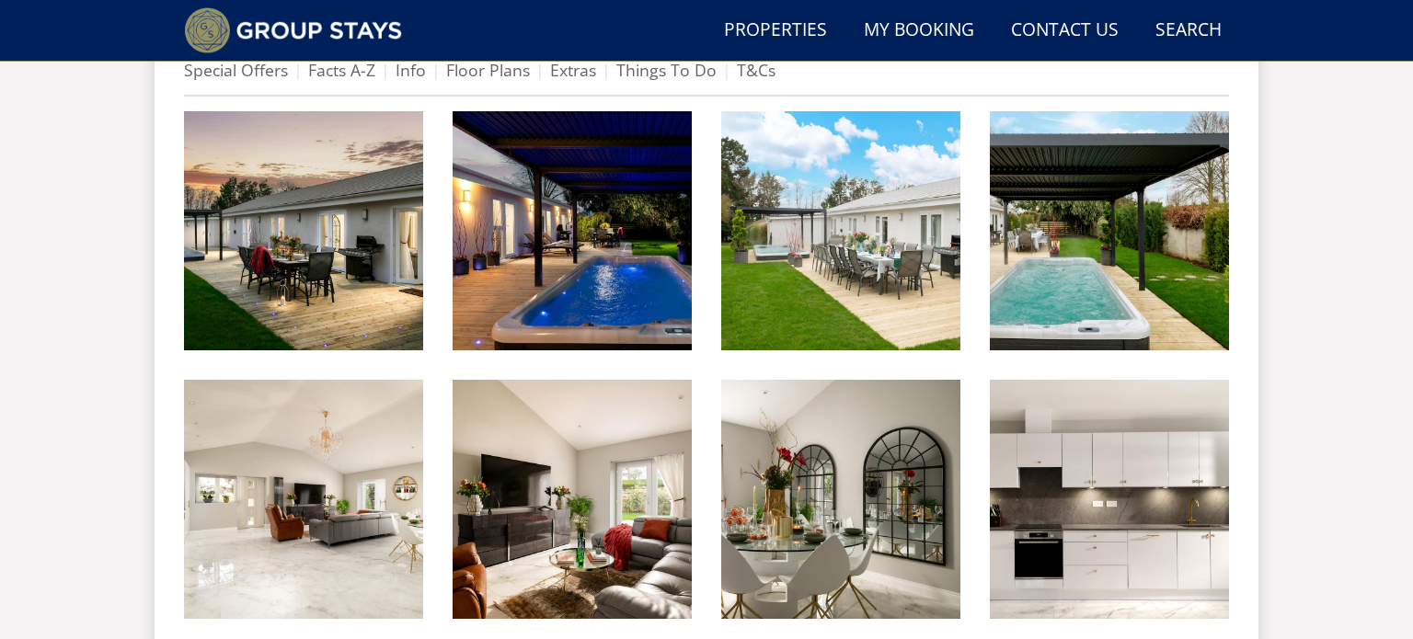
scroll to position [732, 0]
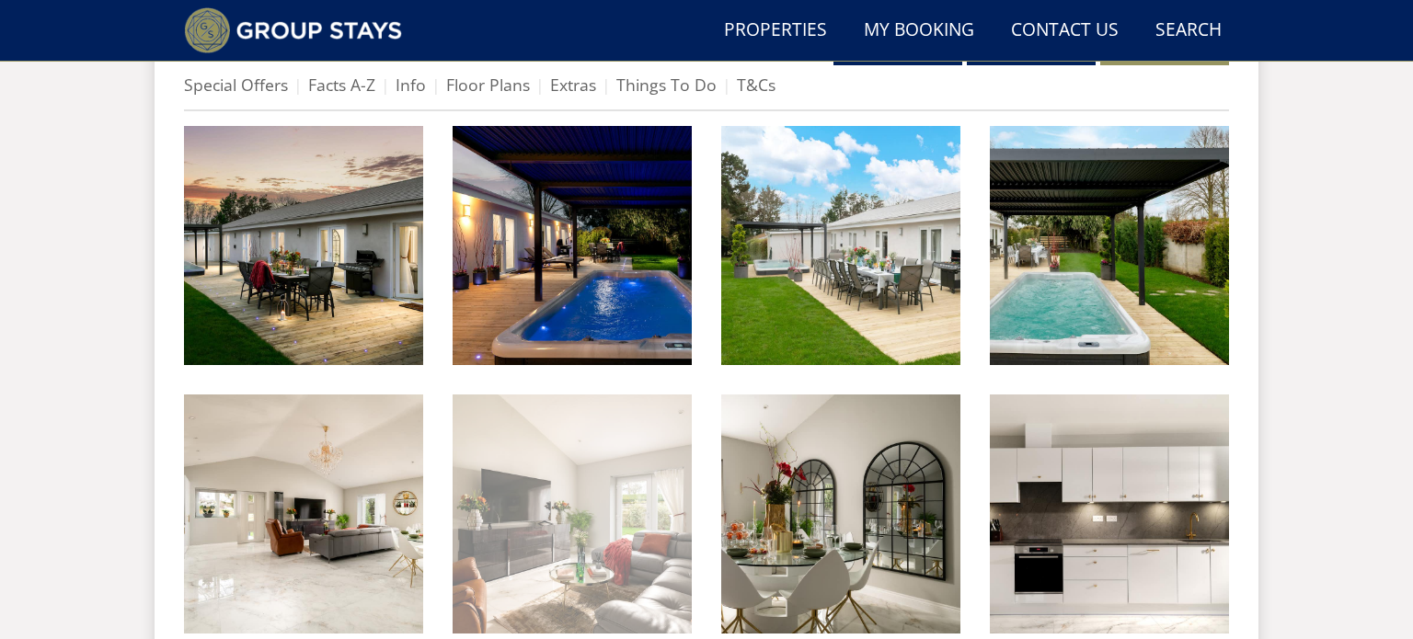
click at [509, 502] on img at bounding box center [572, 514] width 239 height 239
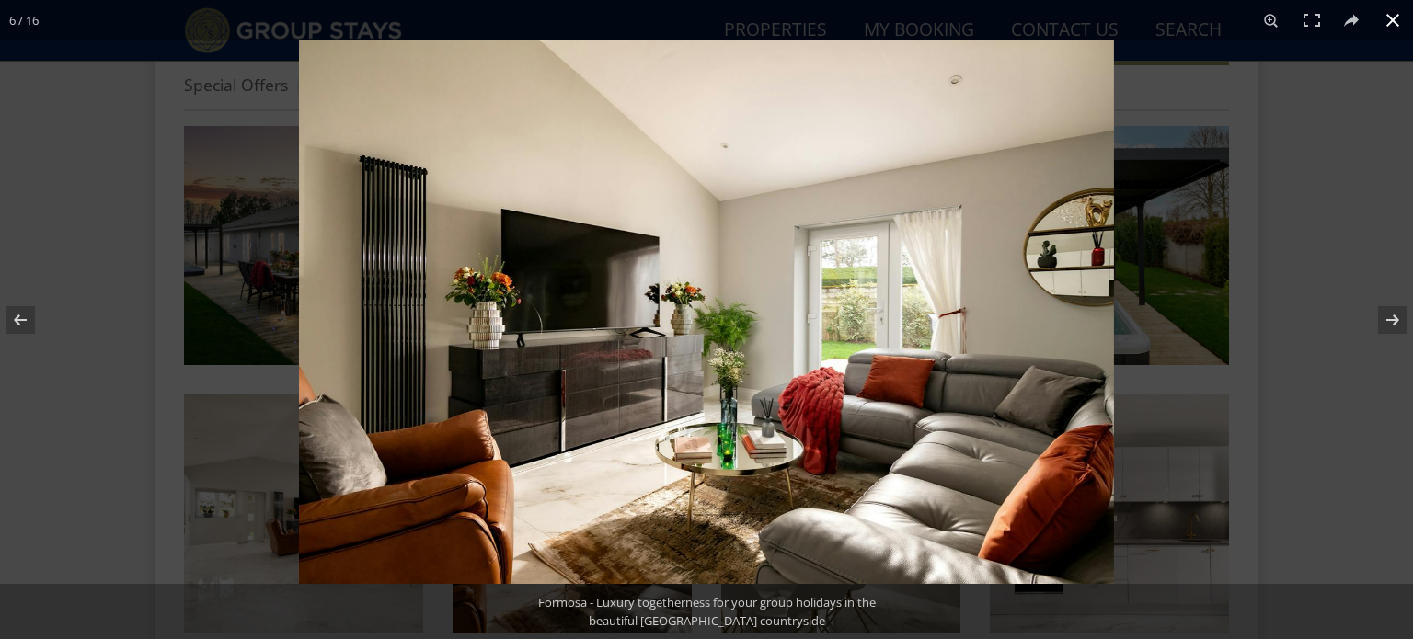
click at [1320, 401] on div at bounding box center [1005, 359] width 1413 height 639
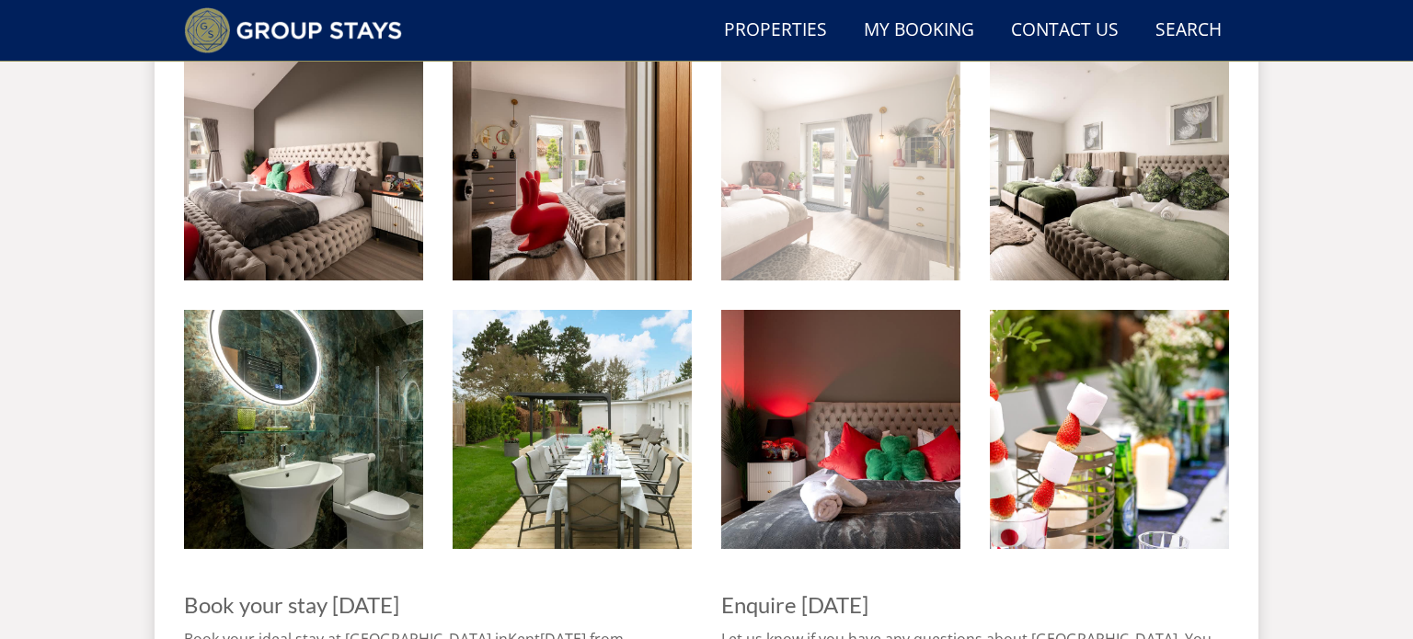
scroll to position [1408, 0]
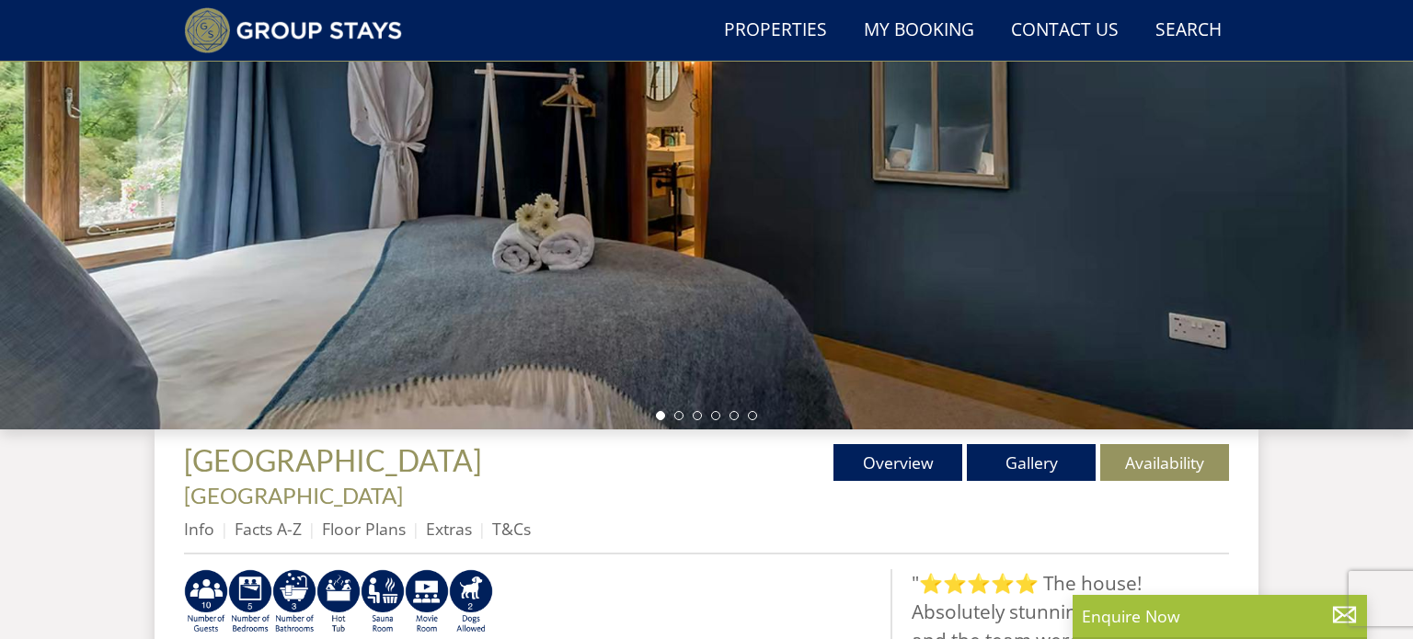
scroll to position [333, 0]
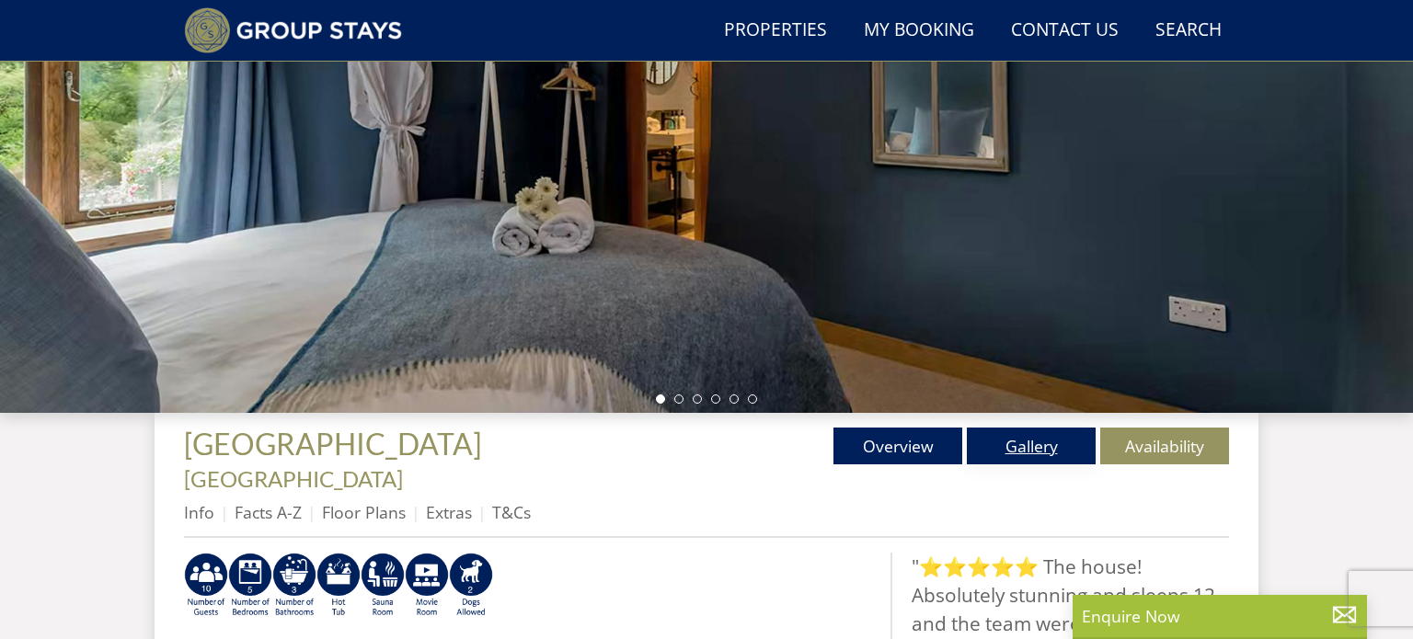
click at [1040, 445] on link "Gallery" at bounding box center [1031, 446] width 129 height 37
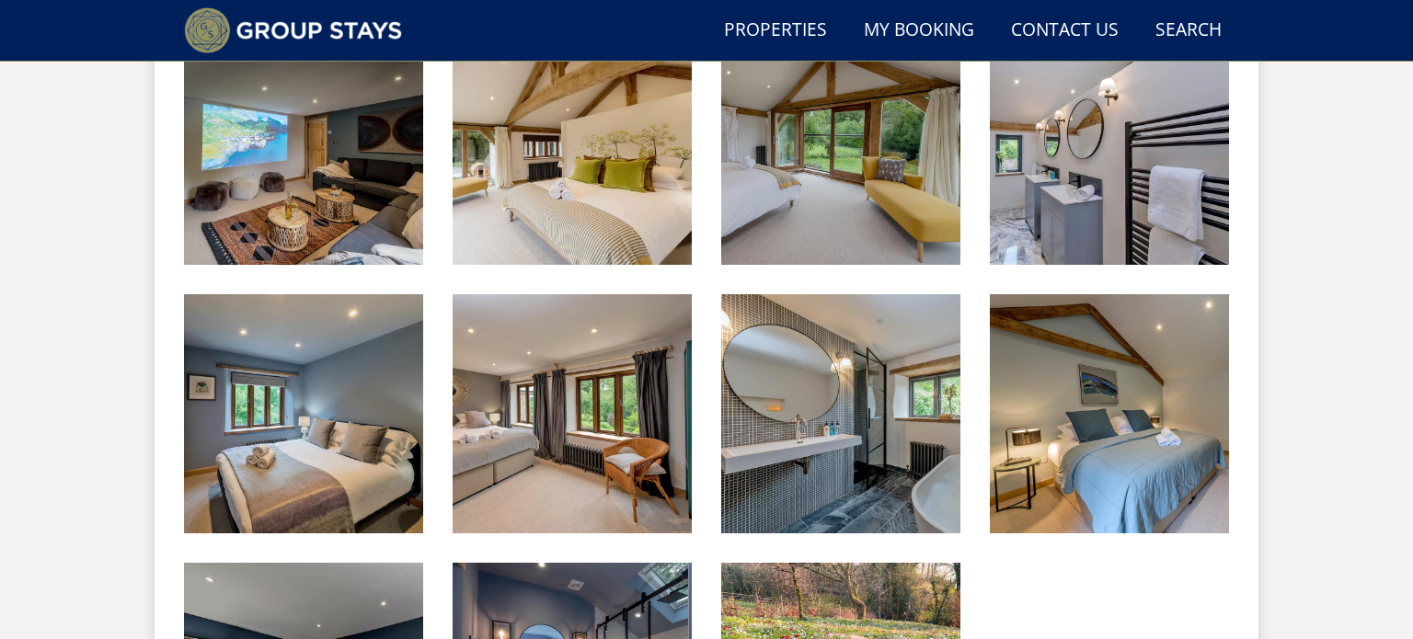
scroll to position [1936, 0]
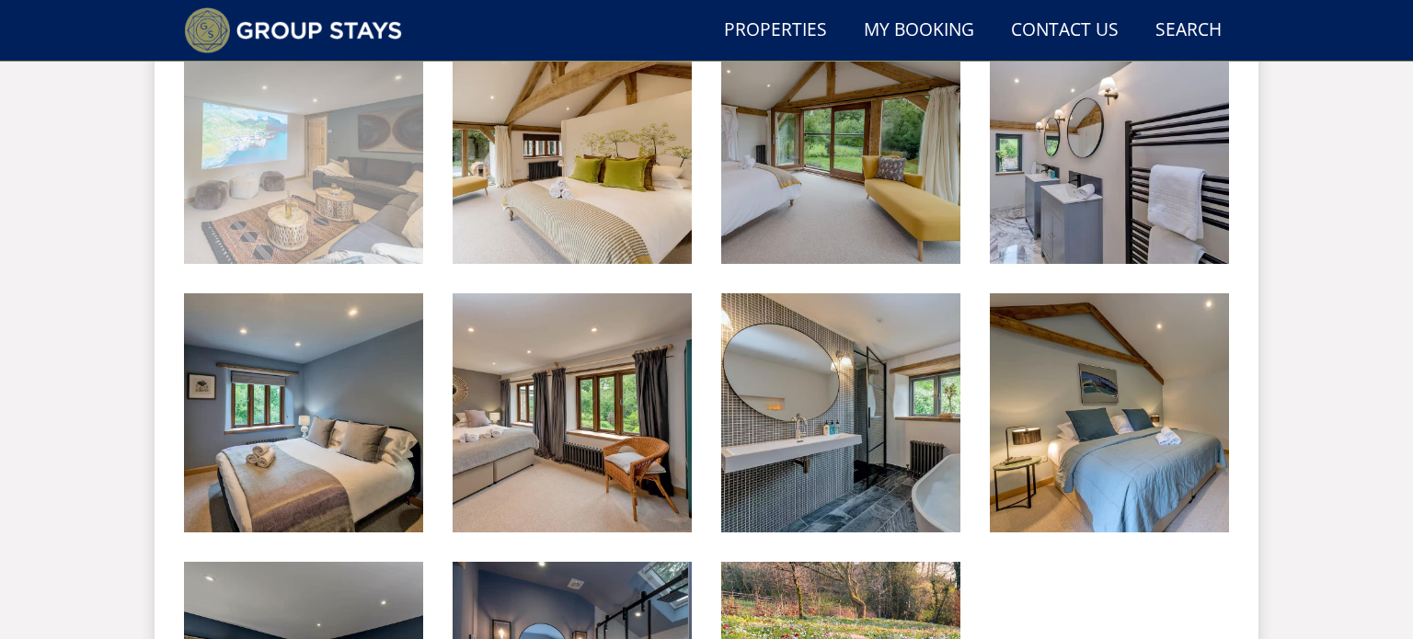
click at [359, 123] on img at bounding box center [303, 144] width 239 height 239
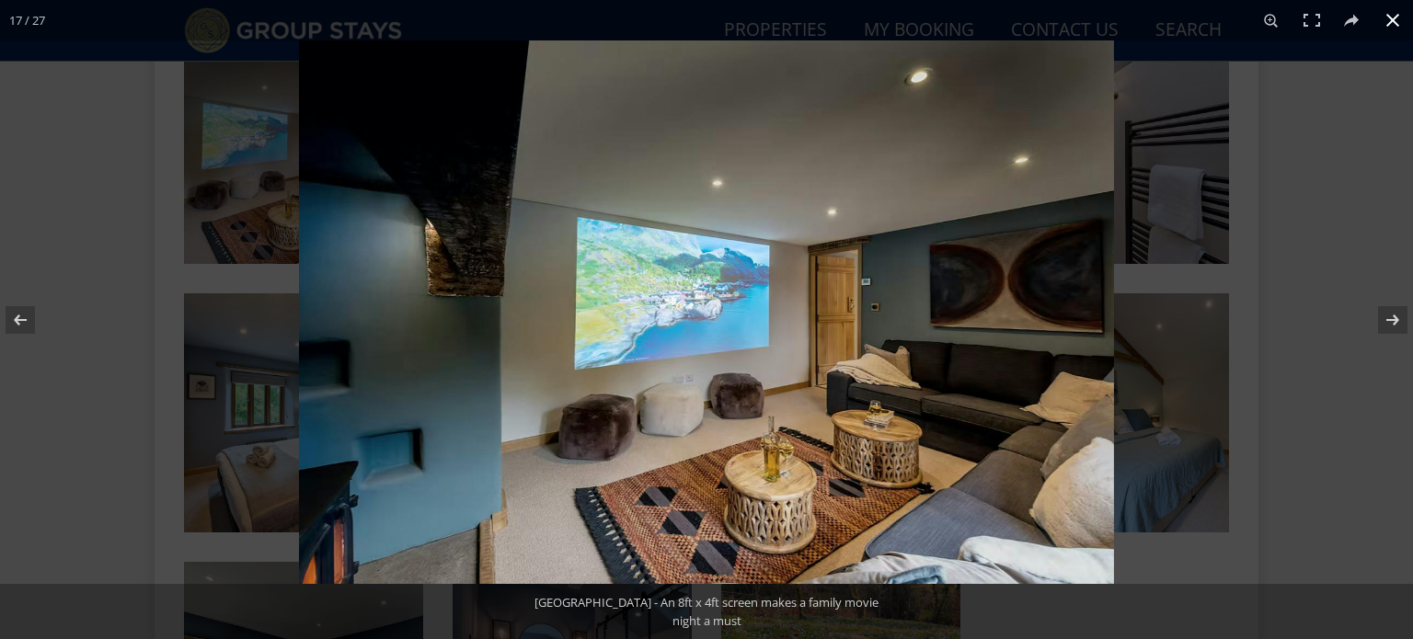
click at [1177, 162] on div at bounding box center [1005, 359] width 1413 height 639
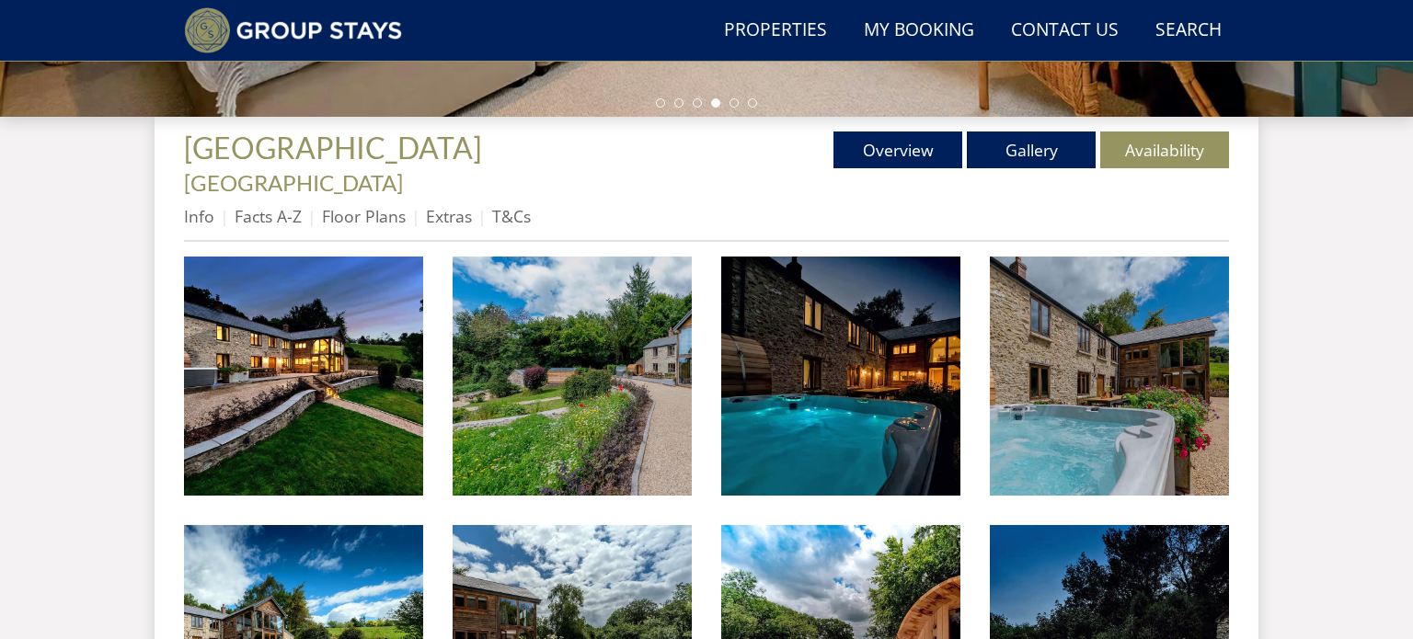
scroll to position [626, 0]
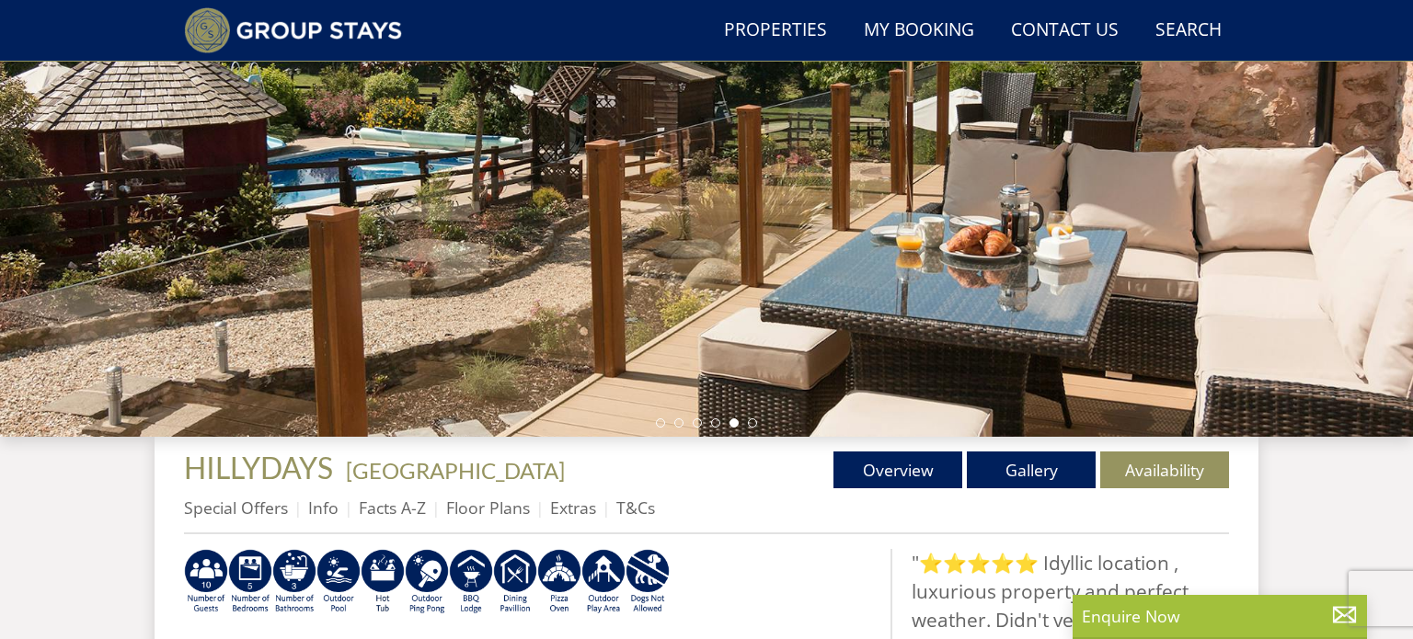
scroll to position [320, 0]
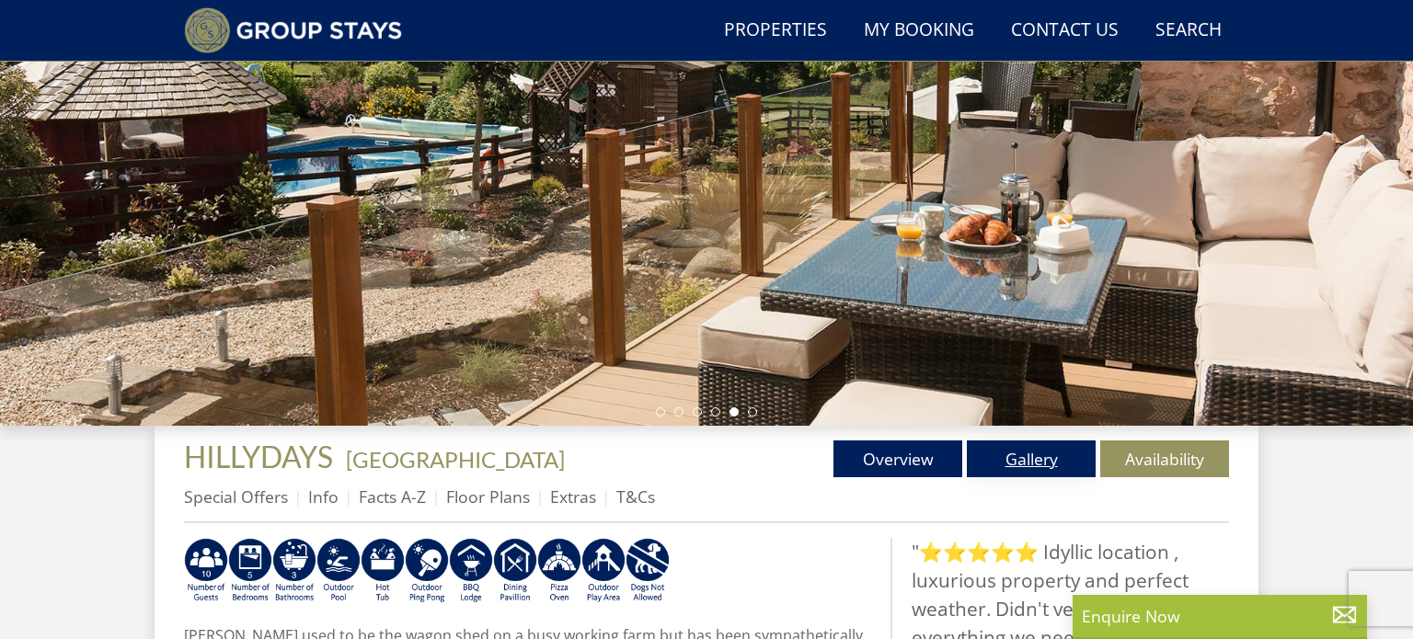
click at [1012, 444] on link "Gallery" at bounding box center [1031, 459] width 129 height 37
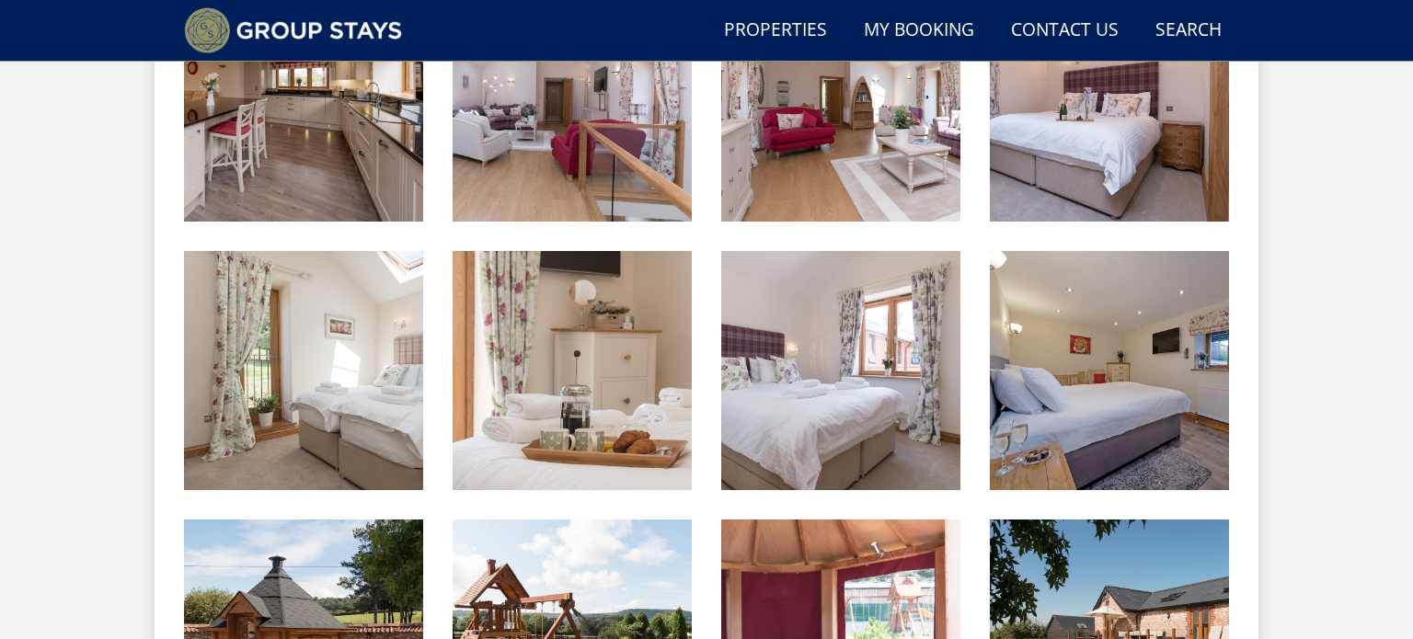
scroll to position [1444, 0]
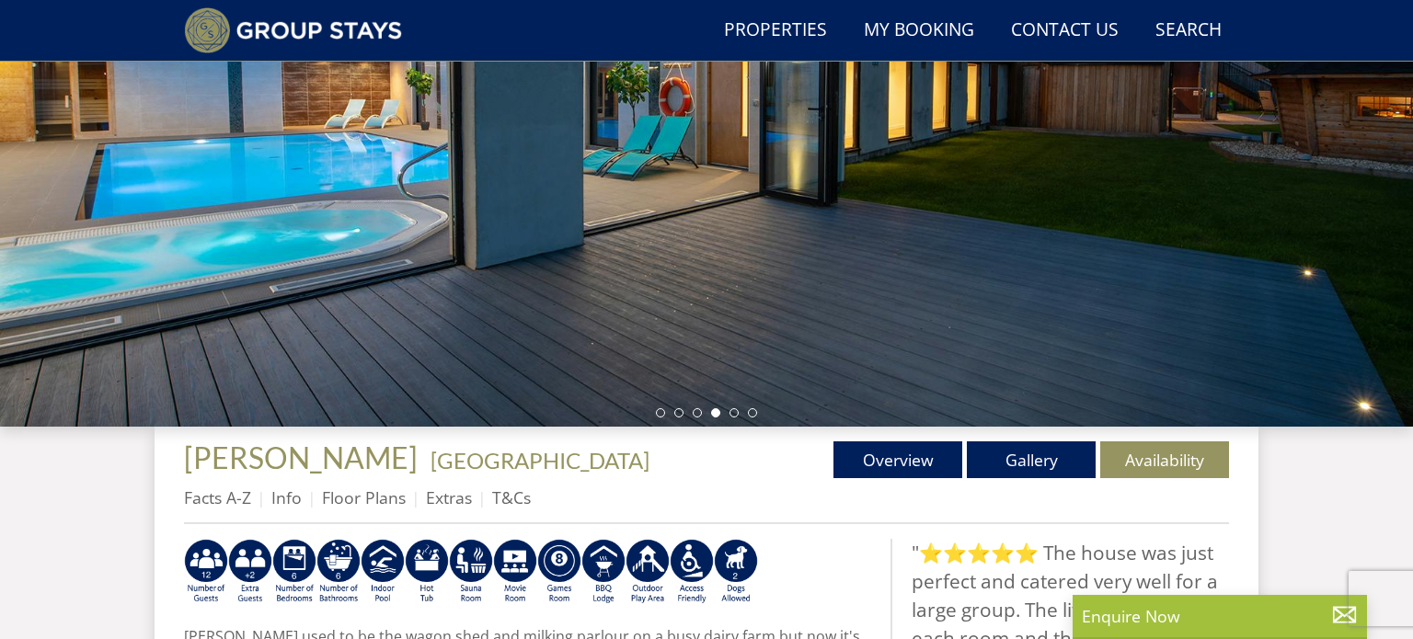
scroll to position [322, 0]
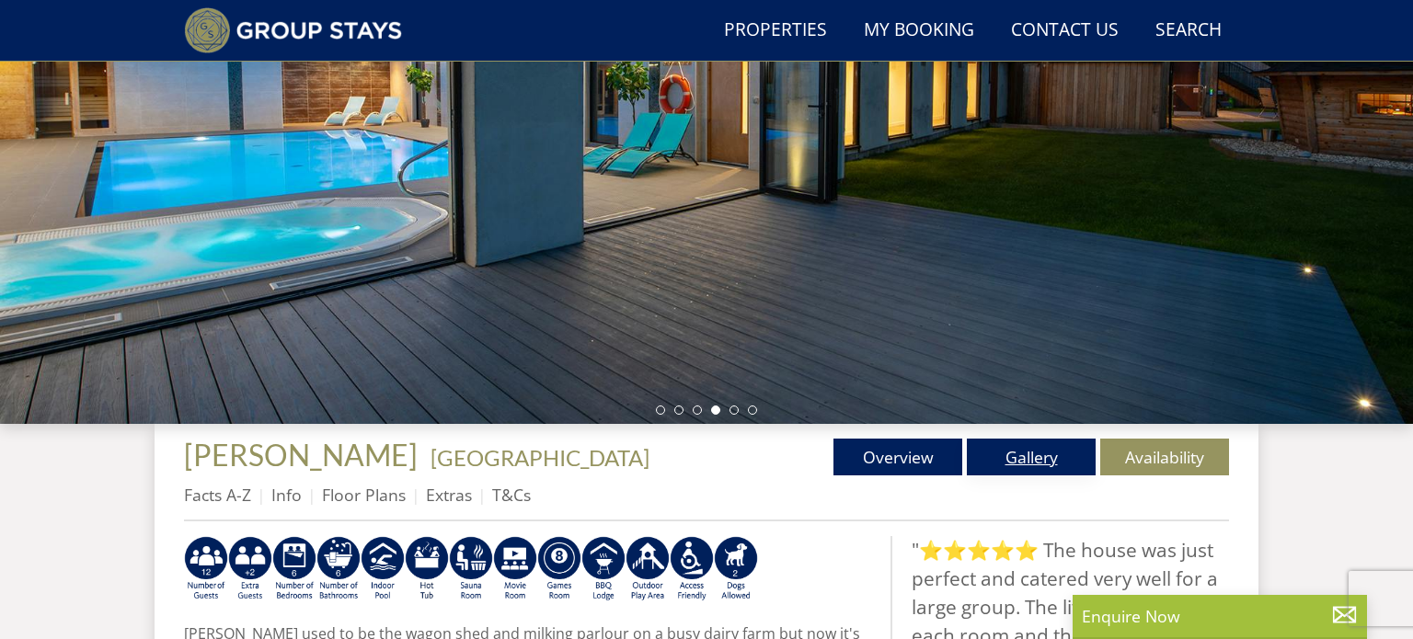
click at [1033, 460] on link "Gallery" at bounding box center [1031, 457] width 129 height 37
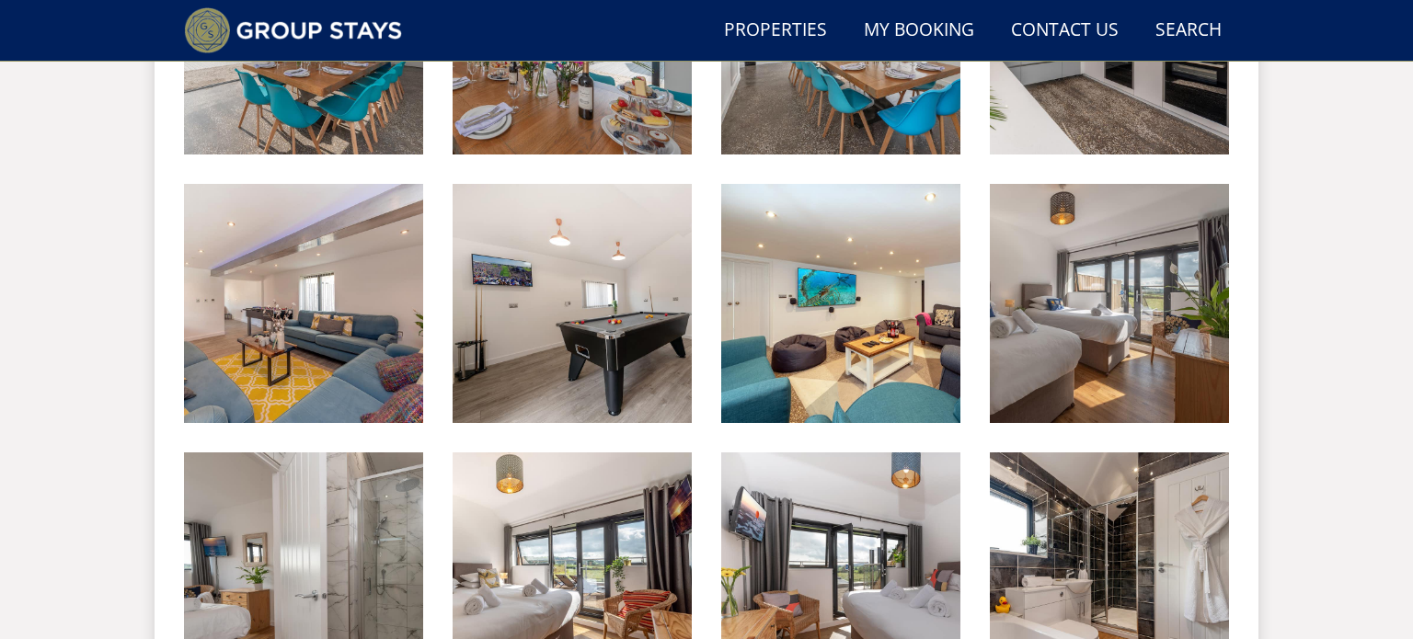
scroll to position [1481, 0]
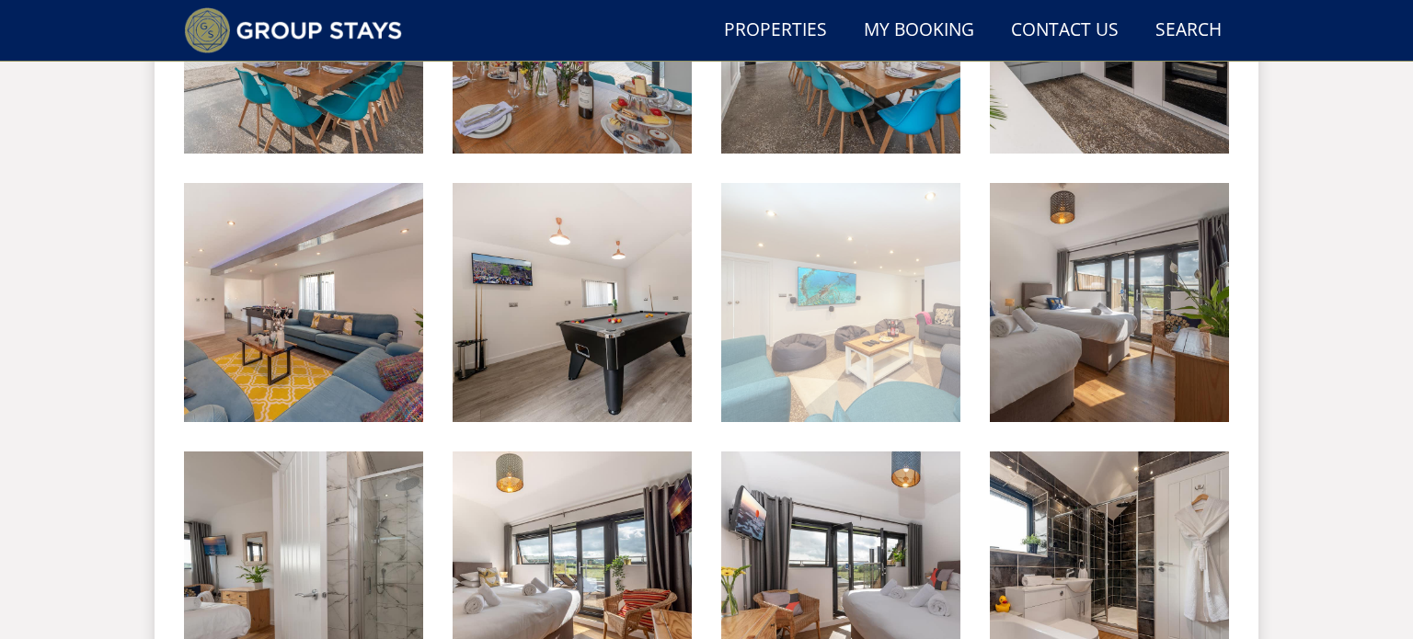
click at [917, 275] on img at bounding box center [840, 302] width 239 height 239
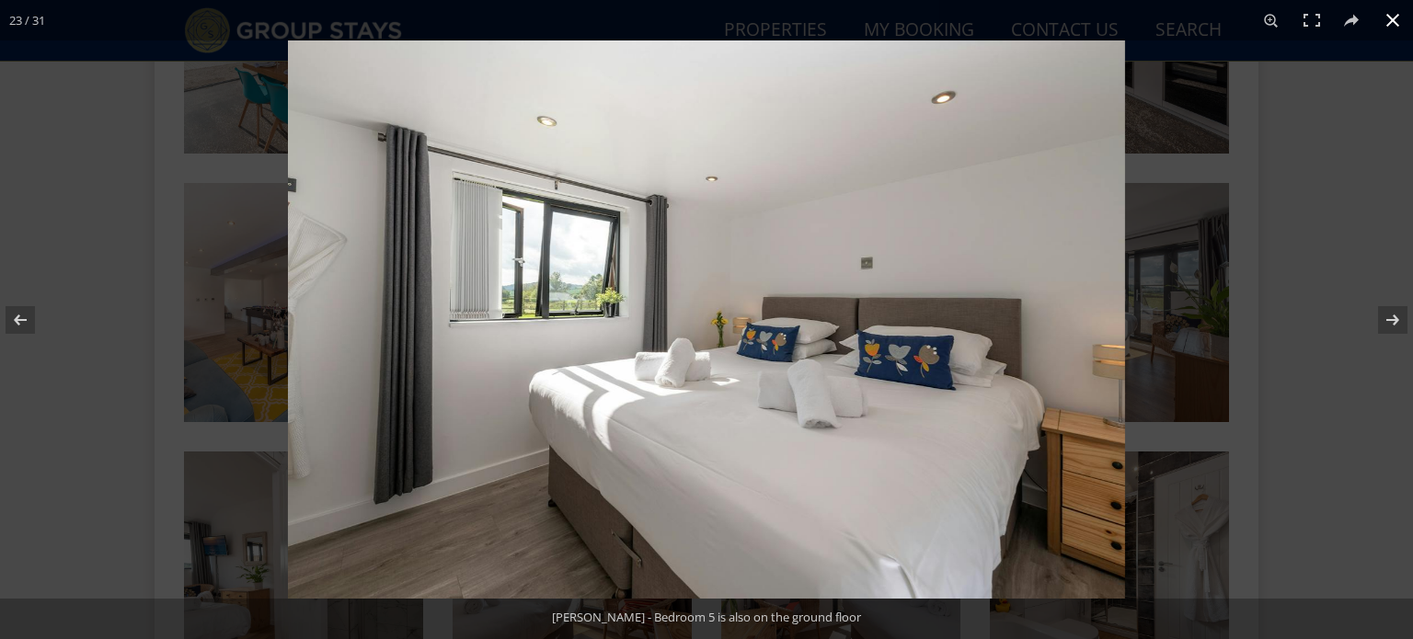
click at [1267, 371] on div at bounding box center [994, 359] width 1413 height 639
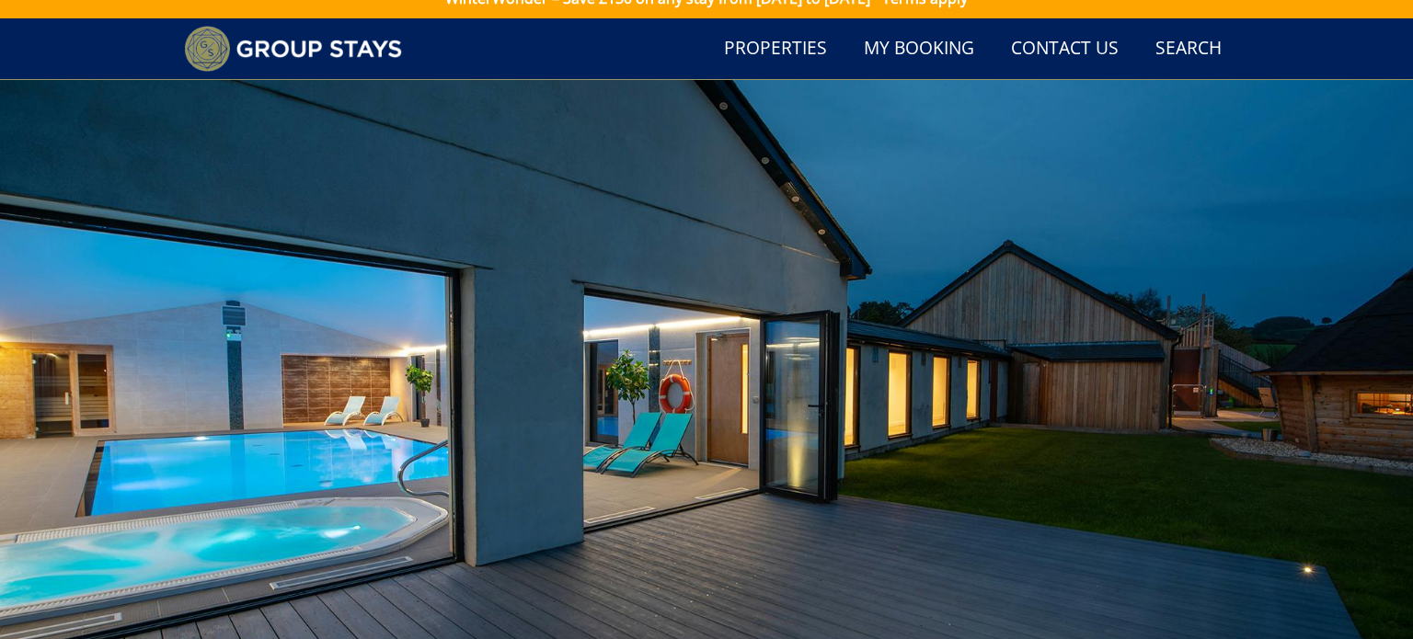
scroll to position [0, 0]
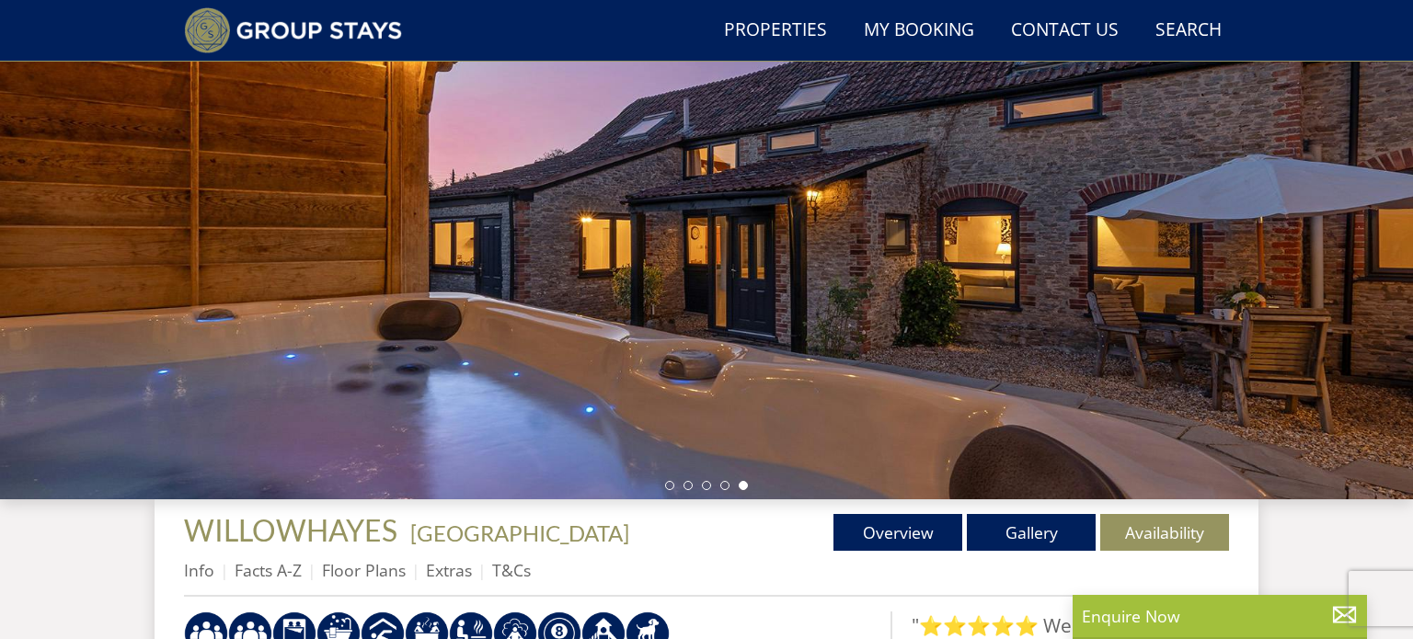
scroll to position [249, 0]
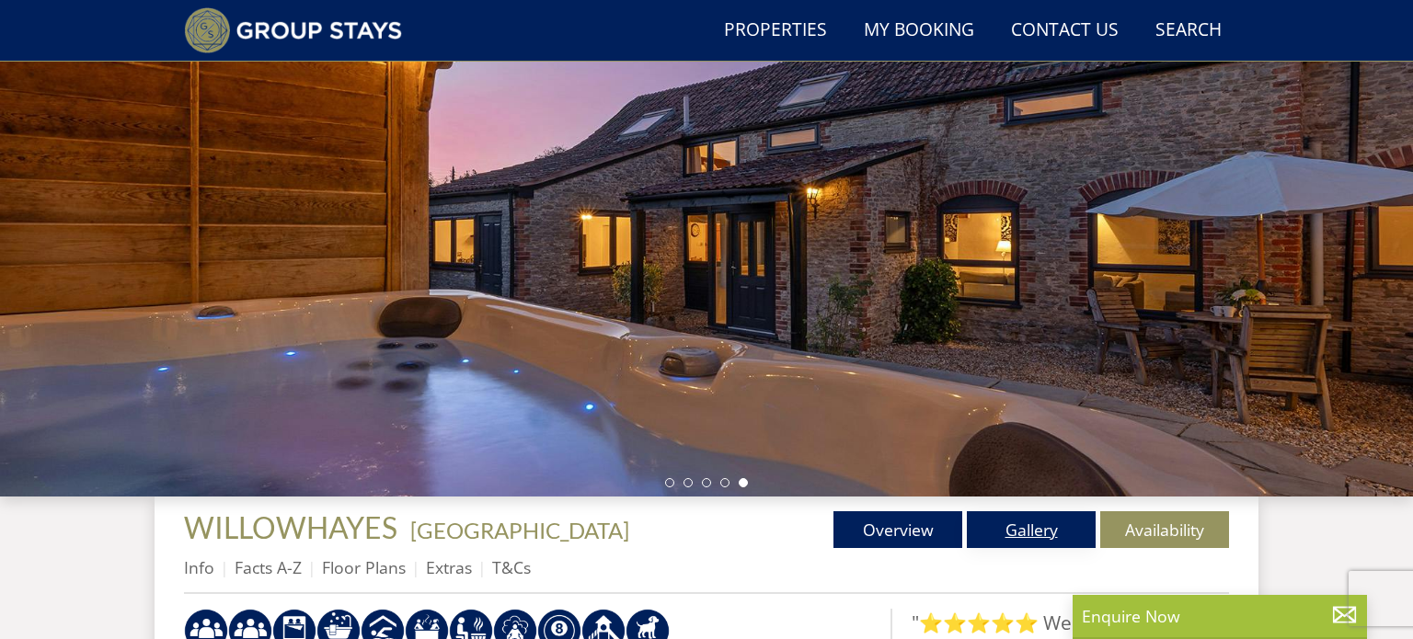
click at [1028, 538] on link "Gallery" at bounding box center [1031, 529] width 129 height 37
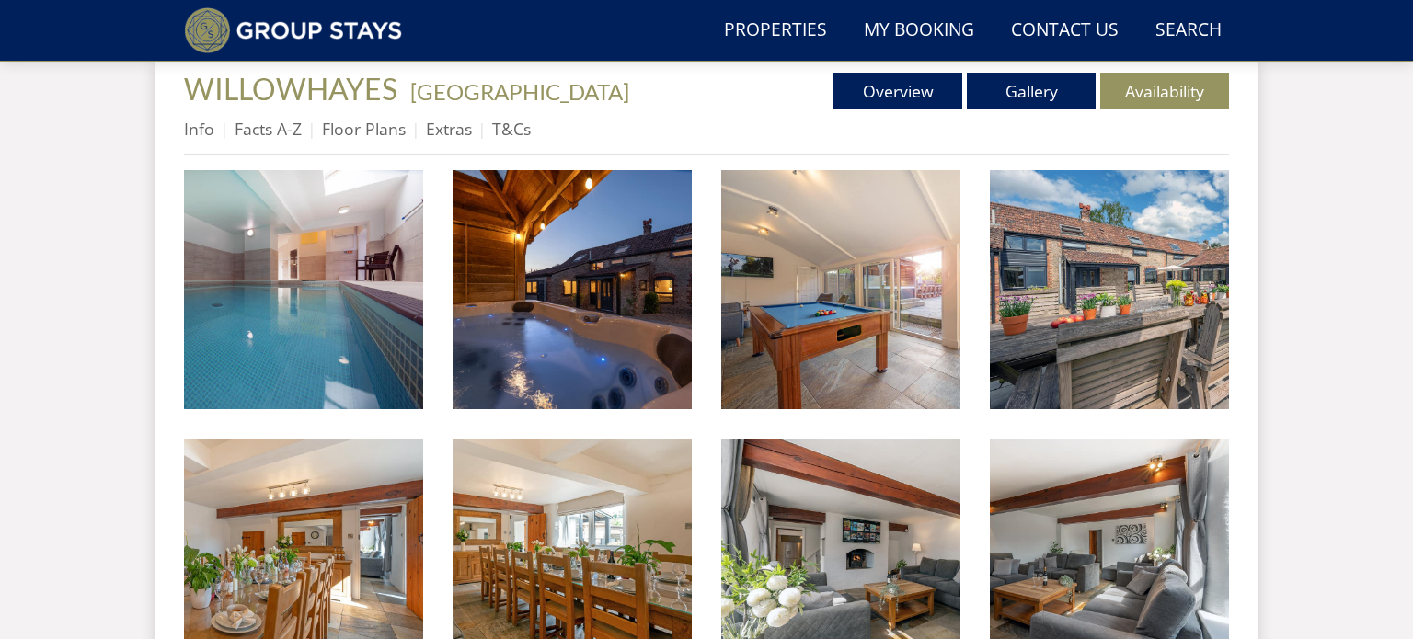
scroll to position [687, 0]
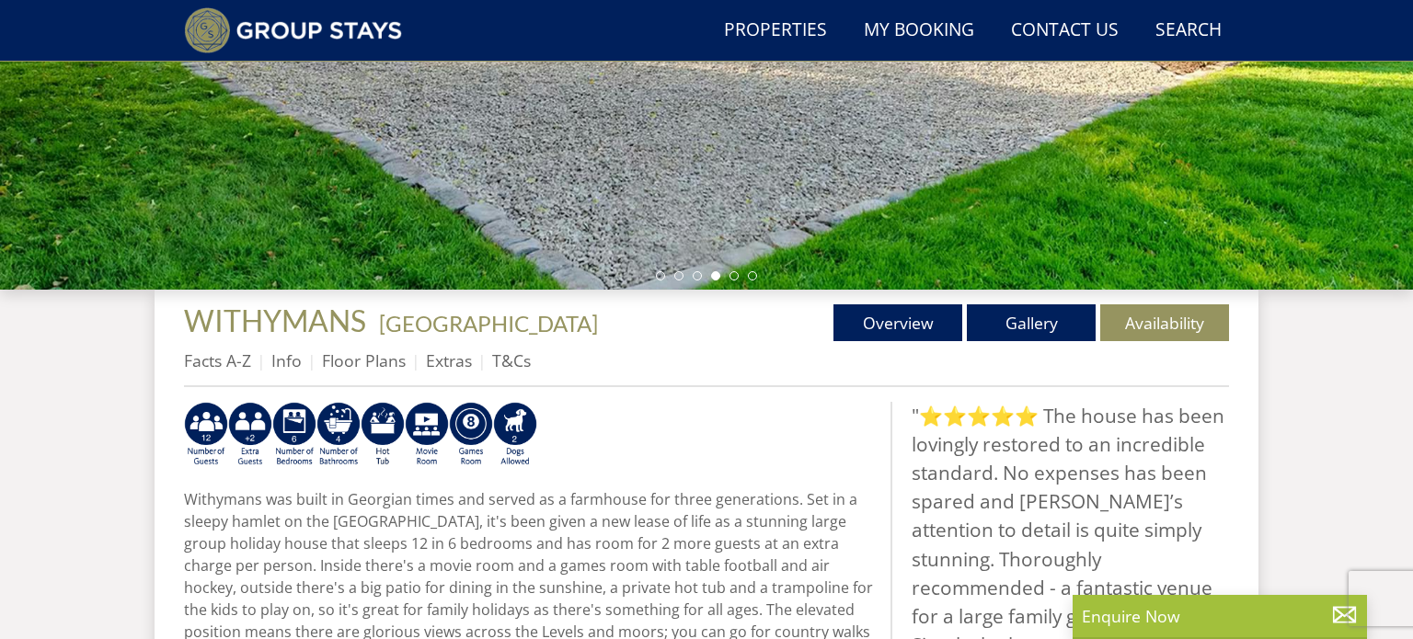
scroll to position [467, 0]
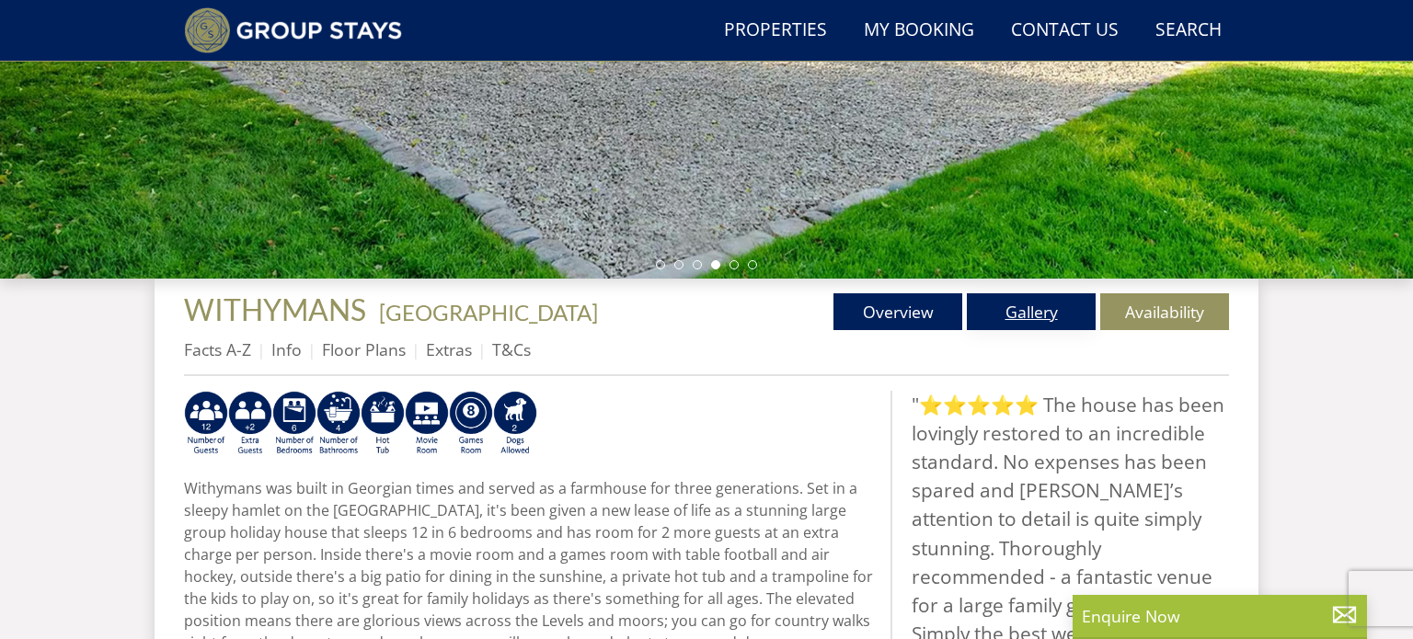
click at [1018, 305] on link "Gallery" at bounding box center [1031, 311] width 129 height 37
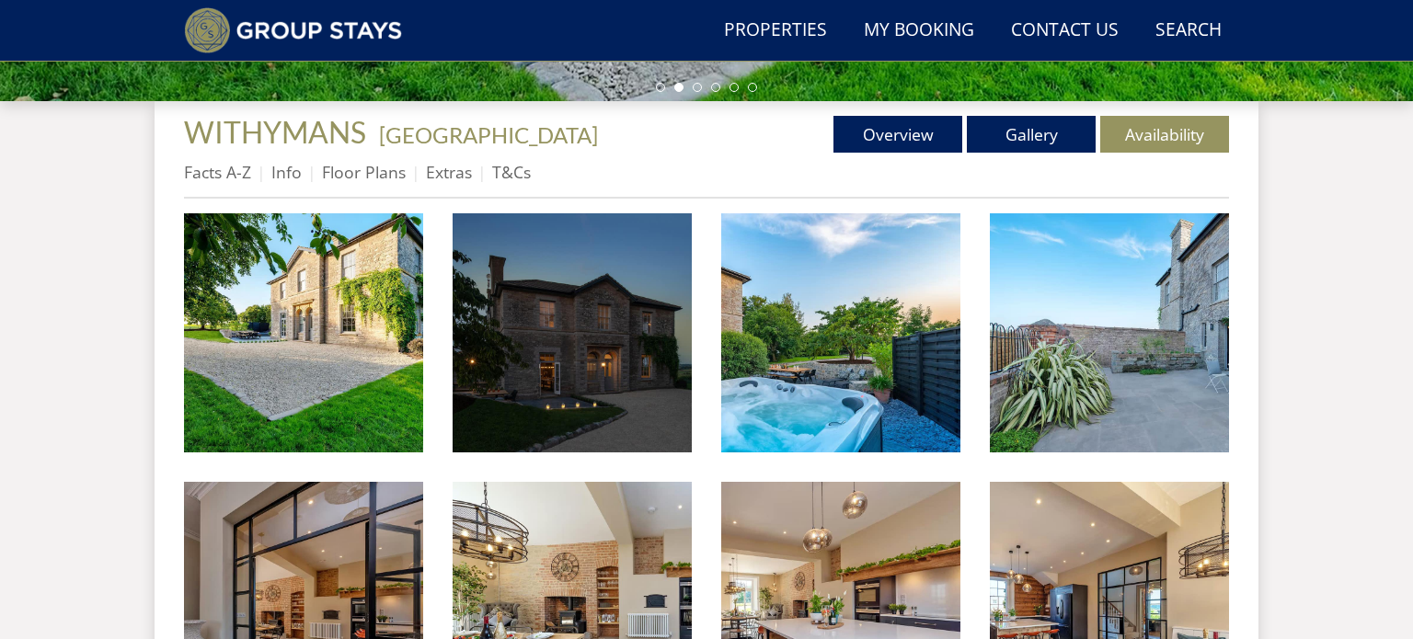
scroll to position [640, 0]
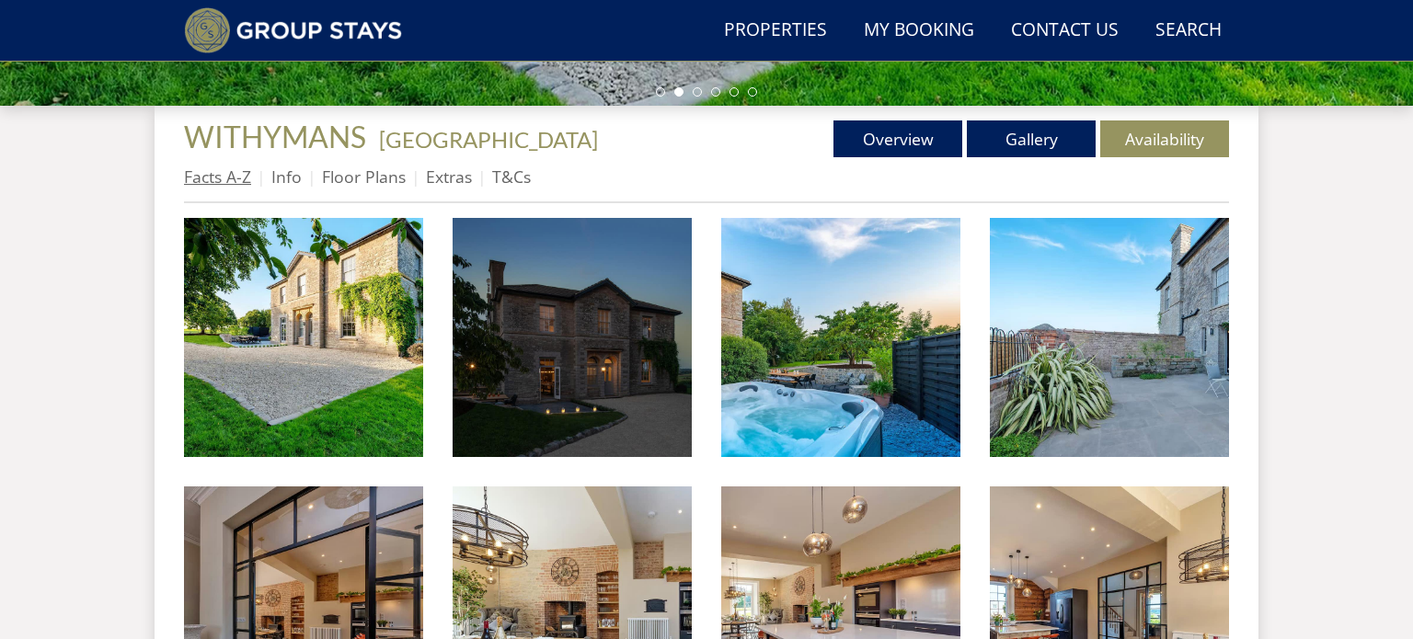
click at [232, 175] on link "Facts A-Z" at bounding box center [217, 177] width 67 height 22
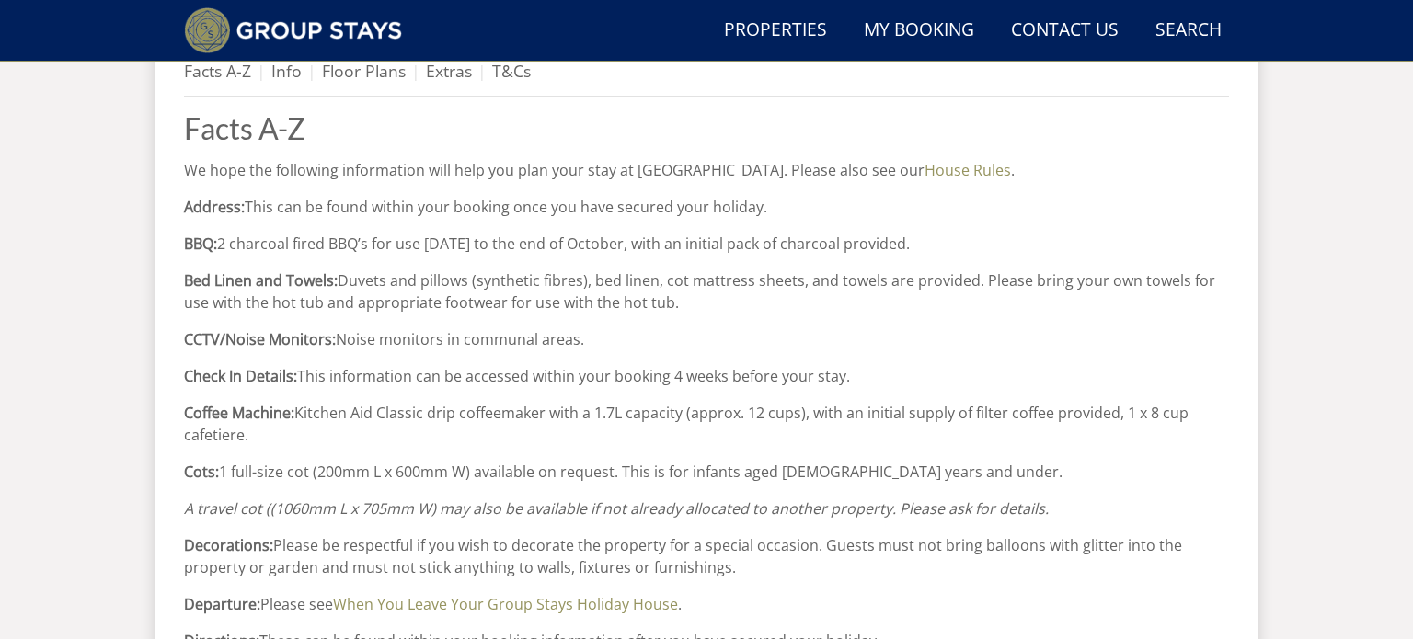
scroll to position [661, 0]
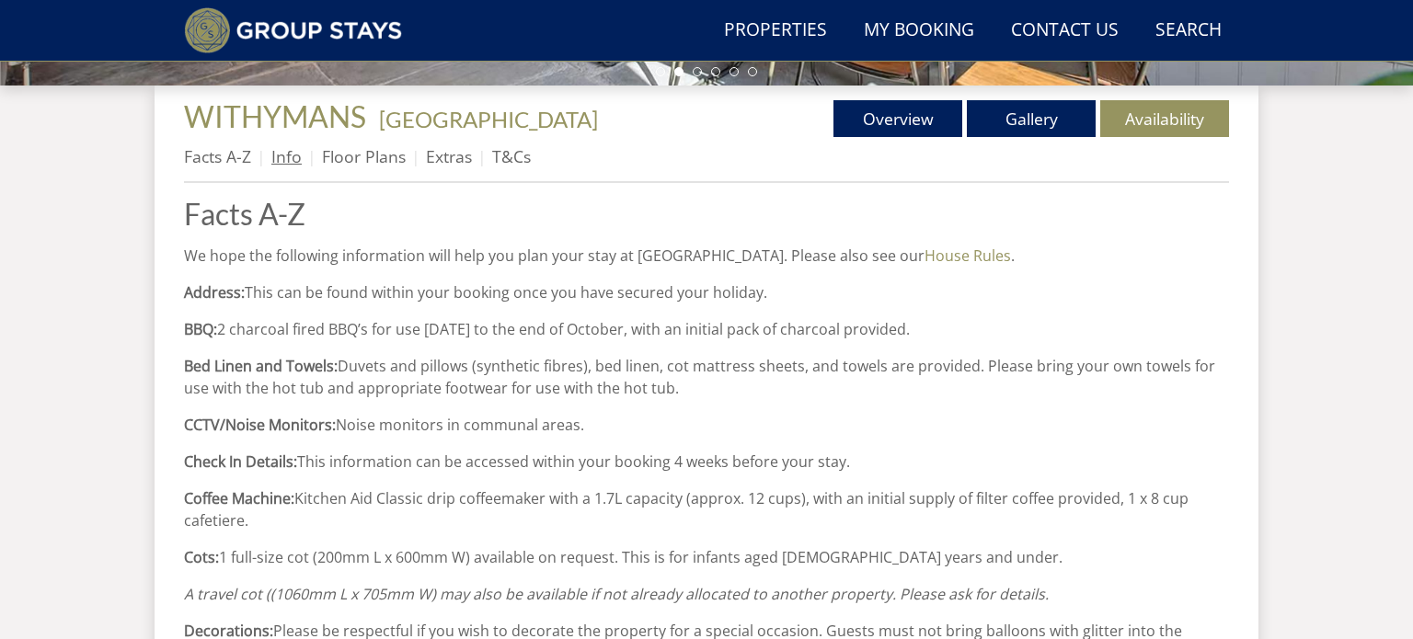
click at [288, 159] on link "Info" at bounding box center [286, 156] width 30 height 22
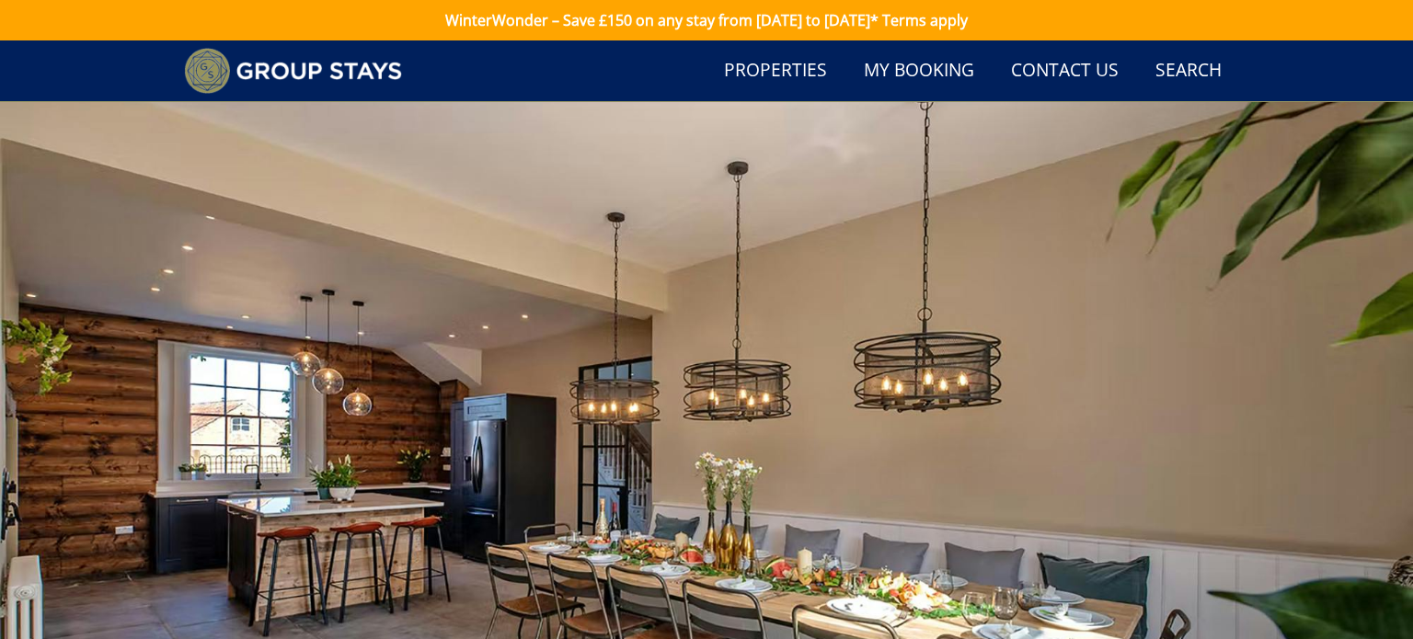
scroll to position [473, 0]
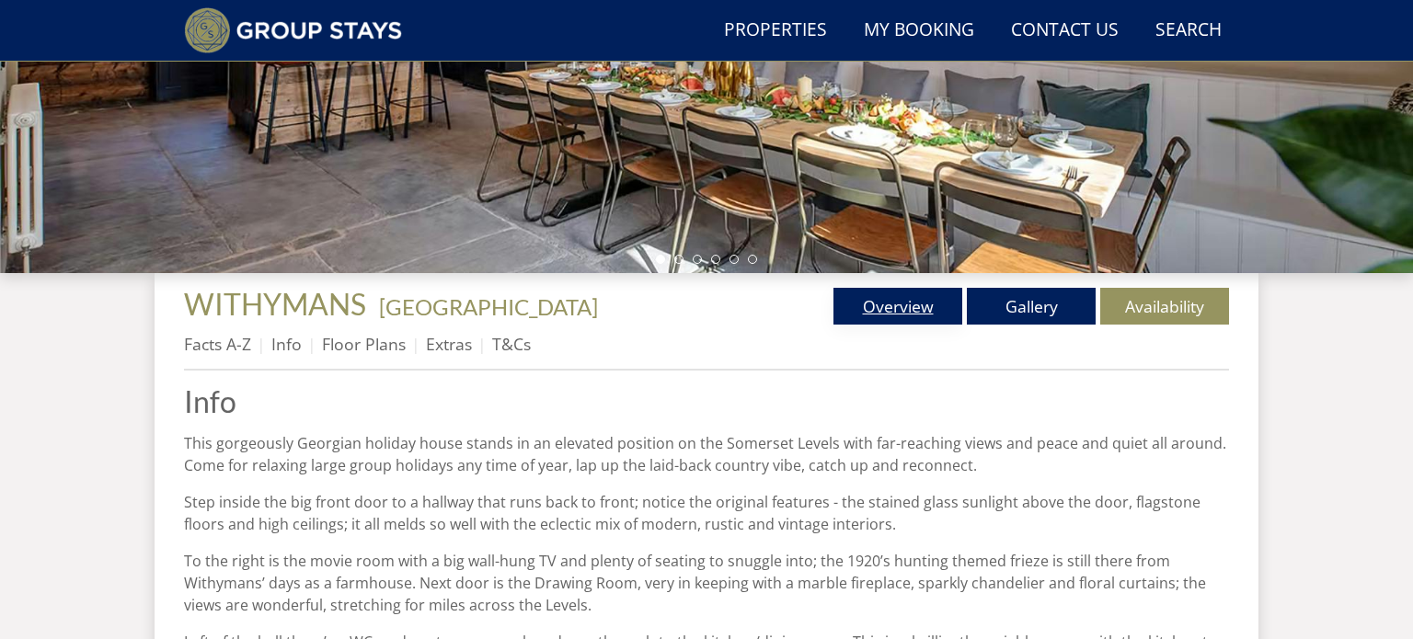
click at [905, 311] on link "Overview" at bounding box center [897, 306] width 129 height 37
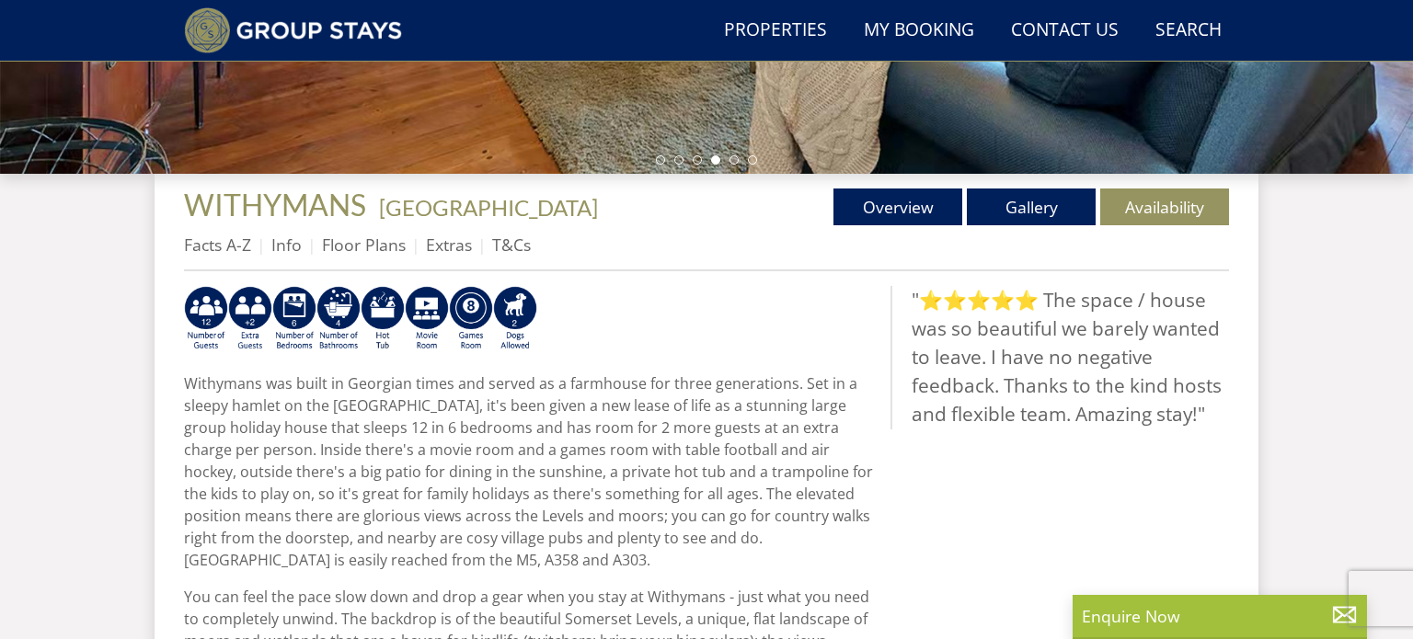
scroll to position [597, 0]
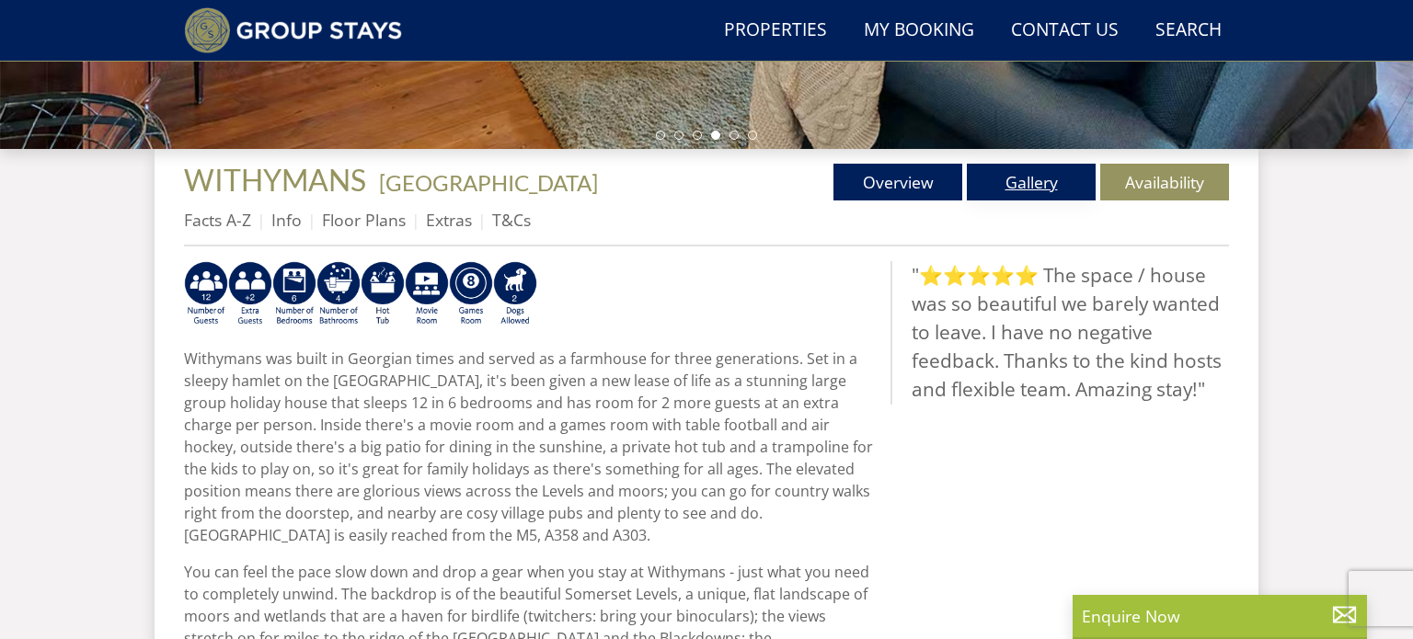
click at [1003, 178] on link "Gallery" at bounding box center [1031, 182] width 129 height 37
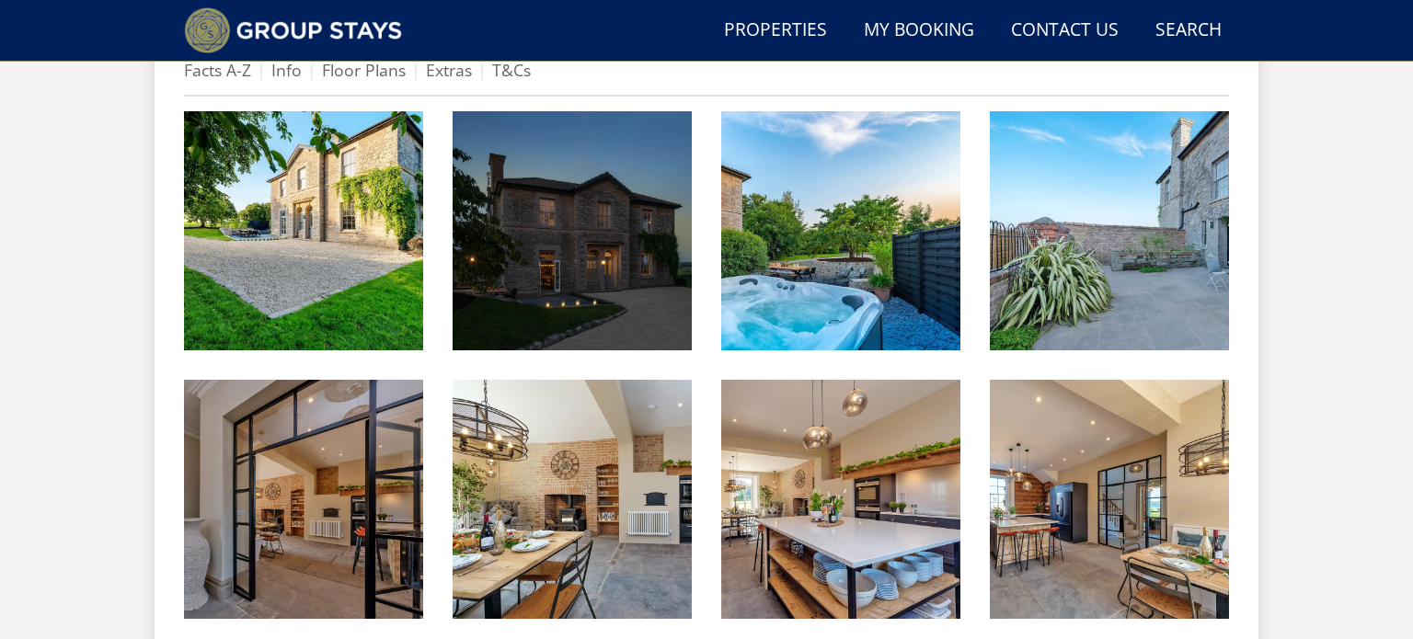
scroll to position [898, 0]
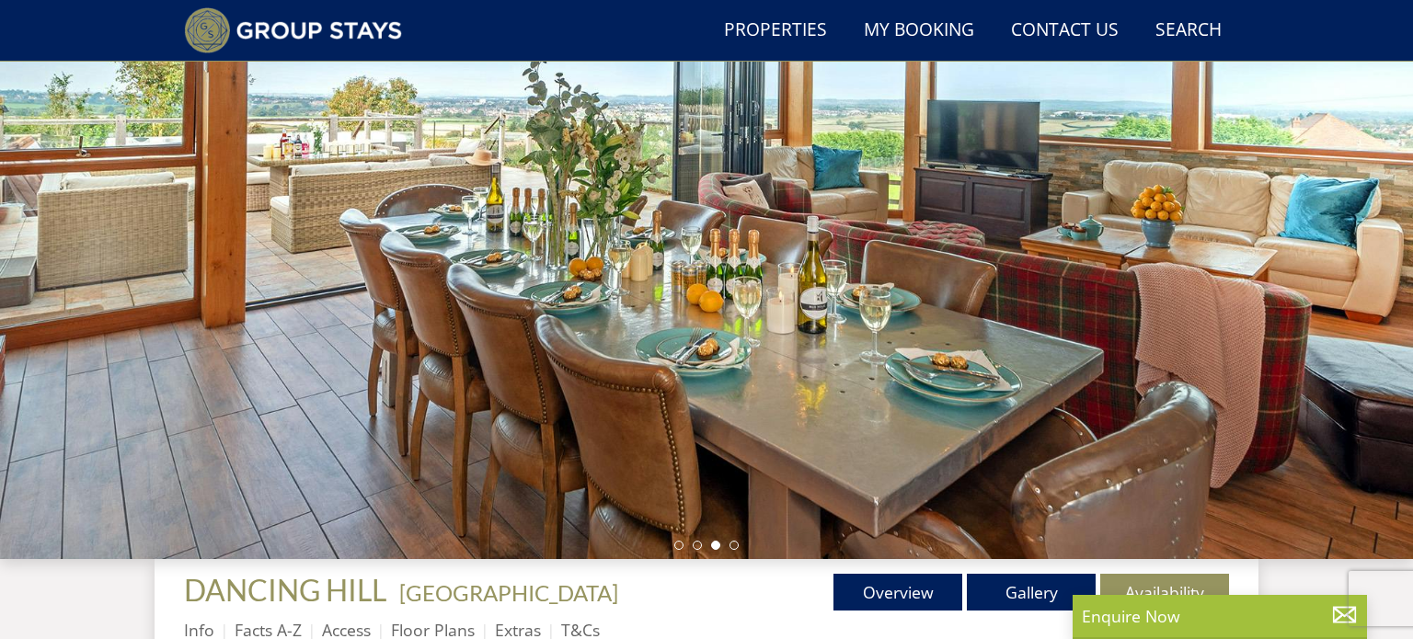
scroll to position [202, 0]
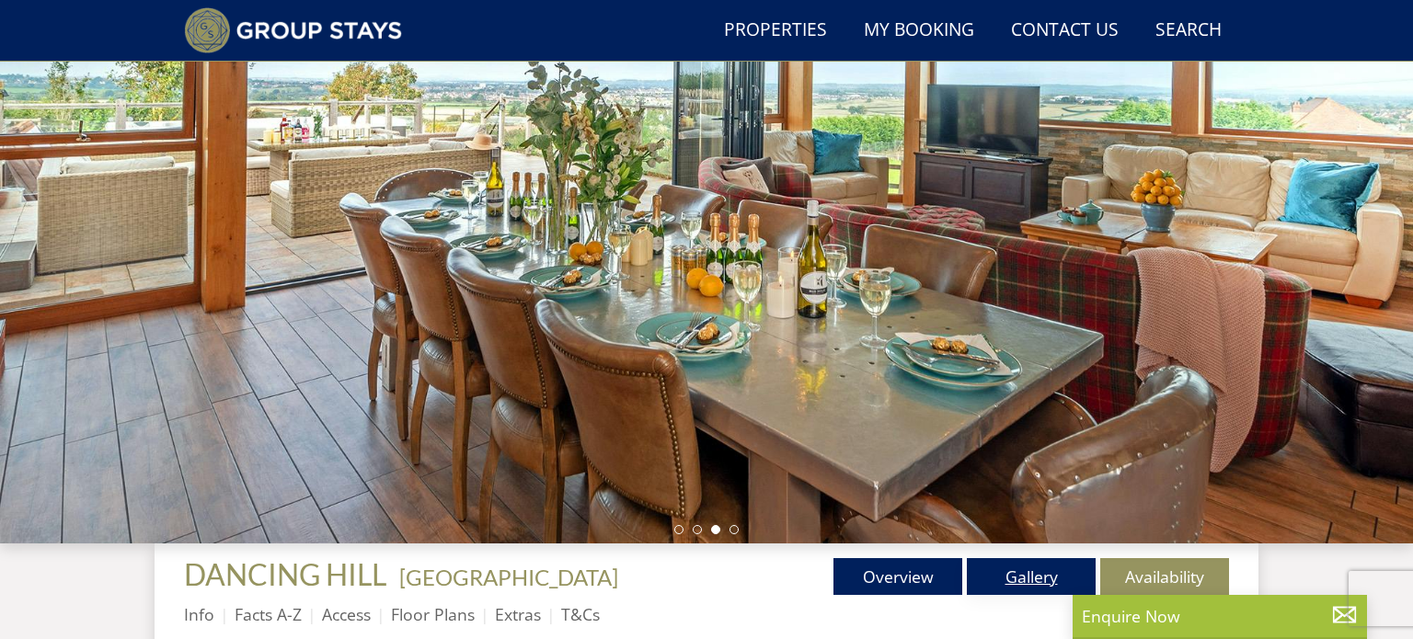
click at [1028, 579] on link "Gallery" at bounding box center [1031, 576] width 129 height 37
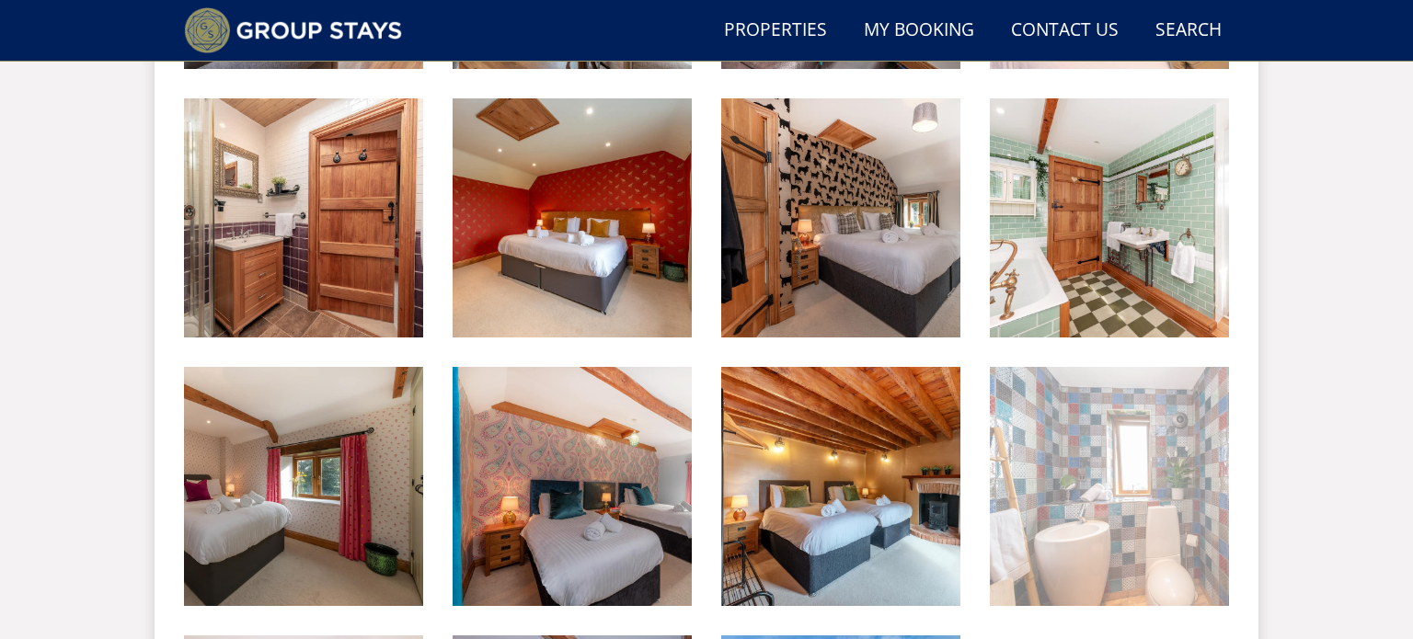
scroll to position [1568, 0]
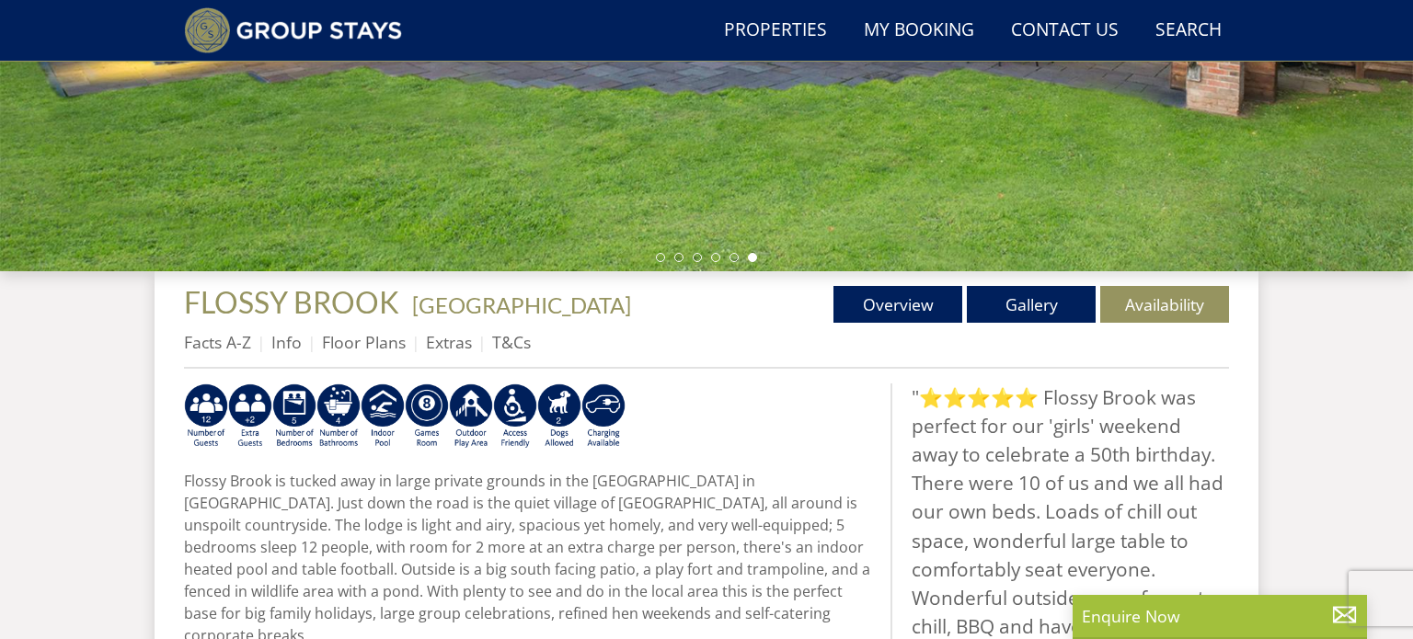
scroll to position [484, 0]
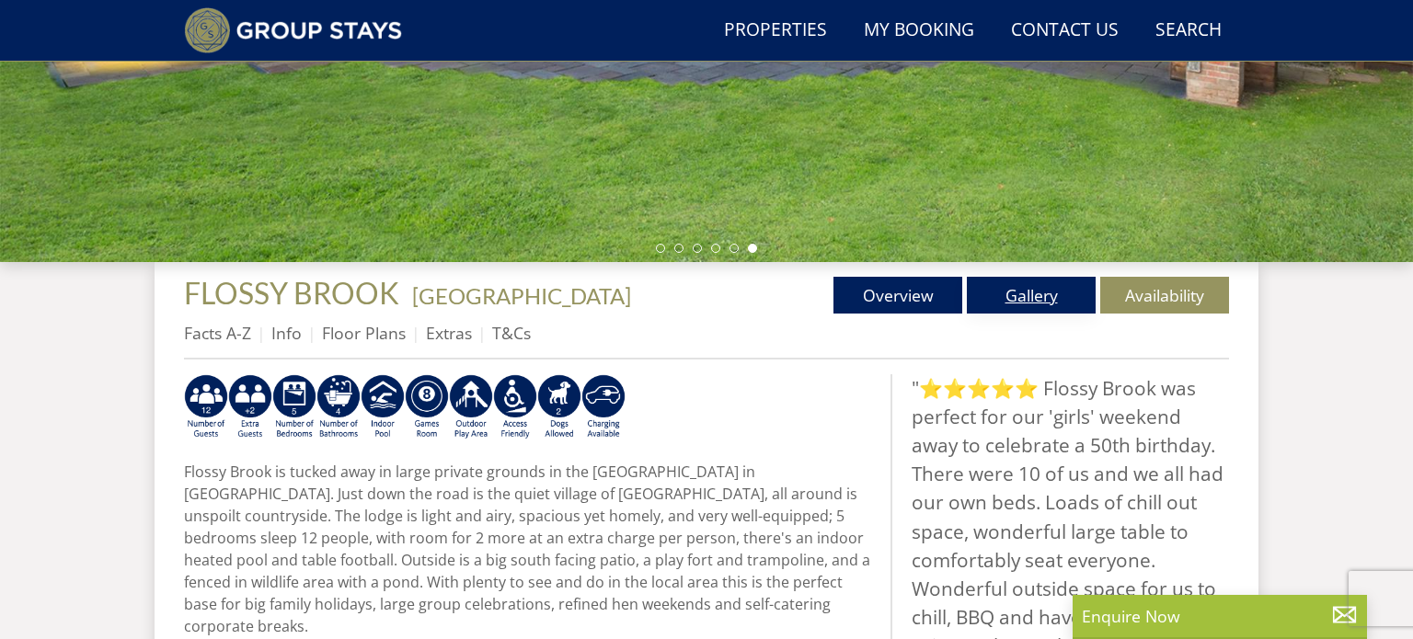
click at [1081, 282] on link "Gallery" at bounding box center [1031, 295] width 129 height 37
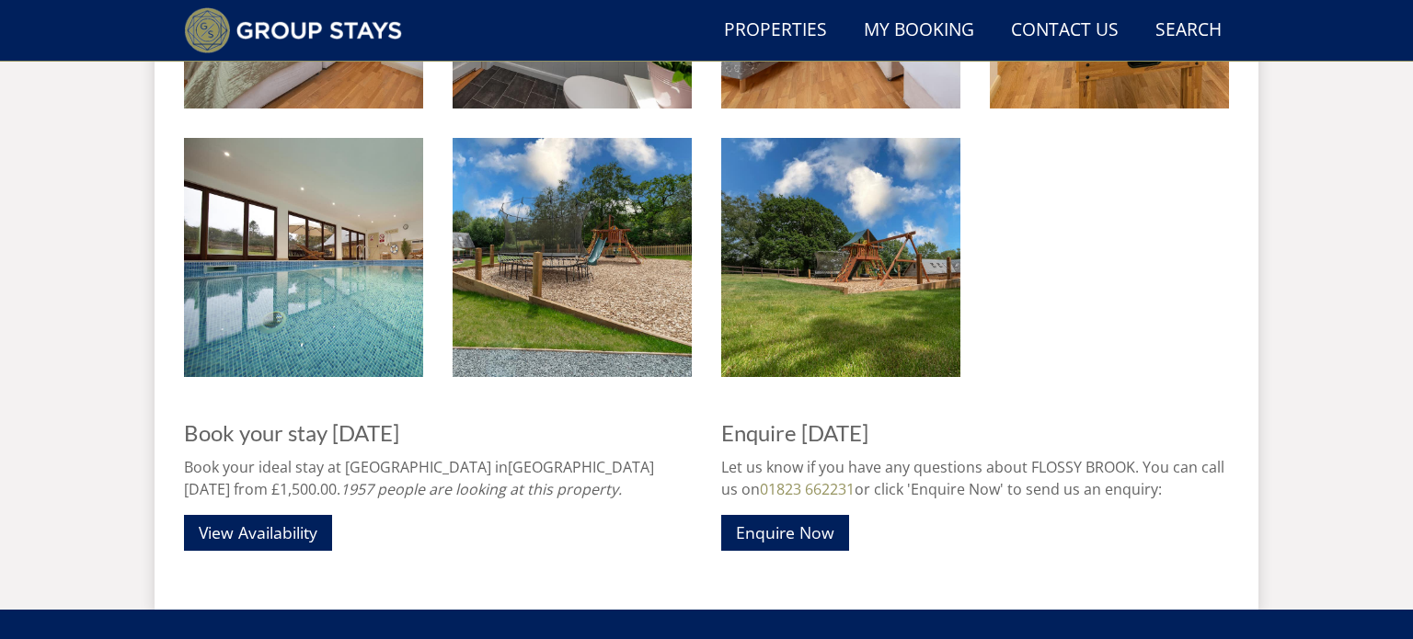
scroll to position [2090, 0]
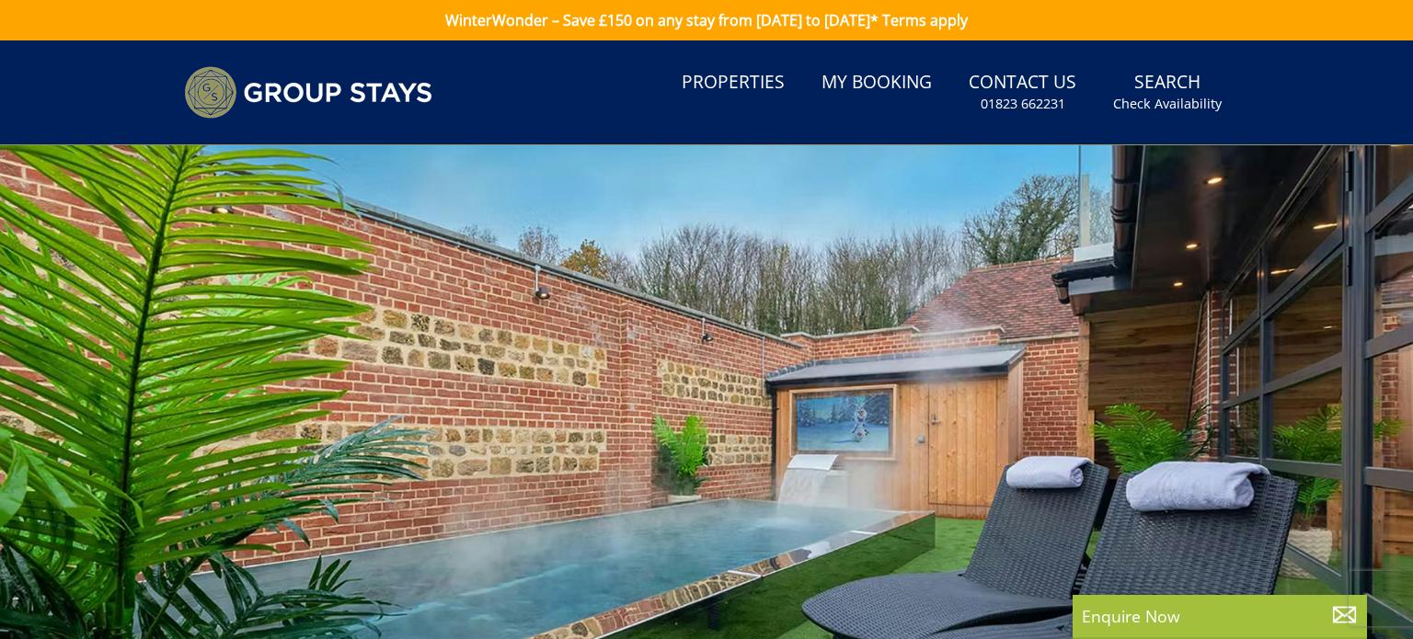
scroll to position [254, 0]
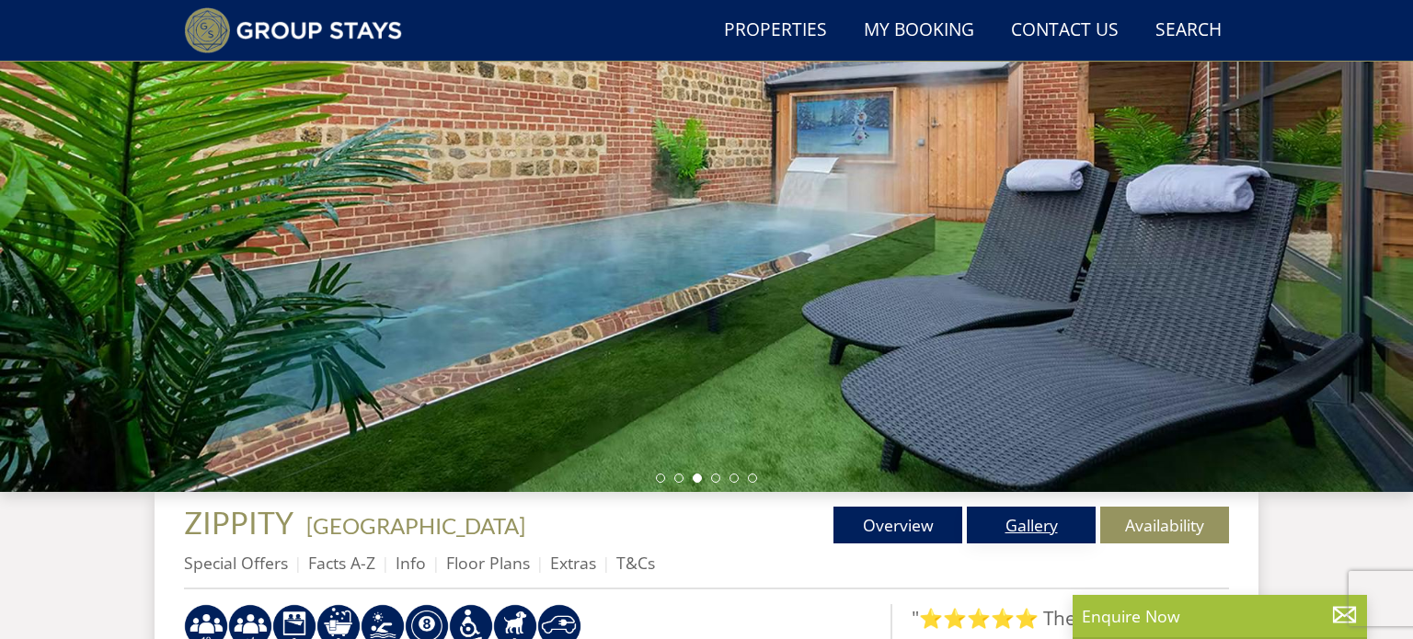
click at [1040, 527] on link "Gallery" at bounding box center [1031, 525] width 129 height 37
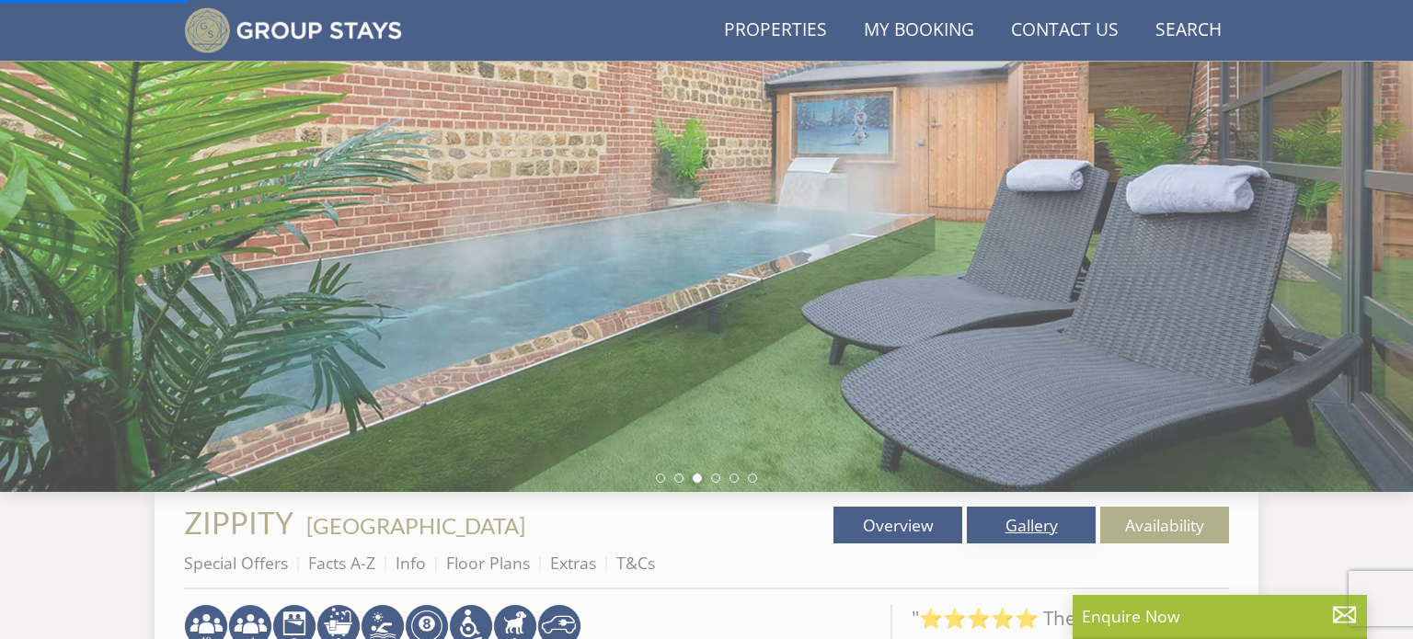
click at [1041, 522] on link "Gallery" at bounding box center [1031, 525] width 129 height 37
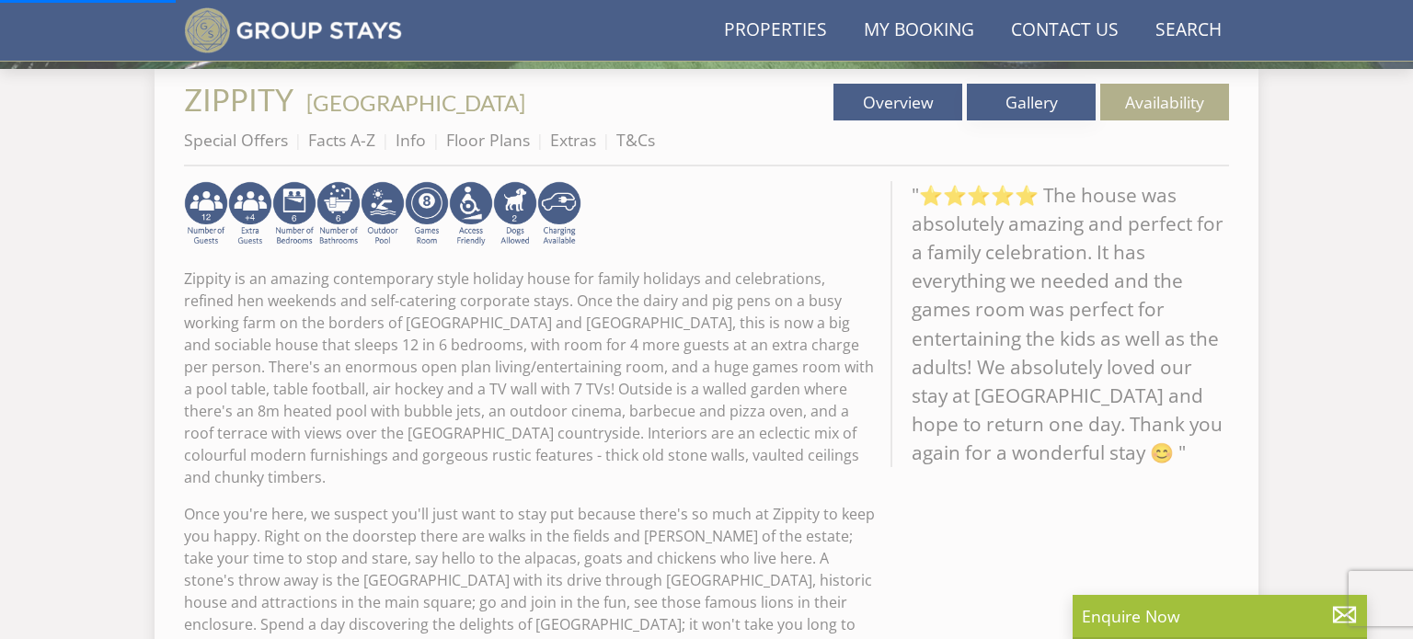
scroll to position [707, 0]
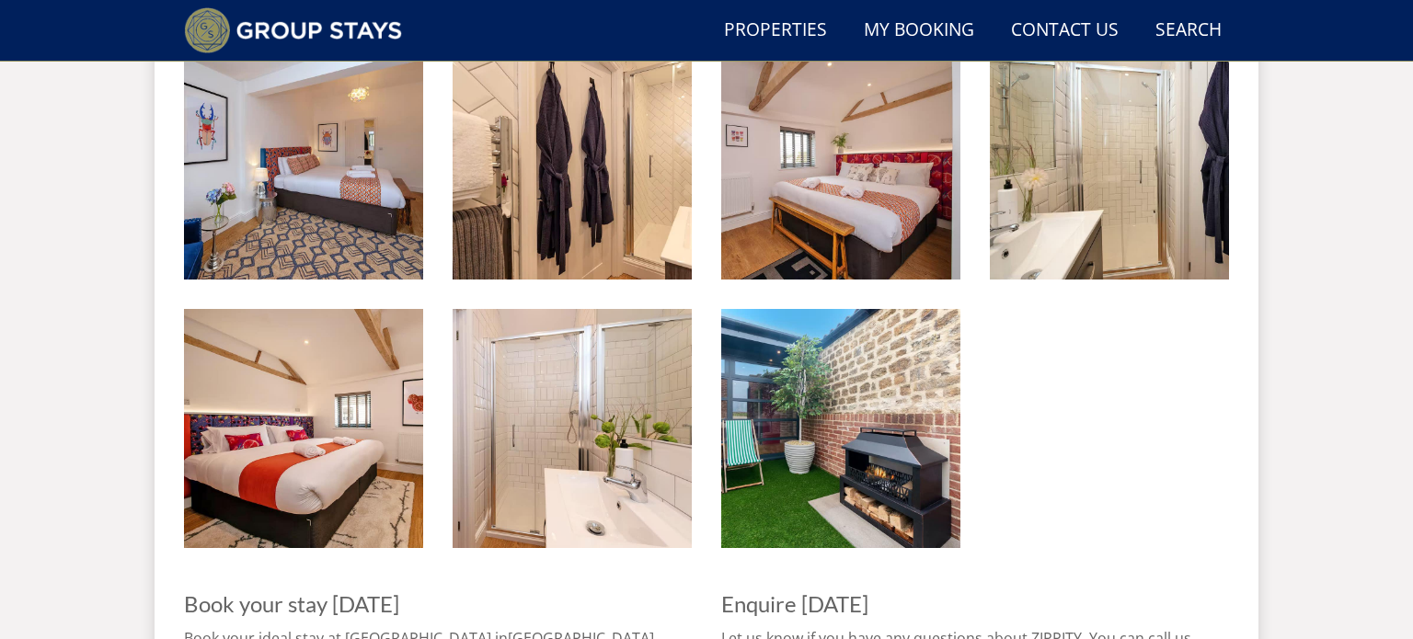
scroll to position [2171, 0]
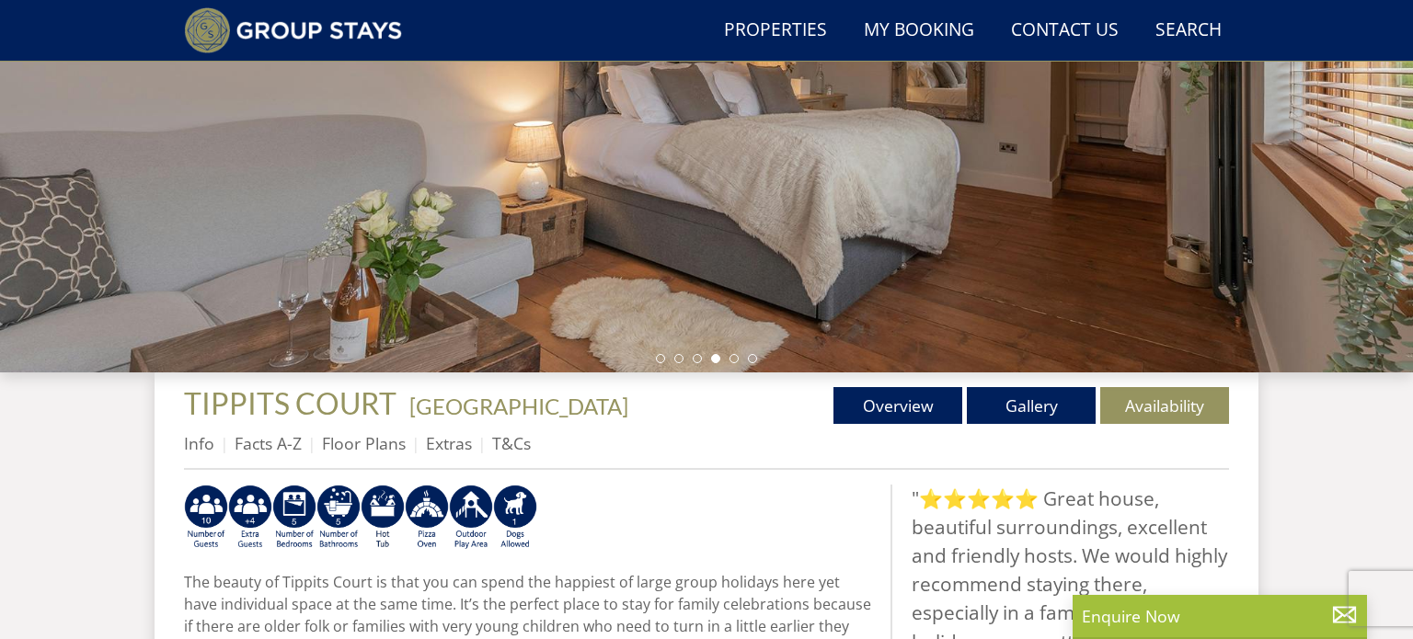
scroll to position [379, 0]
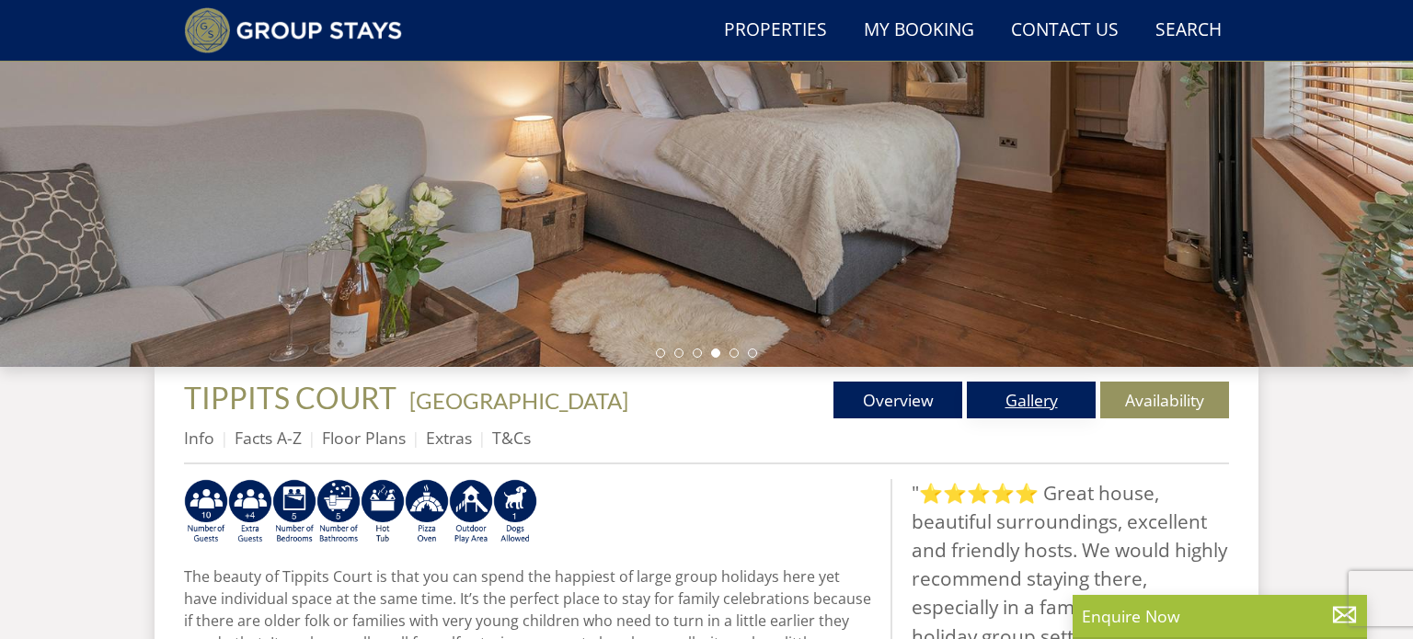
click at [1005, 394] on link "Gallery" at bounding box center [1031, 400] width 129 height 37
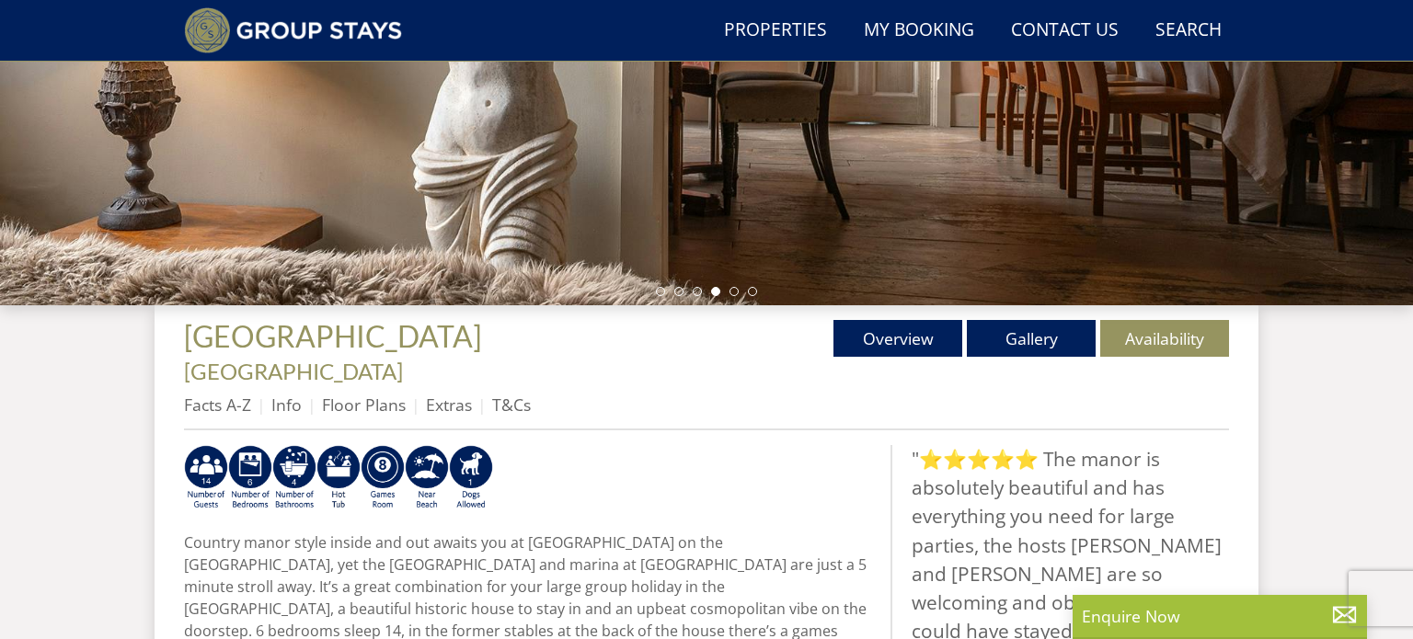
scroll to position [490, 0]
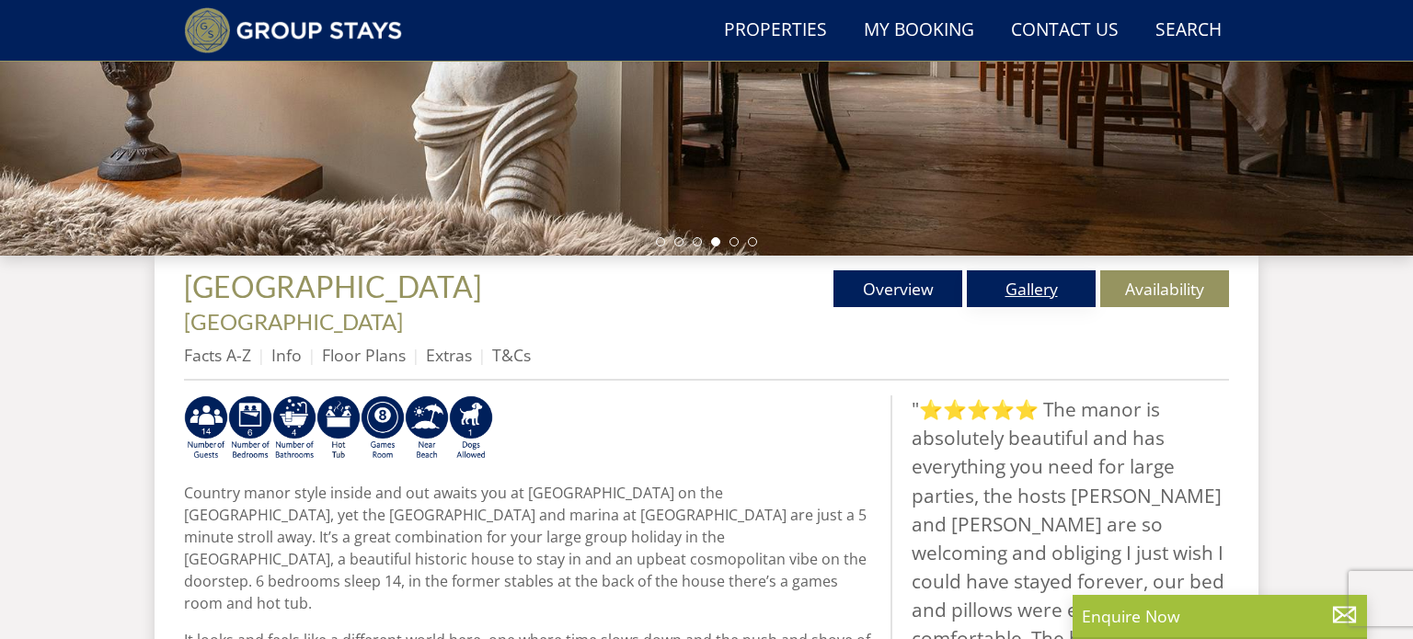
click at [1025, 298] on link "Gallery" at bounding box center [1031, 288] width 129 height 37
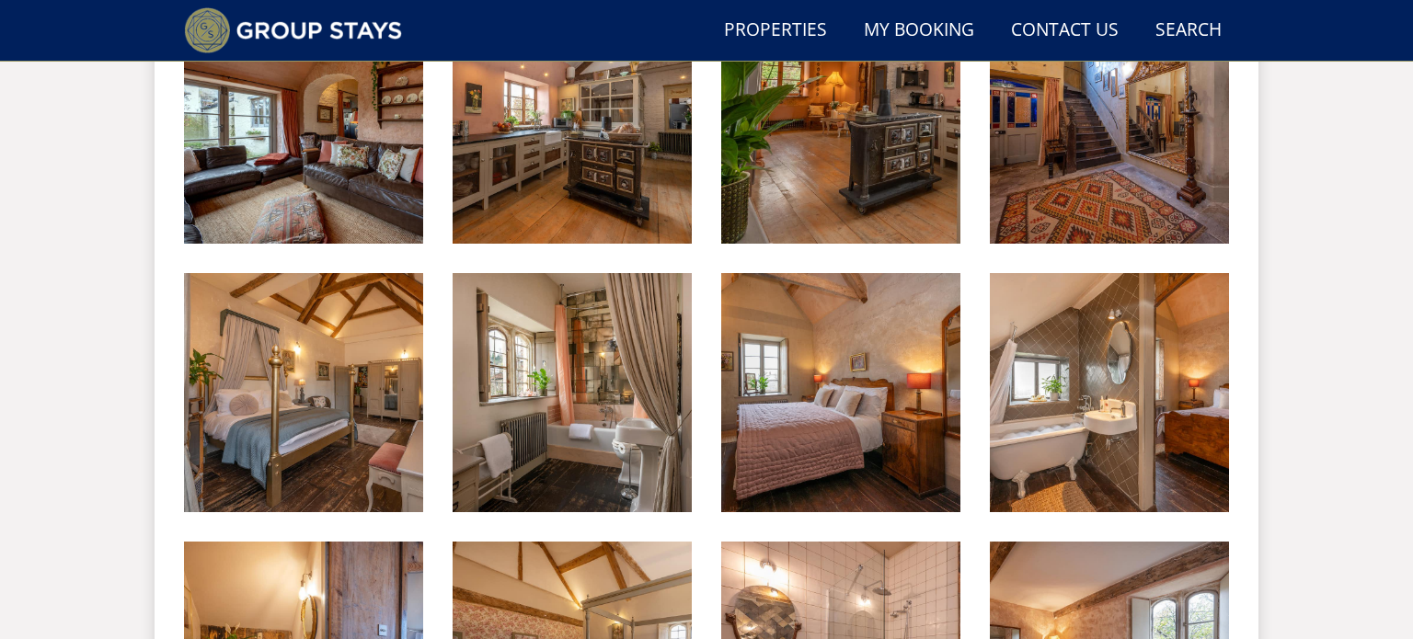
scroll to position [1982, 0]
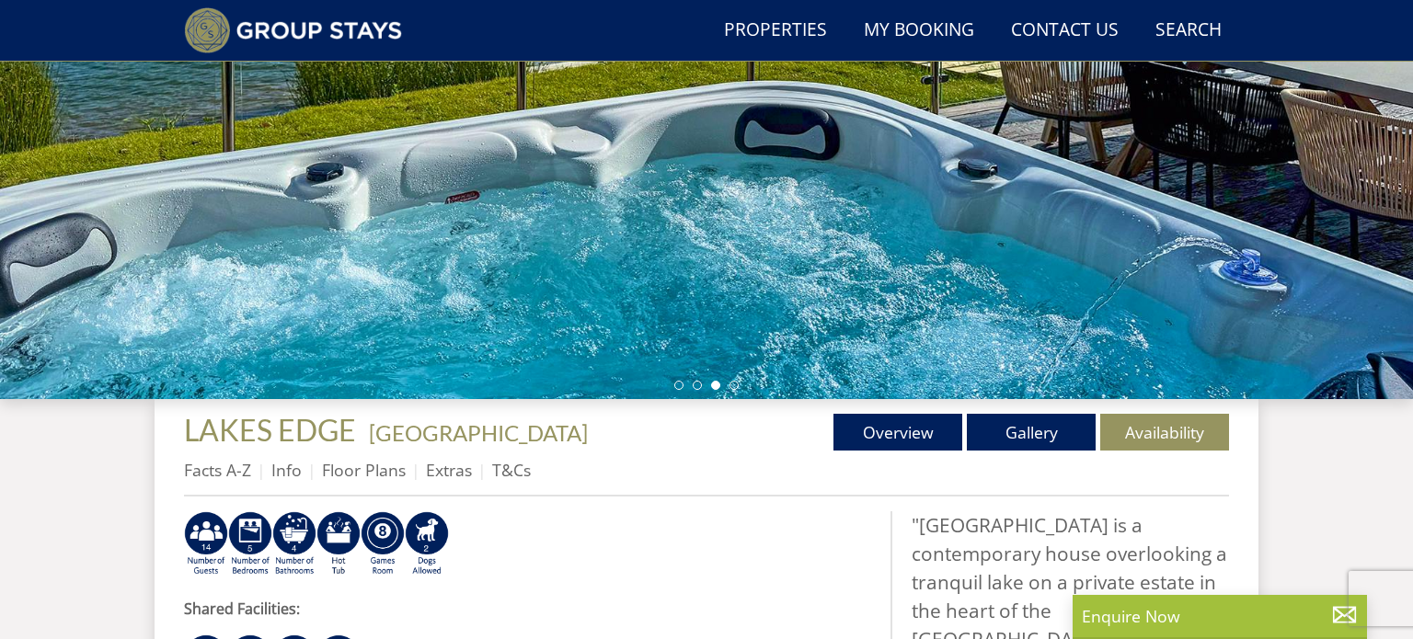
scroll to position [353, 0]
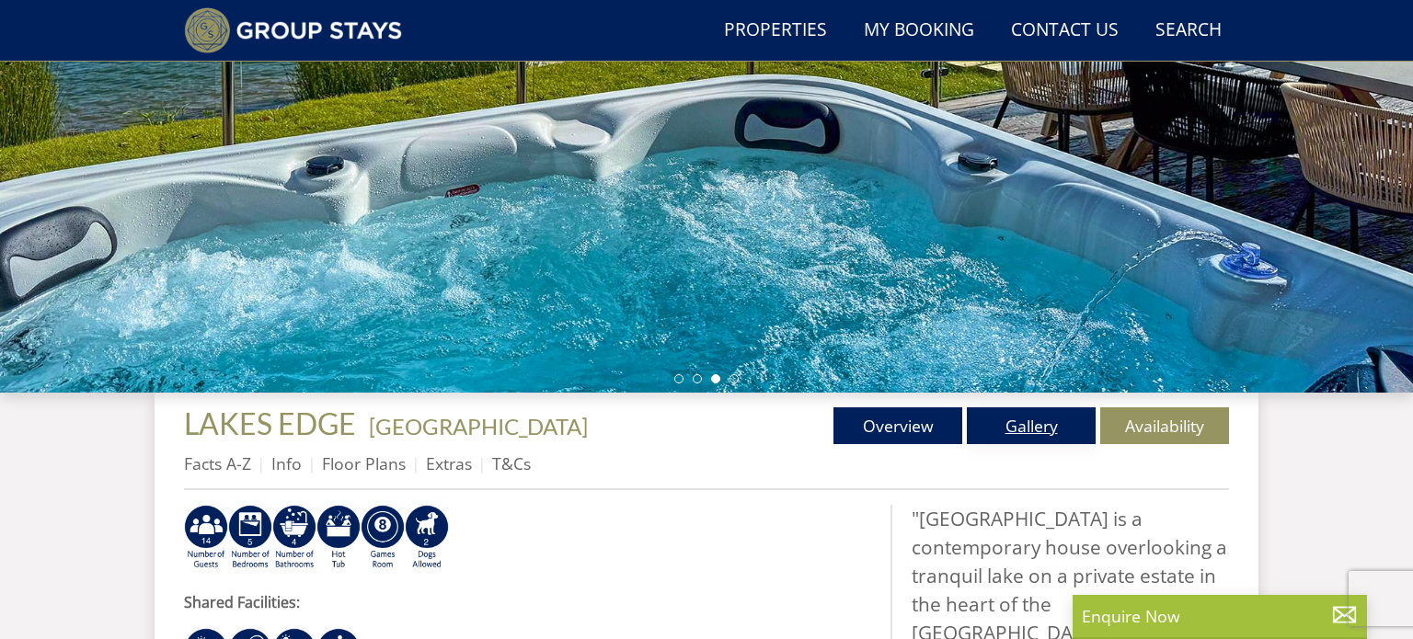
click at [1000, 437] on link "Gallery" at bounding box center [1031, 426] width 129 height 37
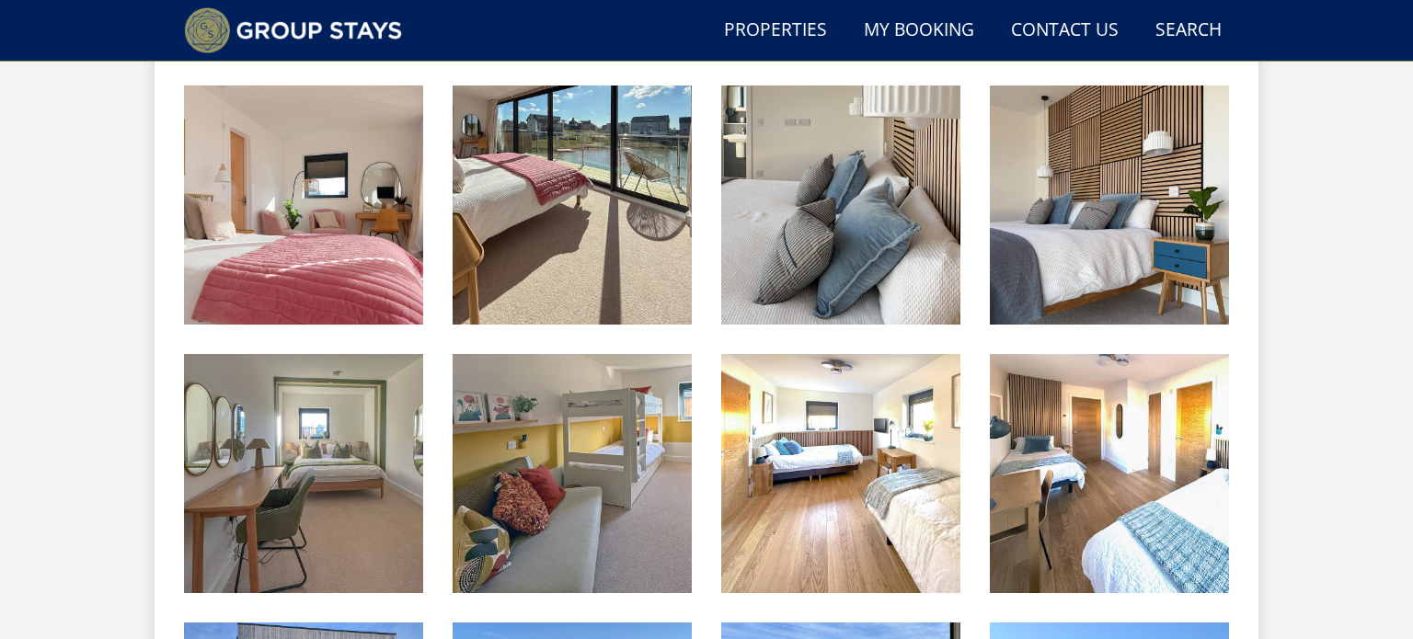
scroll to position [1853, 0]
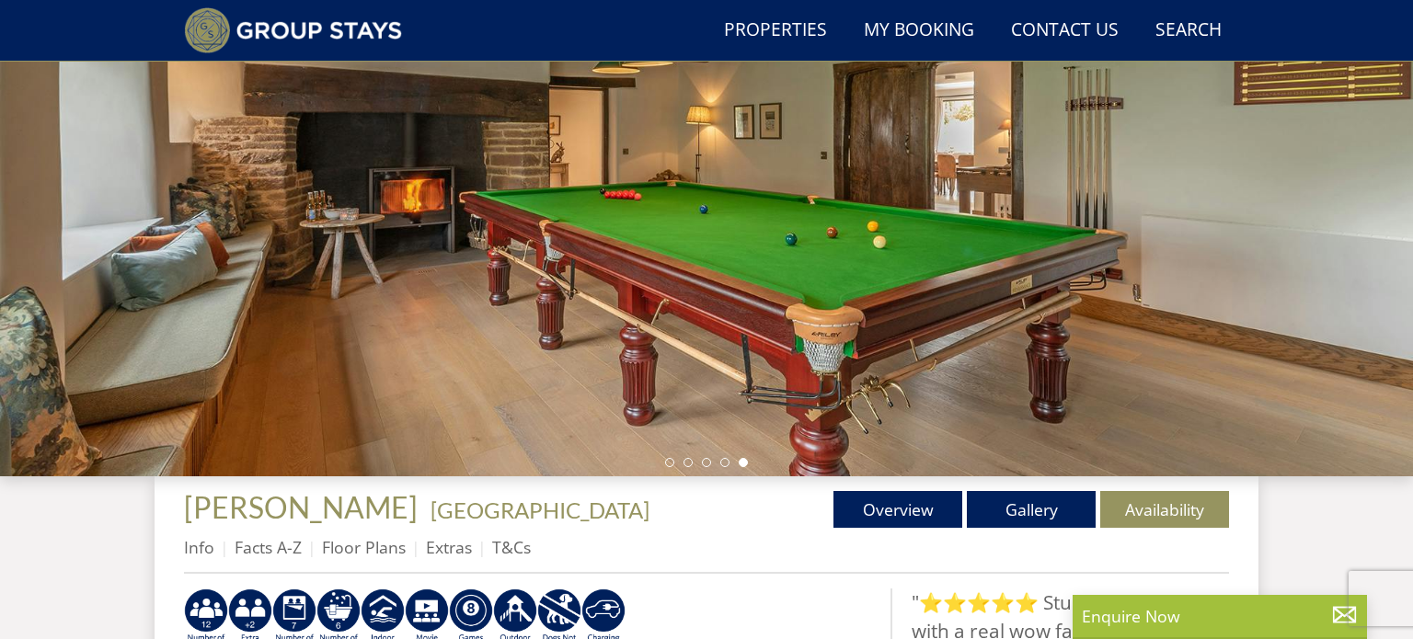
scroll to position [292, 0]
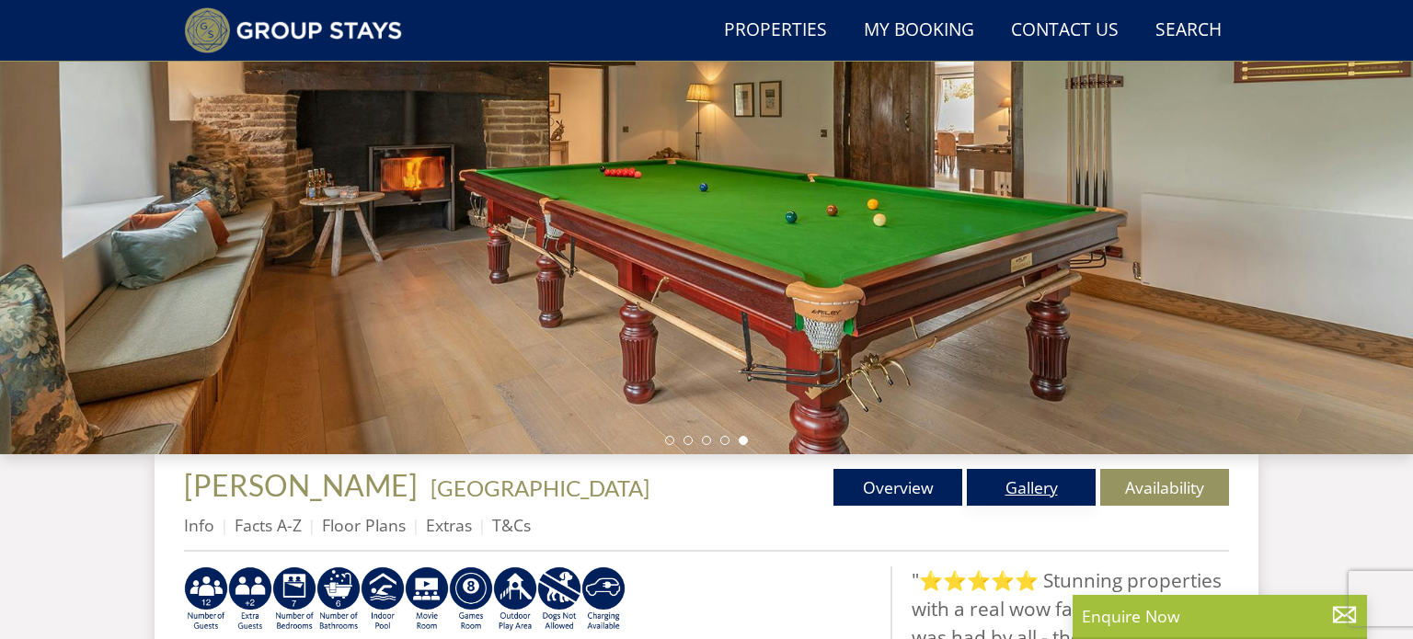
click at [1039, 470] on link "Gallery" at bounding box center [1031, 487] width 129 height 37
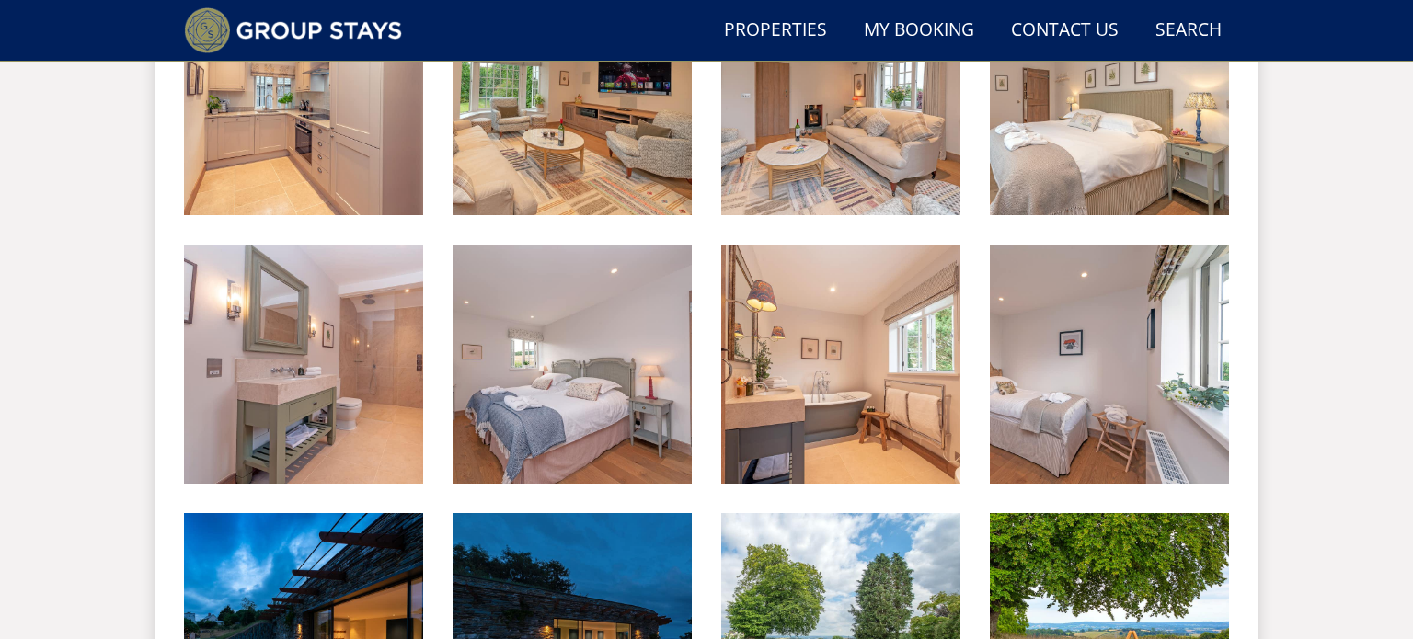
scroll to position [2769, 0]
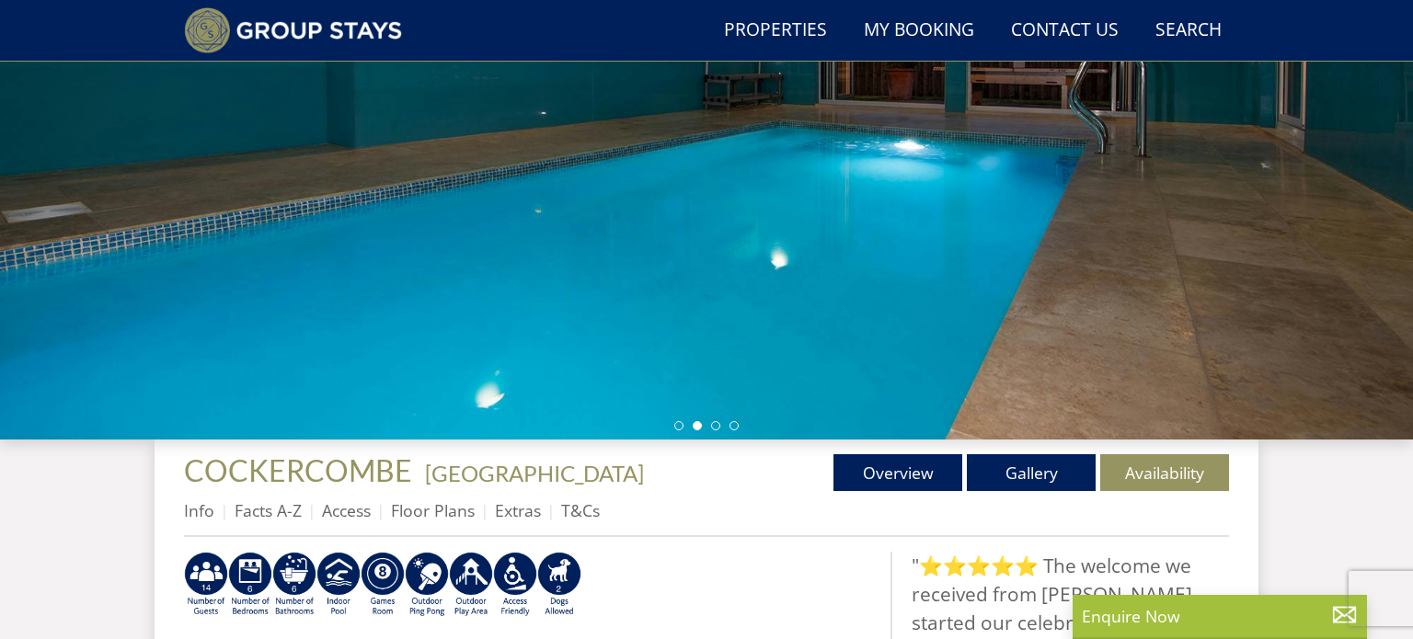
scroll to position [308, 0]
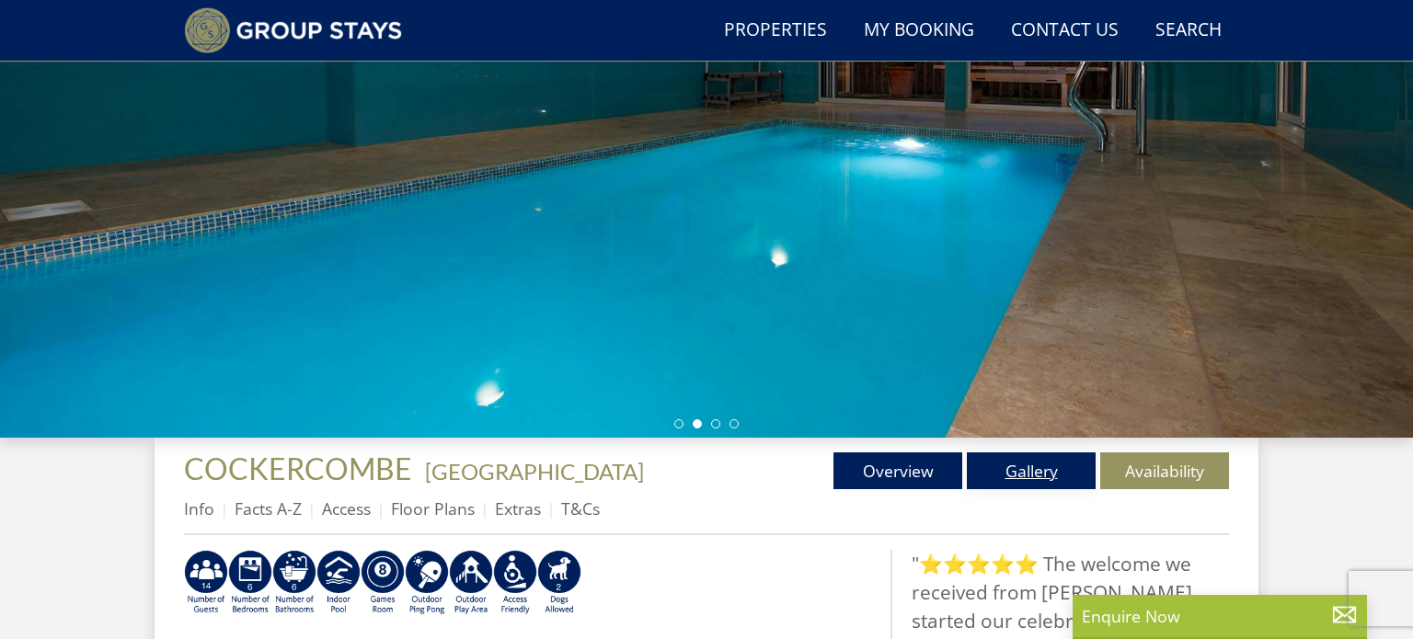
click at [1057, 455] on link "Gallery" at bounding box center [1031, 471] width 129 height 37
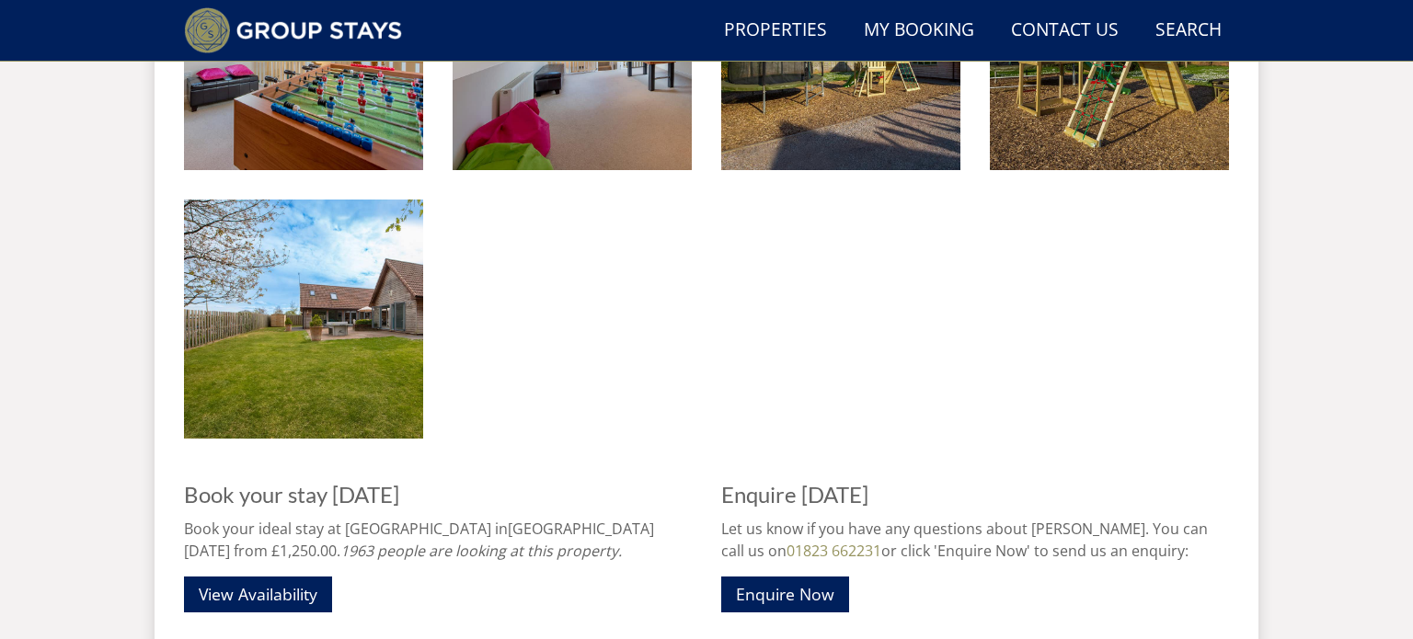
scroll to position [2863, 0]
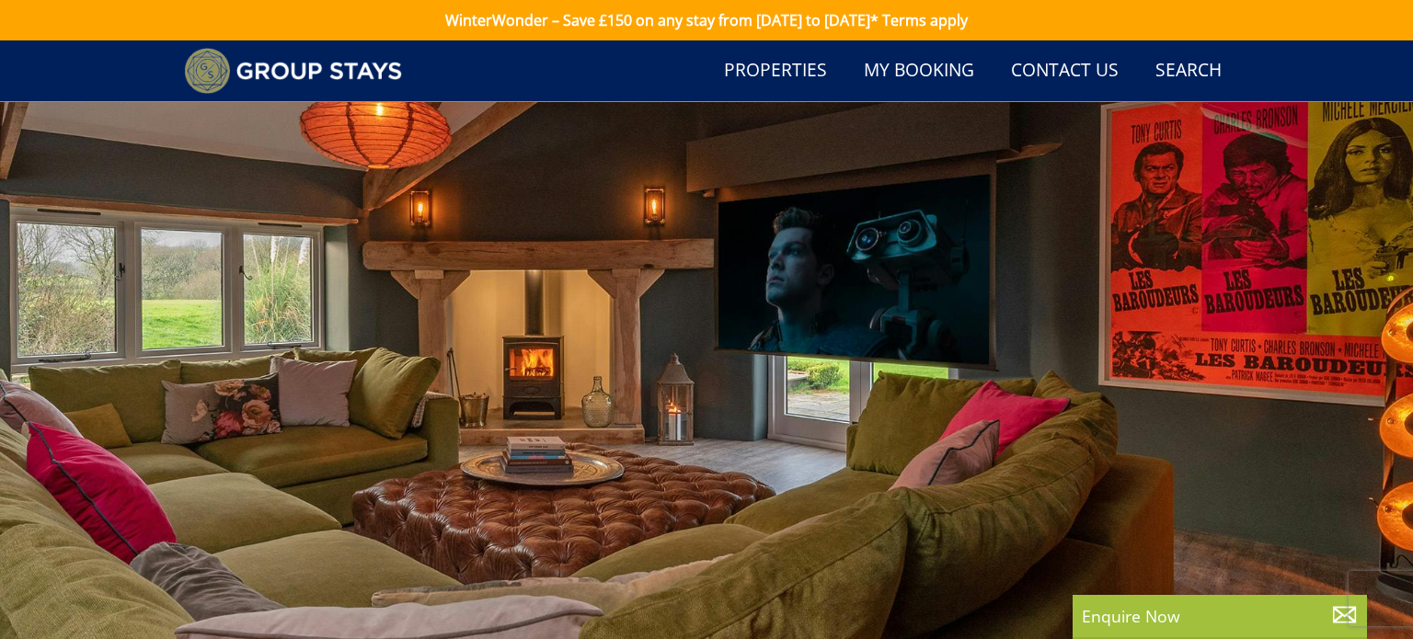
select select "7"
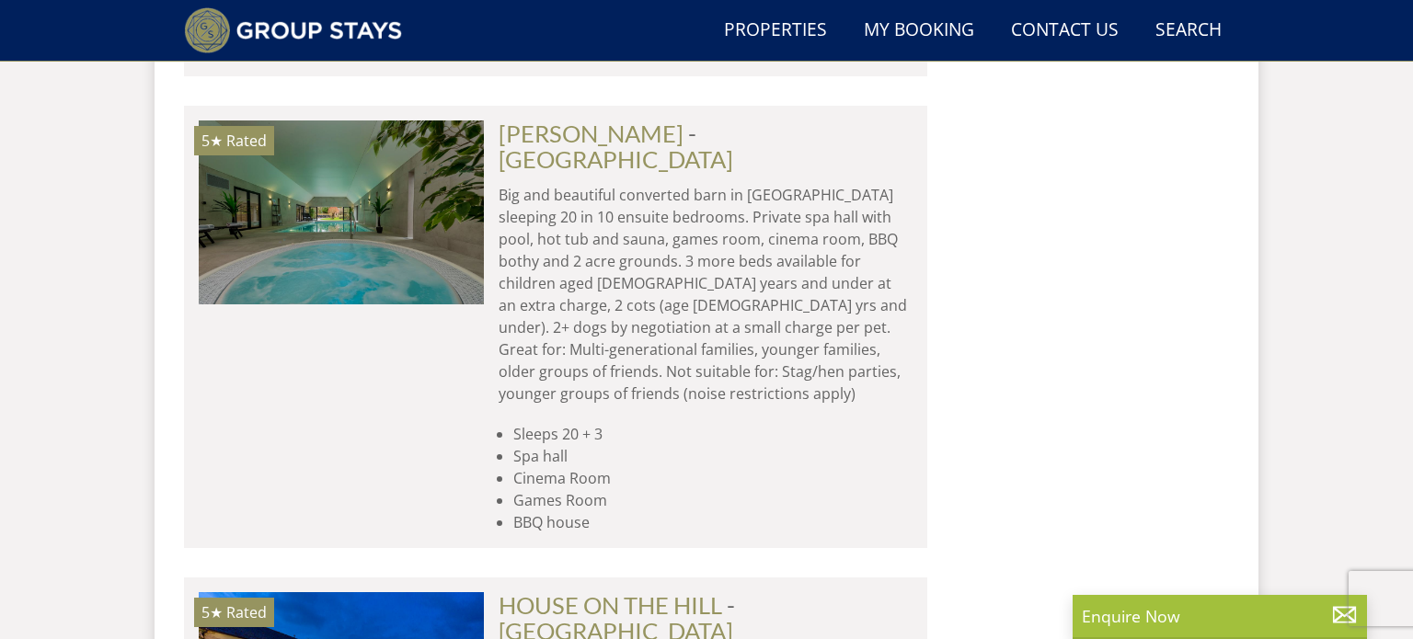
scroll to position [28938, 0]
